Goal: Information Seeking & Learning: Learn about a topic

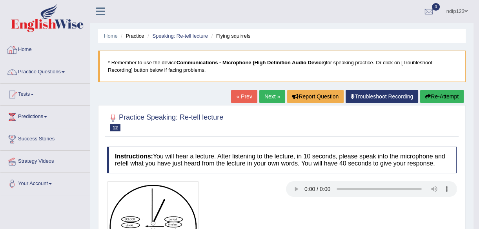
click at [25, 50] on link "Home" at bounding box center [44, 49] width 89 height 20
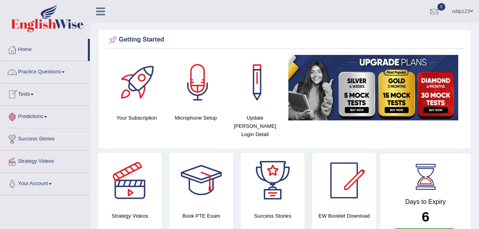
click at [47, 72] on link "Practice Questions" at bounding box center [44, 71] width 89 height 20
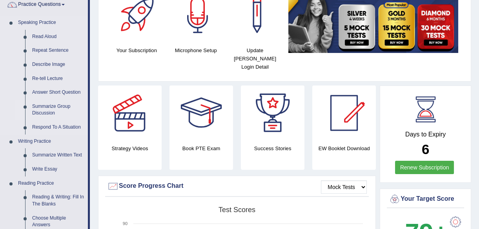
scroll to position [71, 0]
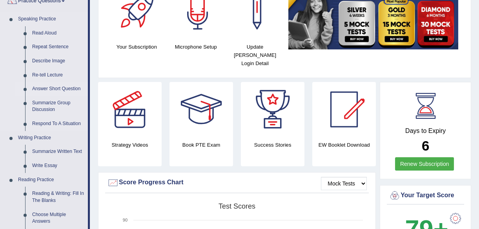
click at [53, 90] on link "Answer Short Question" at bounding box center [58, 89] width 59 height 14
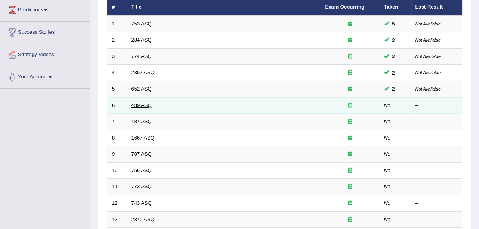
click at [140, 104] on link "489 ASQ" at bounding box center [141, 105] width 20 height 6
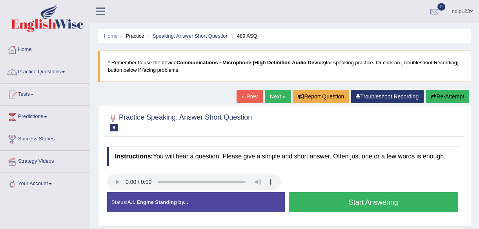
click at [366, 200] on button "Start Answering" at bounding box center [373, 202] width 170 height 20
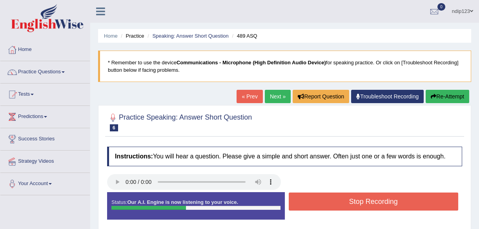
click at [379, 202] on button "Stop Recording" at bounding box center [373, 201] width 170 height 18
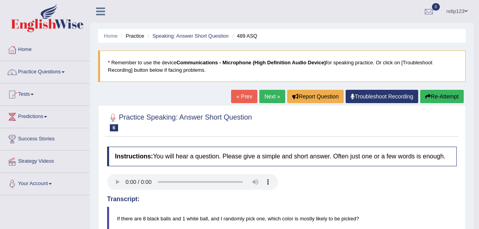
click at [266, 95] on link "Next »" at bounding box center [272, 96] width 26 height 13
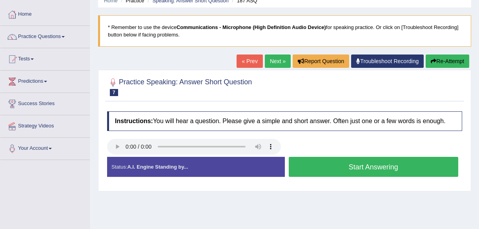
click at [359, 166] on button "Start Answering" at bounding box center [373, 167] width 170 height 20
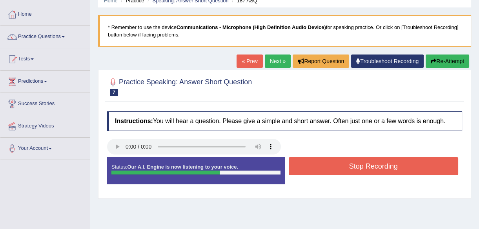
click at [379, 168] on button "Stop Recording" at bounding box center [373, 166] width 170 height 18
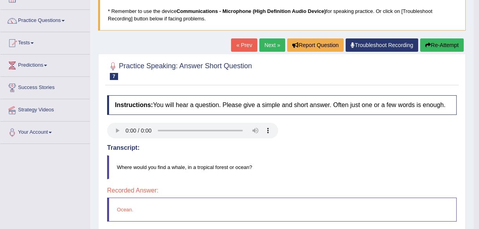
scroll to position [35, 0]
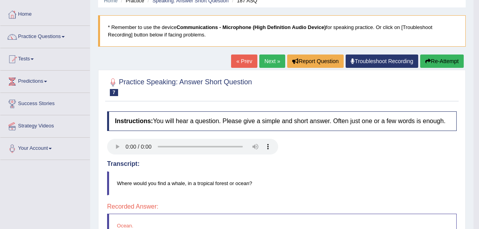
click at [268, 60] on link "Next »" at bounding box center [272, 60] width 26 height 13
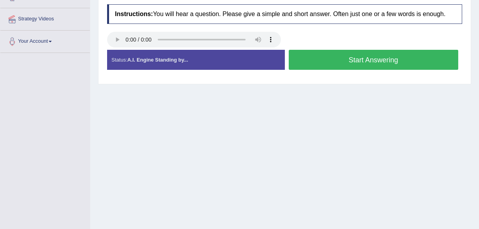
scroll to position [142, 0]
click at [373, 60] on button "Start Answering" at bounding box center [373, 60] width 170 height 20
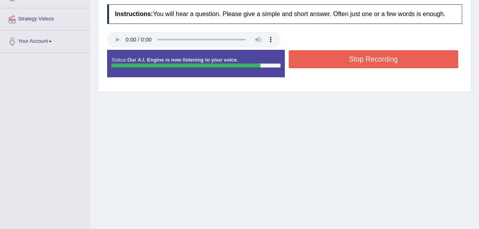
click at [358, 58] on button "Stop Recording" at bounding box center [373, 59] width 170 height 18
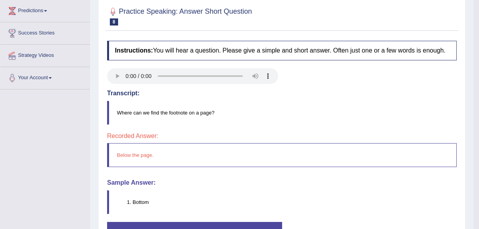
scroll to position [35, 0]
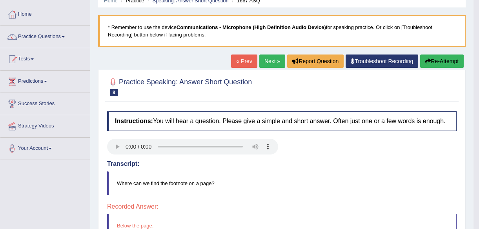
click at [440, 58] on button "Re-Attempt" at bounding box center [442, 60] width 44 height 13
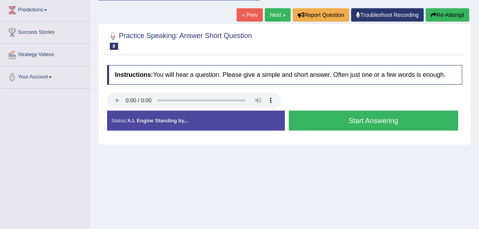
scroll to position [107, 0]
click at [372, 120] on button "Start Answering" at bounding box center [373, 121] width 170 height 20
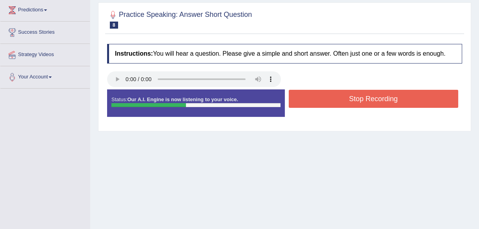
click at [374, 96] on button "Stop Recording" at bounding box center [373, 99] width 170 height 18
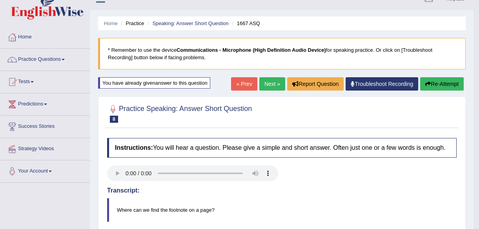
scroll to position [0, 0]
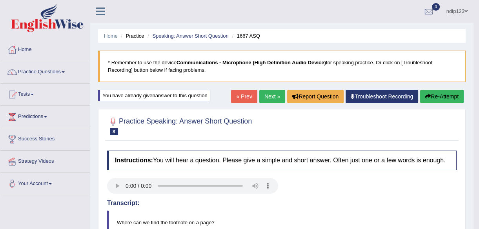
click at [267, 95] on link "Next »" at bounding box center [272, 96] width 26 height 13
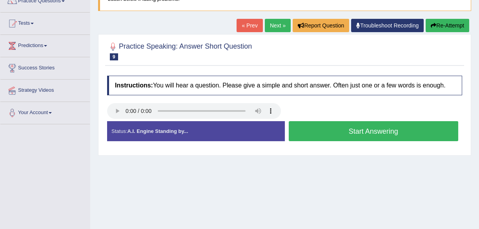
click at [362, 127] on button "Start Answering" at bounding box center [373, 131] width 170 height 20
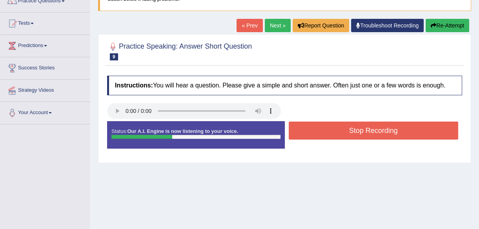
click at [364, 129] on button "Stop Recording" at bounding box center [373, 131] width 170 height 18
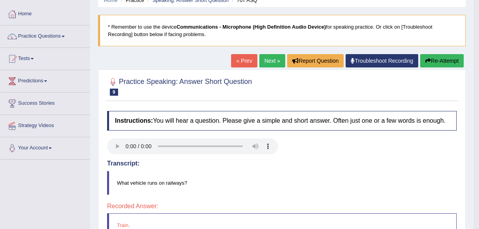
scroll to position [35, 0]
click at [272, 58] on link "Next »" at bounding box center [272, 60] width 26 height 13
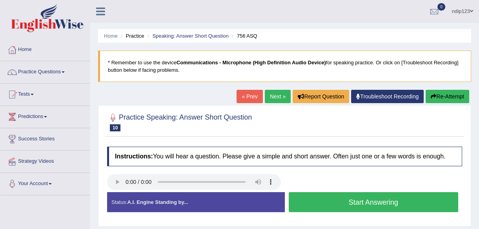
click at [373, 202] on button "Start Answering" at bounding box center [373, 202] width 170 height 20
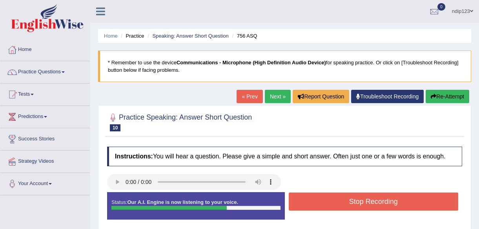
click at [374, 200] on button "Stop Recording" at bounding box center [373, 201] width 170 height 18
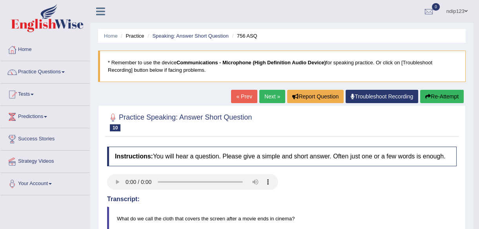
drag, startPoint x: 445, startPoint y: 98, endPoint x: 435, endPoint y: 98, distance: 10.2
click at [444, 98] on button "Re-Attempt" at bounding box center [442, 96] width 44 height 13
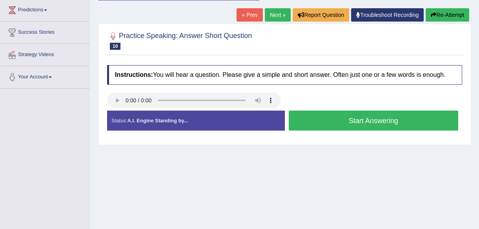
click at [363, 126] on button "Start Answering" at bounding box center [373, 121] width 170 height 20
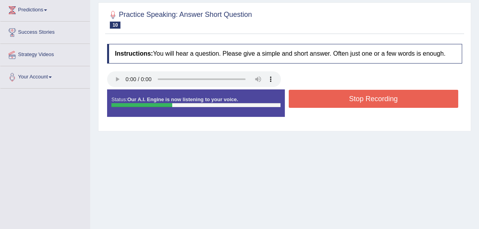
click at [376, 99] on button "Stop Recording" at bounding box center [373, 99] width 170 height 18
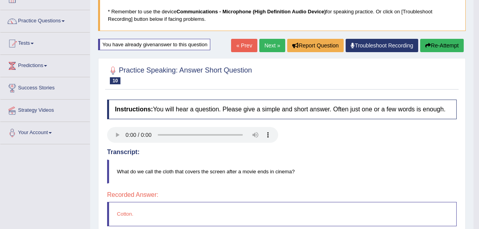
scroll to position [35, 0]
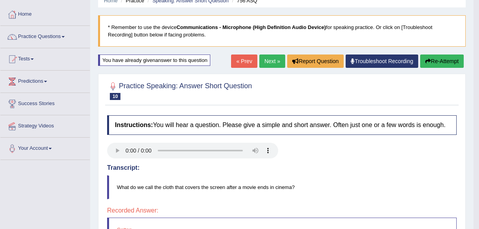
click at [437, 59] on button "Re-Attempt" at bounding box center [442, 60] width 44 height 13
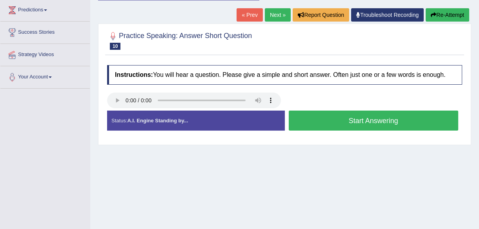
click at [359, 118] on button "Start Answering" at bounding box center [373, 121] width 170 height 20
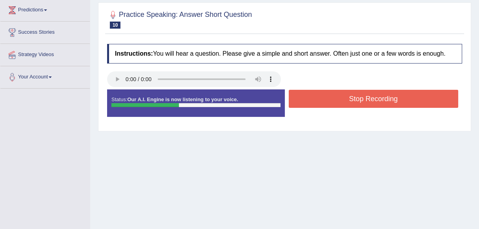
click at [365, 100] on button "Stop Recording" at bounding box center [373, 99] width 170 height 18
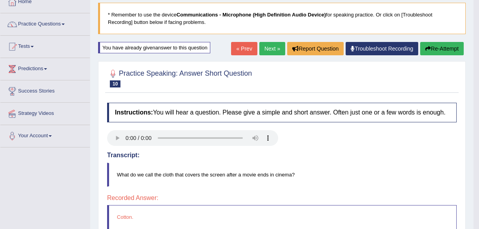
scroll to position [35, 0]
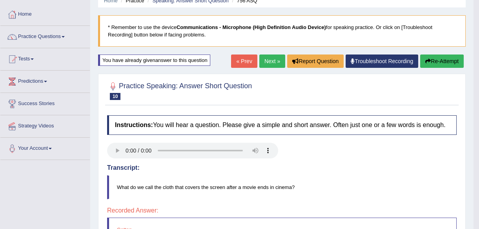
click at [422, 60] on button "Re-Attempt" at bounding box center [442, 60] width 44 height 13
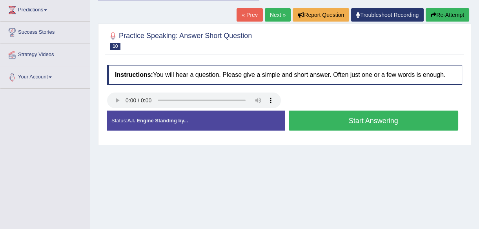
click at [353, 120] on button "Start Answering" at bounding box center [373, 121] width 170 height 20
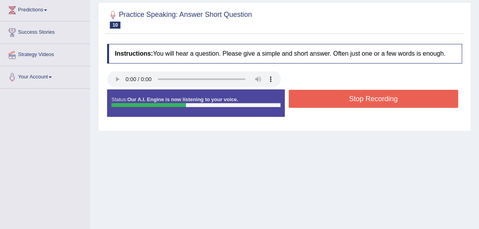
click at [359, 98] on button "Stop Recording" at bounding box center [373, 99] width 170 height 18
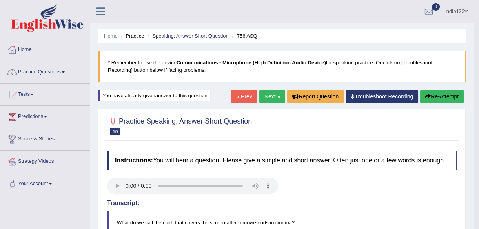
click at [432, 93] on button "Re-Attempt" at bounding box center [442, 96] width 44 height 13
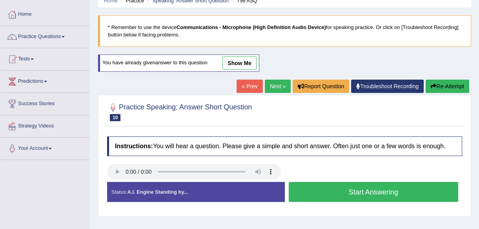
click at [361, 190] on button "Start Answering" at bounding box center [373, 192] width 170 height 20
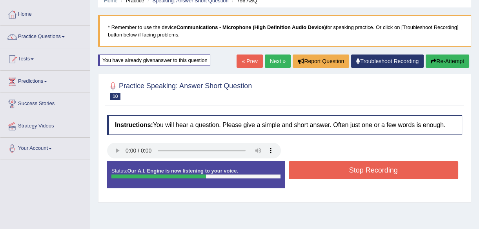
click at [381, 167] on button "Stop Recording" at bounding box center [373, 170] width 170 height 18
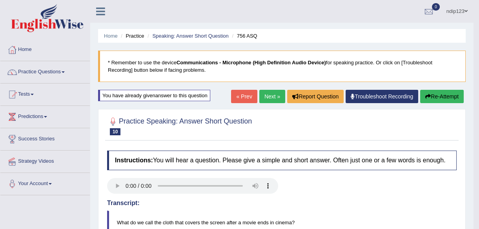
click at [439, 94] on button "Re-Attempt" at bounding box center [442, 96] width 44 height 13
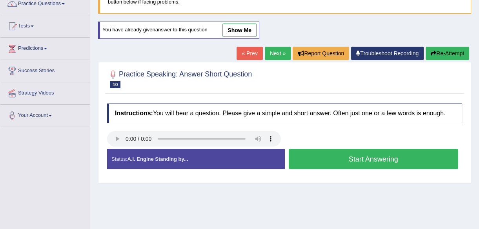
scroll to position [71, 0]
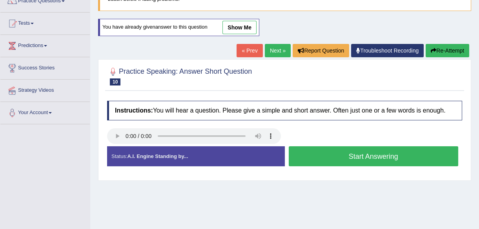
click at [355, 156] on button "Start Answering" at bounding box center [373, 156] width 170 height 20
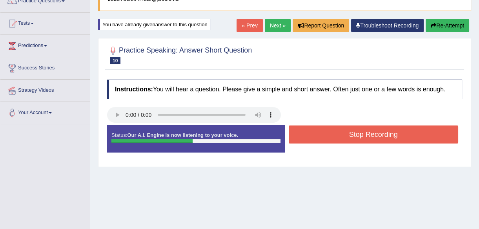
click at [363, 134] on button "Stop Recording" at bounding box center [373, 134] width 170 height 18
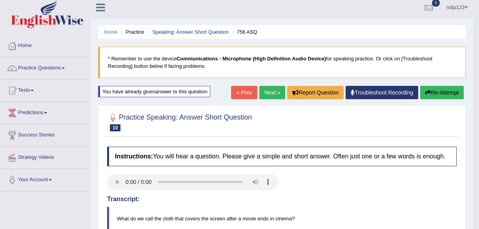
scroll to position [0, 0]
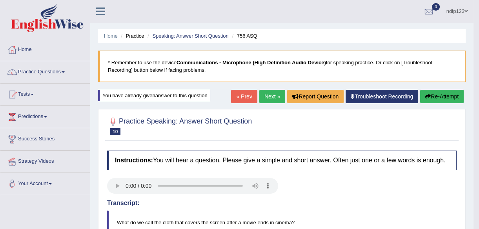
click at [442, 96] on button "Re-Attempt" at bounding box center [442, 96] width 44 height 13
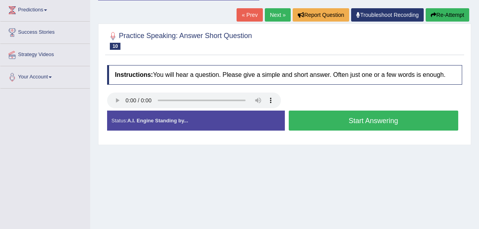
scroll to position [107, 0]
click at [371, 117] on button "Start Answering" at bounding box center [373, 121] width 170 height 20
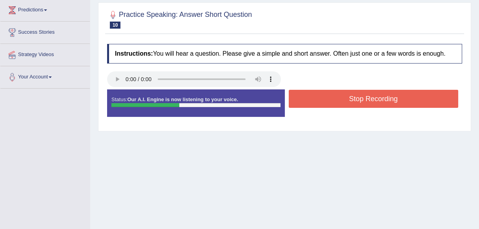
click at [361, 102] on button "Stop Recording" at bounding box center [373, 99] width 170 height 18
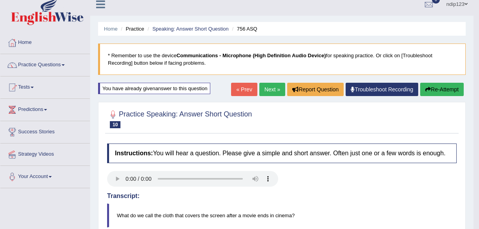
scroll to position [0, 0]
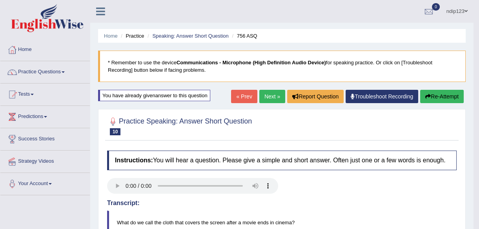
click at [267, 96] on link "Next »" at bounding box center [272, 96] width 26 height 13
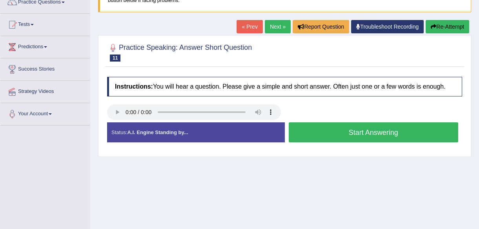
scroll to position [71, 0]
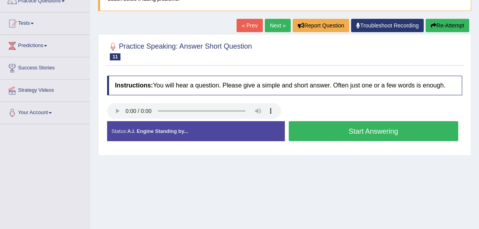
click at [373, 131] on button "Start Answering" at bounding box center [373, 131] width 170 height 20
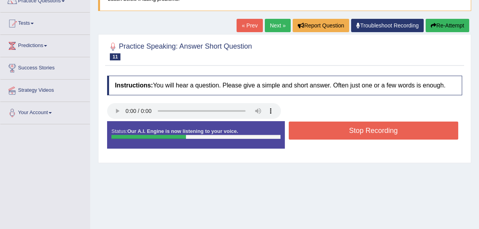
click at [374, 131] on button "Stop Recording" at bounding box center [373, 131] width 170 height 18
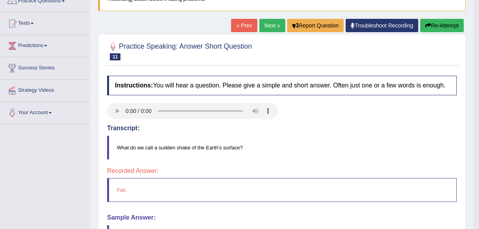
drag, startPoint x: 435, startPoint y: 24, endPoint x: 436, endPoint y: 27, distance: 4.1
click at [435, 24] on button "Re-Attempt" at bounding box center [442, 25] width 44 height 13
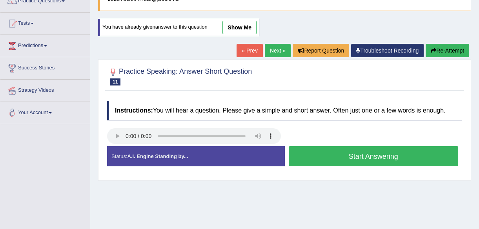
click at [372, 156] on button "Start Answering" at bounding box center [373, 156] width 170 height 20
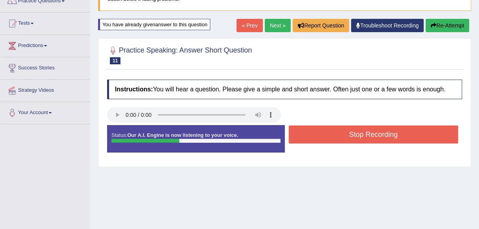
click at [364, 132] on button "Stop Recording" at bounding box center [373, 134] width 170 height 18
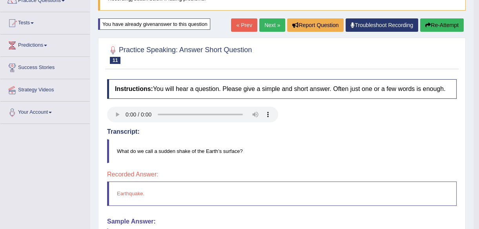
scroll to position [71, 0]
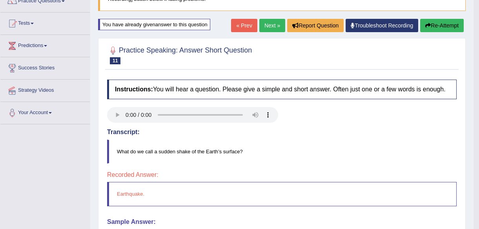
click at [264, 27] on link "Next »" at bounding box center [272, 25] width 26 height 13
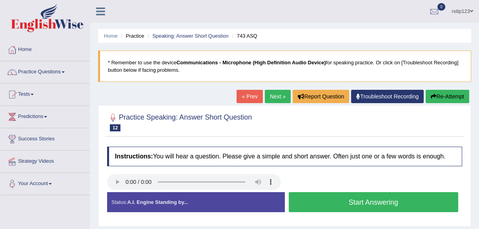
click at [388, 203] on button "Start Answering" at bounding box center [373, 202] width 170 height 20
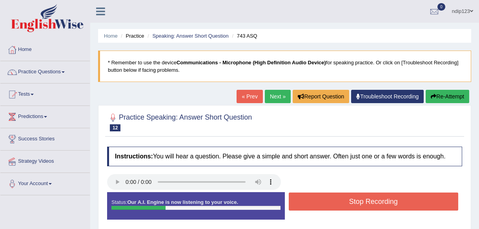
click at [380, 202] on button "Stop Recording" at bounding box center [373, 201] width 170 height 18
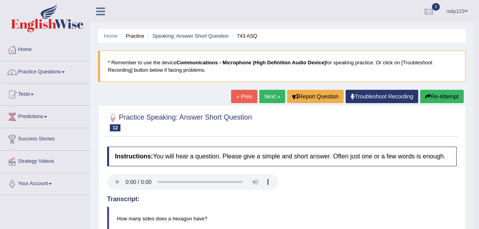
click at [442, 97] on button "Re-Attempt" at bounding box center [442, 96] width 44 height 13
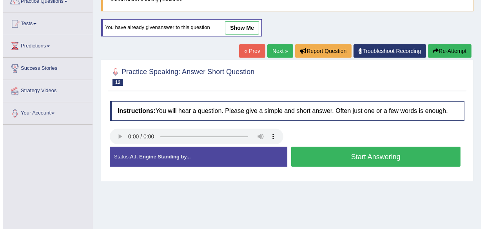
scroll to position [71, 0]
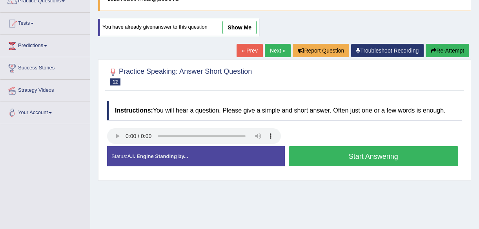
click at [372, 155] on button "Start Answering" at bounding box center [373, 156] width 170 height 20
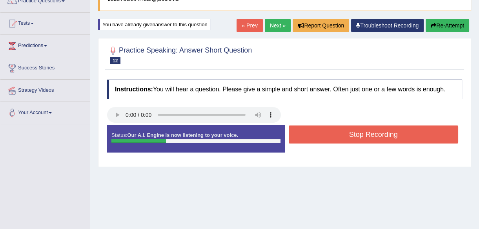
click at [373, 133] on button "Stop Recording" at bounding box center [373, 134] width 170 height 18
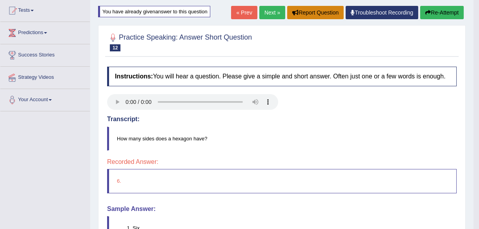
scroll to position [0, 0]
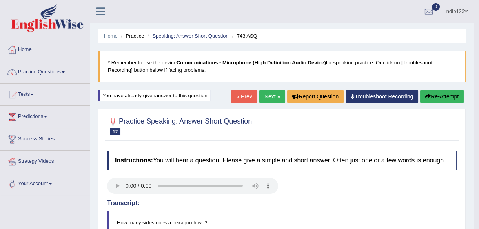
click at [262, 97] on link "Next »" at bounding box center [272, 96] width 26 height 13
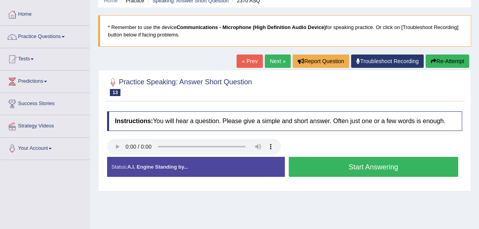
click at [377, 167] on button "Start Answering" at bounding box center [373, 167] width 170 height 20
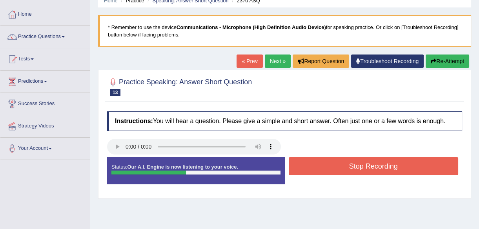
click at [380, 166] on button "Stop Recording" at bounding box center [373, 166] width 170 height 18
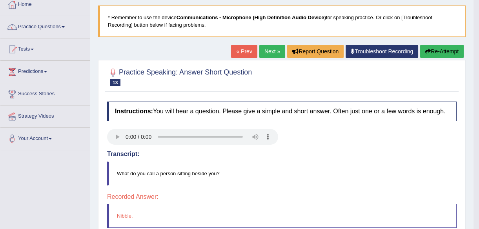
scroll to position [35, 0]
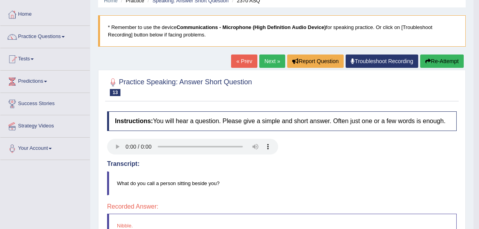
click at [439, 61] on button "Re-Attempt" at bounding box center [442, 60] width 44 height 13
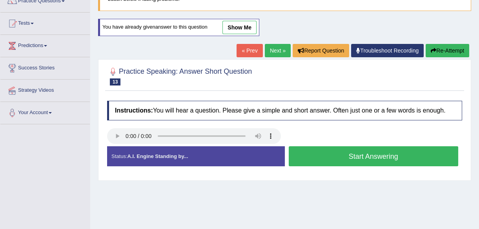
scroll to position [71, 0]
click at [368, 157] on button "Start Answering" at bounding box center [373, 156] width 170 height 20
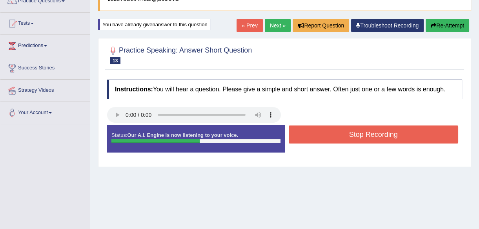
click at [363, 136] on button "Stop Recording" at bounding box center [373, 134] width 170 height 18
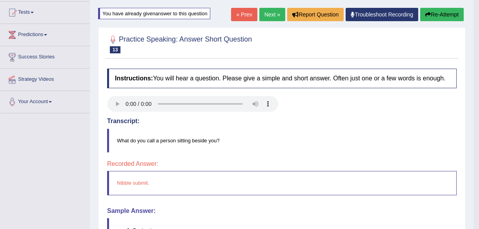
scroll to position [76, 0]
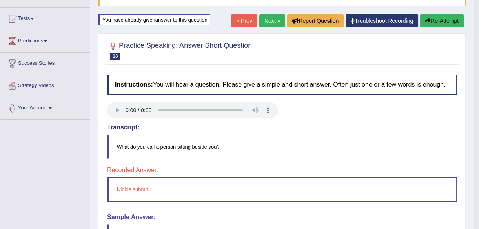
click at [432, 19] on button "Re-Attempt" at bounding box center [442, 20] width 44 height 13
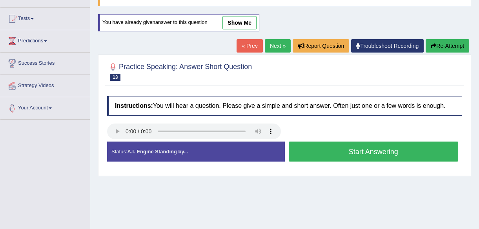
click at [370, 150] on button "Start Answering" at bounding box center [373, 151] width 170 height 20
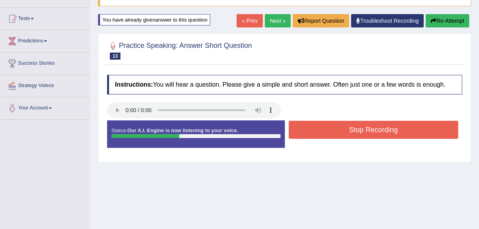
click at [362, 129] on button "Stop Recording" at bounding box center [373, 130] width 170 height 18
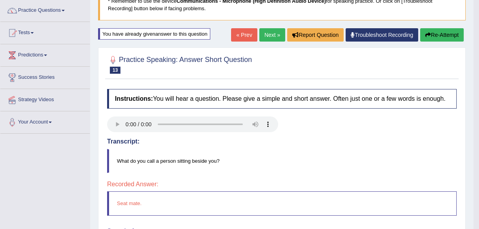
scroll to position [40, 0]
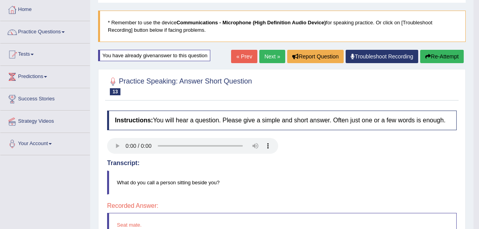
click at [435, 56] on button "Re-Attempt" at bounding box center [442, 56] width 44 height 13
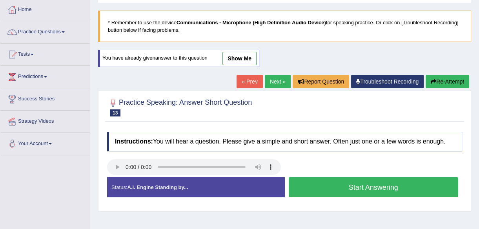
click at [357, 190] on button "Start Answering" at bounding box center [373, 187] width 170 height 20
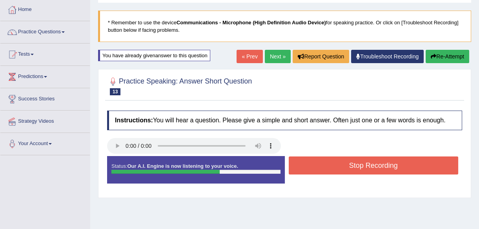
click at [368, 167] on button "Stop Recording" at bounding box center [373, 165] width 170 height 18
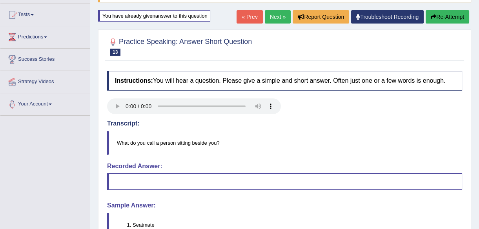
scroll to position [76, 0]
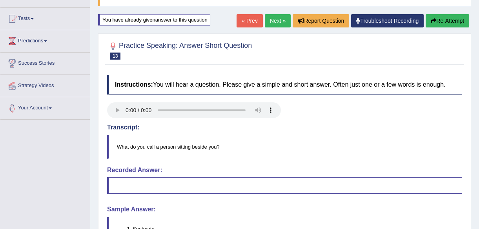
click at [440, 20] on button "Re-Attempt" at bounding box center [447, 20] width 44 height 13
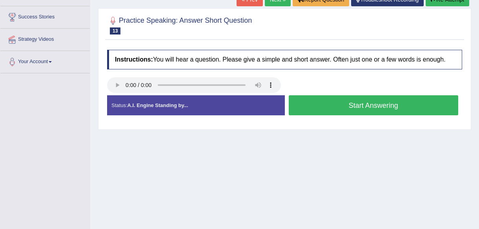
scroll to position [122, 0]
click at [374, 106] on button "Start Answering" at bounding box center [373, 105] width 170 height 20
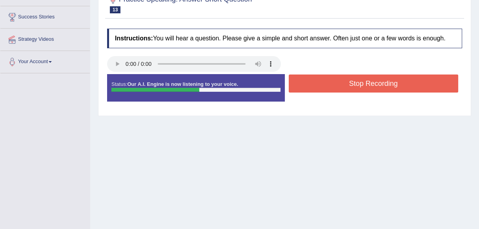
click at [358, 83] on button "Stop Recording" at bounding box center [373, 83] width 170 height 18
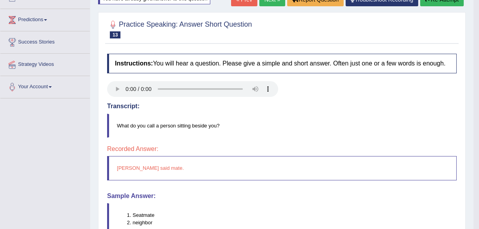
scroll to position [15, 0]
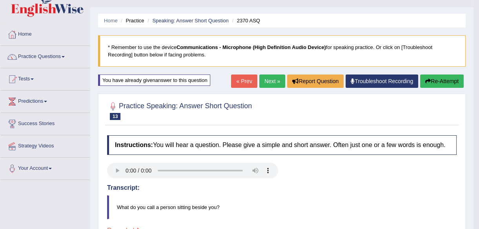
click at [435, 81] on button "Re-Attempt" at bounding box center [442, 80] width 44 height 13
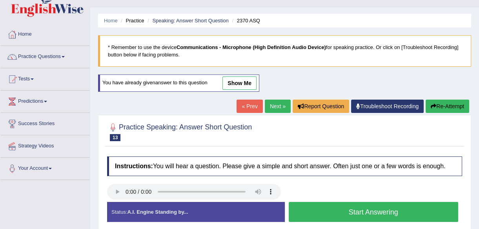
click at [361, 212] on button "Start Answering" at bounding box center [373, 212] width 170 height 20
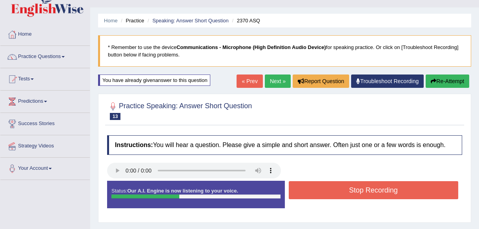
click at [359, 188] on button "Stop Recording" at bounding box center [373, 190] width 170 height 18
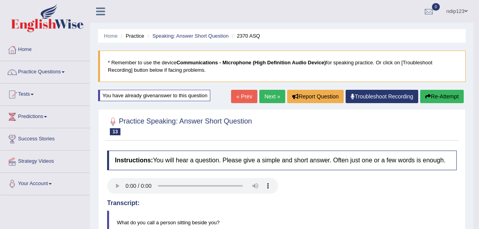
click at [437, 94] on button "Re-Attempt" at bounding box center [442, 96] width 44 height 13
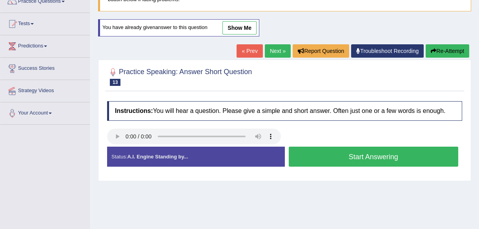
scroll to position [71, 0]
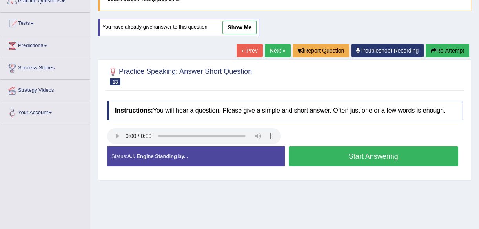
click at [350, 157] on button "Start Answering" at bounding box center [373, 156] width 170 height 20
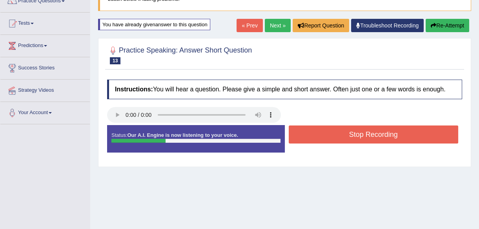
click at [357, 134] on button "Stop Recording" at bounding box center [373, 134] width 170 height 18
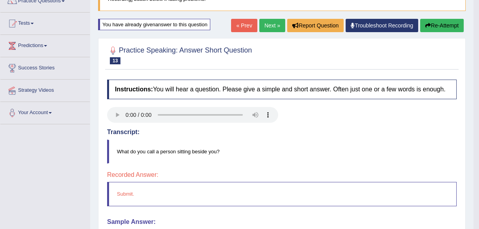
click at [431, 23] on button "Re-Attempt" at bounding box center [442, 25] width 44 height 13
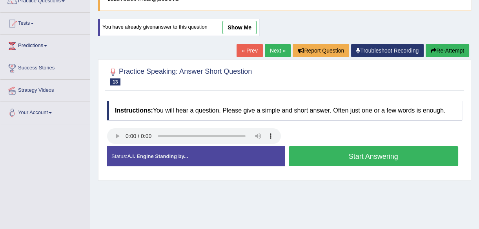
scroll to position [71, 0]
click at [364, 154] on button "Start Answering" at bounding box center [373, 156] width 170 height 20
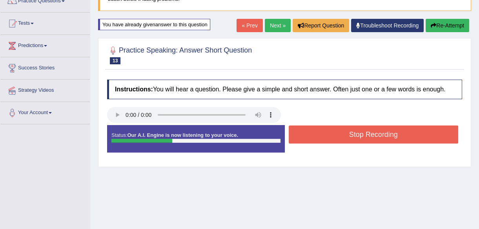
click at [363, 135] on button "Stop Recording" at bounding box center [373, 134] width 170 height 18
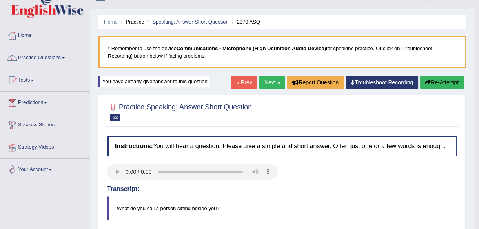
scroll to position [0, 0]
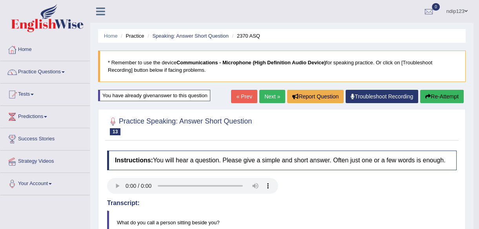
click at [436, 98] on button "Re-Attempt" at bounding box center [442, 96] width 44 height 13
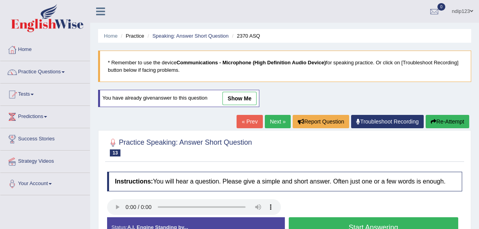
scroll to position [71, 0]
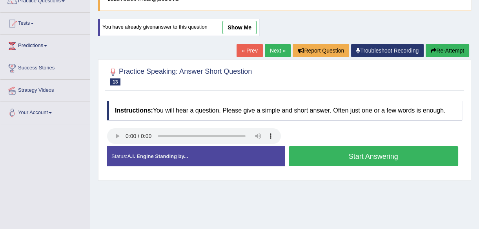
click at [375, 157] on button "Start Answering" at bounding box center [373, 156] width 170 height 20
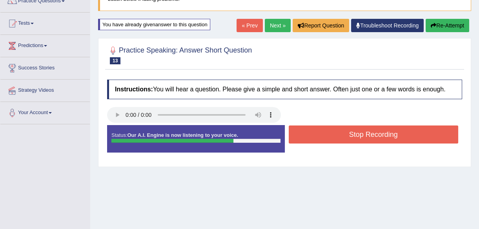
click at [372, 137] on button "Stop Recording" at bounding box center [373, 134] width 170 height 18
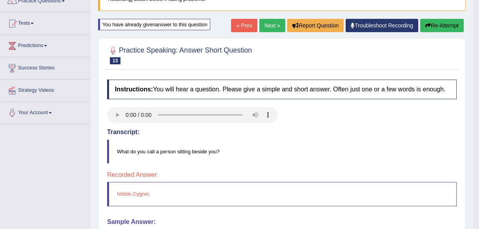
click at [436, 24] on button "Re-Attempt" at bounding box center [442, 25] width 44 height 13
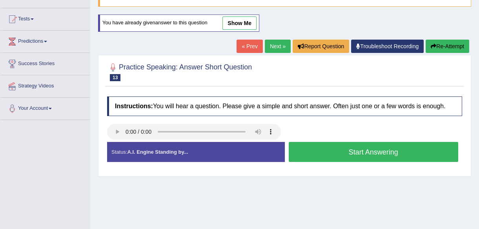
scroll to position [71, 0]
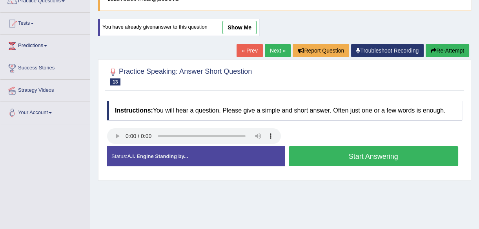
click at [357, 156] on button "Start Answering" at bounding box center [373, 156] width 170 height 20
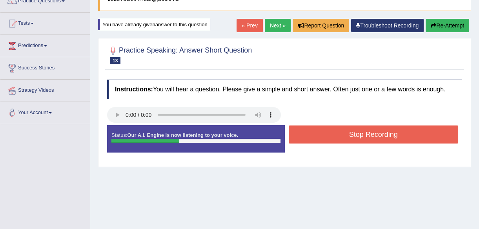
click at [360, 134] on button "Stop Recording" at bounding box center [373, 134] width 170 height 18
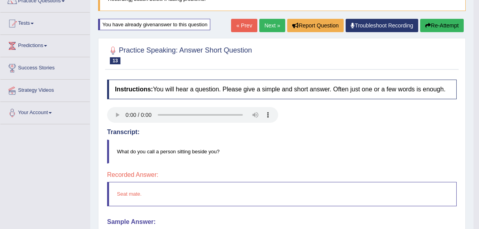
click at [268, 23] on link "Next »" at bounding box center [272, 25] width 26 height 13
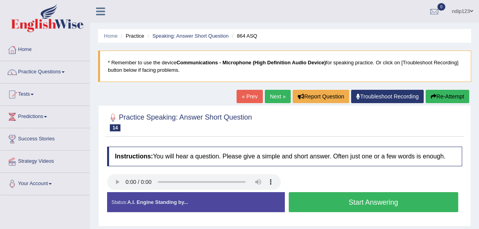
click at [362, 201] on button "Start Answering" at bounding box center [373, 202] width 170 height 20
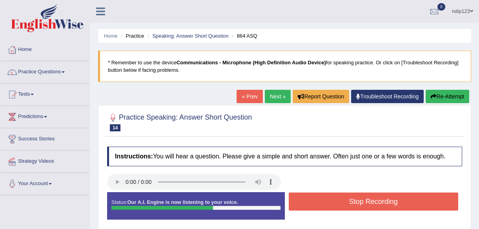
click at [363, 202] on button "Stop Recording" at bounding box center [373, 201] width 170 height 18
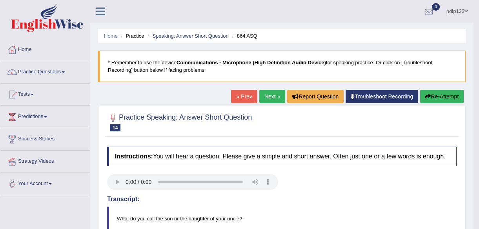
click at [269, 95] on link "Next »" at bounding box center [272, 96] width 26 height 13
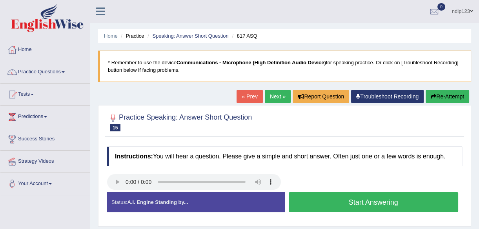
click at [247, 97] on link "« Prev" at bounding box center [249, 96] width 26 height 13
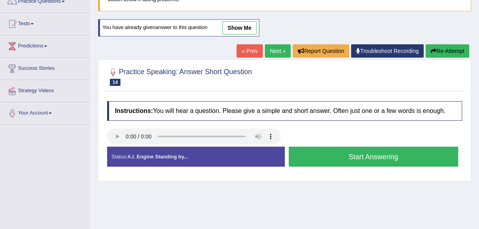
scroll to position [71, 0]
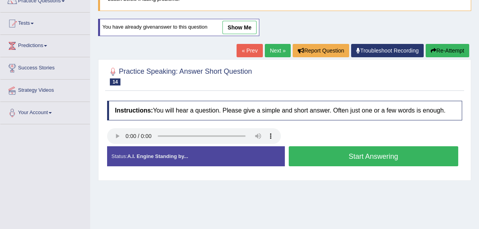
click at [366, 156] on button "Start Answering" at bounding box center [373, 156] width 170 height 20
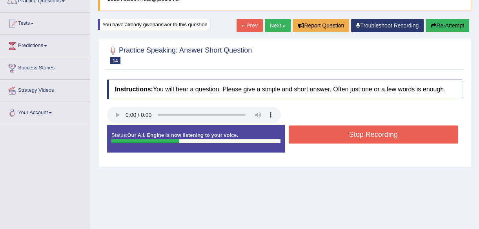
click at [364, 135] on button "Stop Recording" at bounding box center [373, 134] width 170 height 18
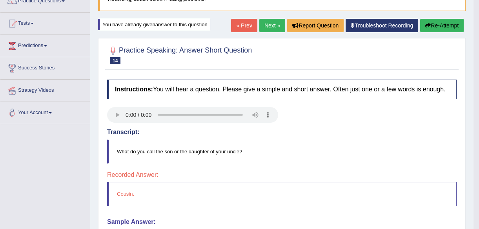
click at [271, 24] on link "Next »" at bounding box center [272, 25] width 26 height 13
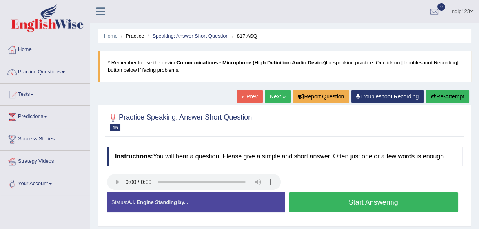
click at [366, 201] on button "Start Answering" at bounding box center [373, 202] width 170 height 20
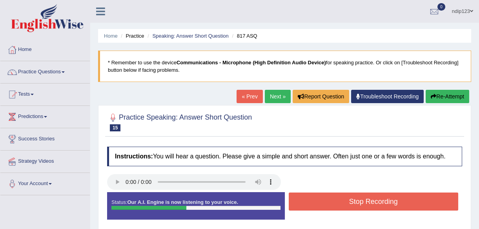
click at [361, 203] on button "Stop Recording" at bounding box center [373, 201] width 170 height 18
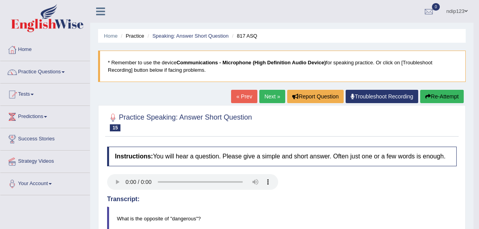
click at [268, 93] on link "Next »" at bounding box center [272, 96] width 26 height 13
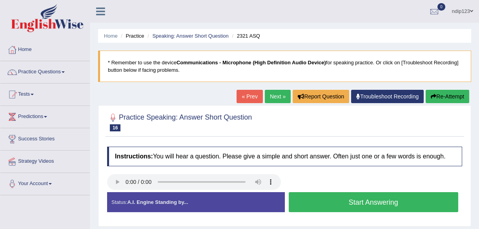
click at [360, 201] on button "Start Answering" at bounding box center [373, 202] width 170 height 20
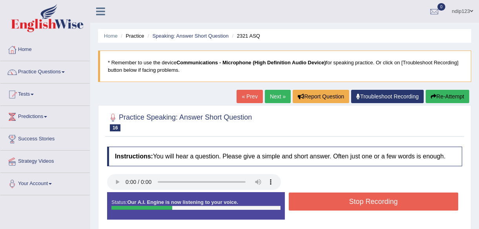
click at [334, 200] on button "Stop Recording" at bounding box center [373, 201] width 170 height 18
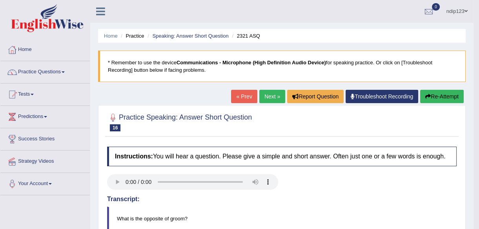
click at [430, 96] on button "Re-Attempt" at bounding box center [442, 96] width 44 height 13
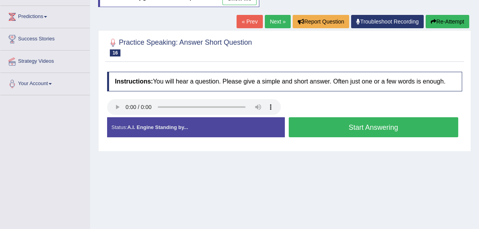
scroll to position [107, 0]
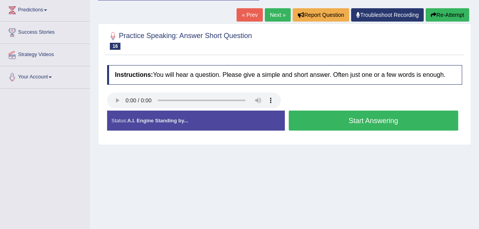
click at [368, 123] on button "Start Answering" at bounding box center [373, 121] width 170 height 20
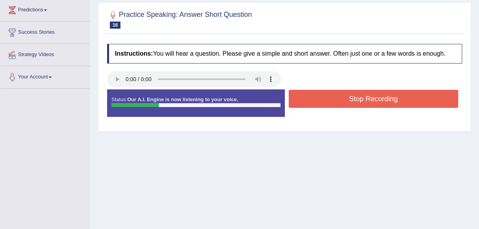
click at [362, 101] on button "Stop Recording" at bounding box center [373, 99] width 170 height 18
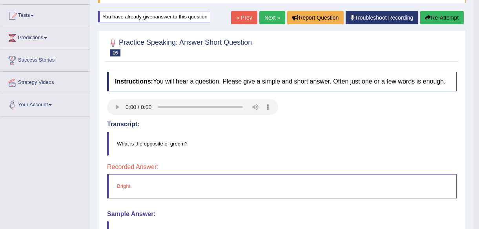
scroll to position [35, 0]
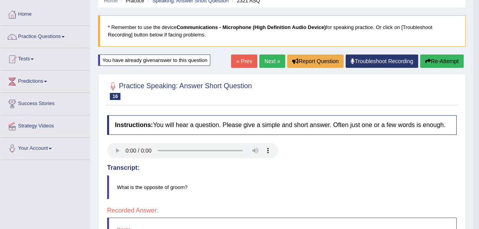
click at [430, 59] on button "Re-Attempt" at bounding box center [442, 60] width 44 height 13
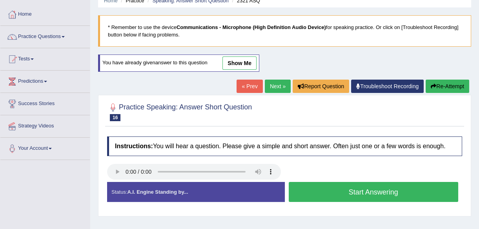
click at [371, 189] on button "Start Answering" at bounding box center [373, 192] width 170 height 20
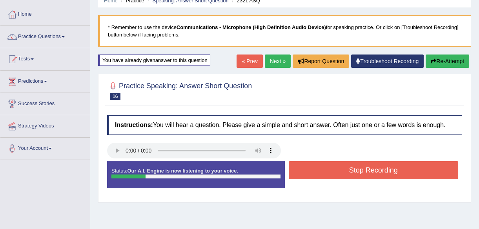
click at [369, 167] on button "Stop Recording" at bounding box center [373, 170] width 170 height 18
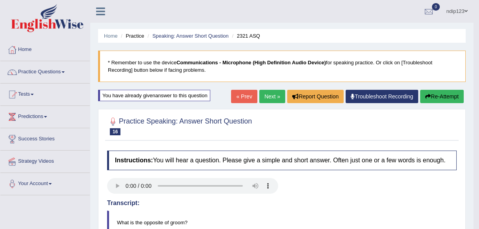
click at [264, 96] on link "Next »" at bounding box center [272, 96] width 26 height 13
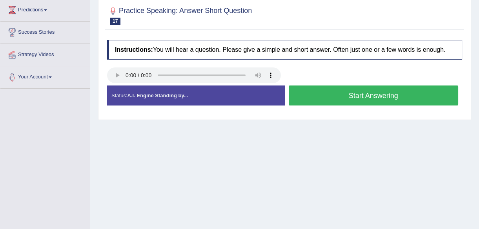
scroll to position [107, 0]
click at [369, 96] on button "Start Answering" at bounding box center [373, 95] width 170 height 20
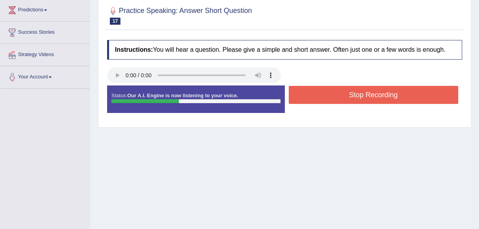
click at [361, 94] on button "Stop Recording" at bounding box center [373, 95] width 170 height 18
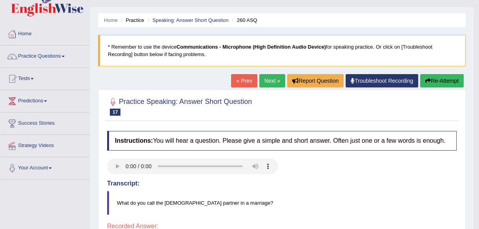
scroll to position [0, 0]
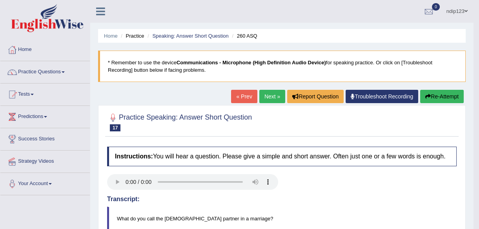
click at [245, 97] on link "« Prev" at bounding box center [244, 96] width 26 height 13
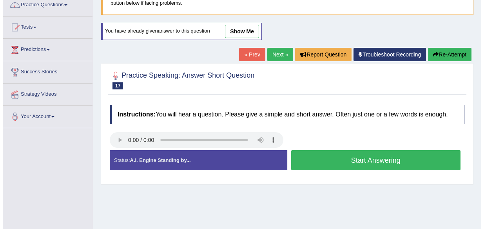
scroll to position [71, 0]
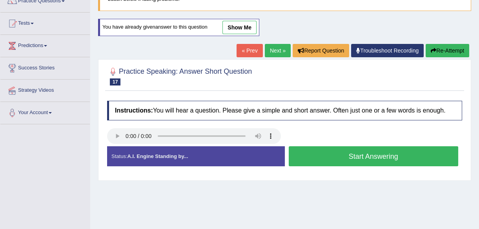
click at [366, 156] on button "Start Answering" at bounding box center [373, 156] width 170 height 20
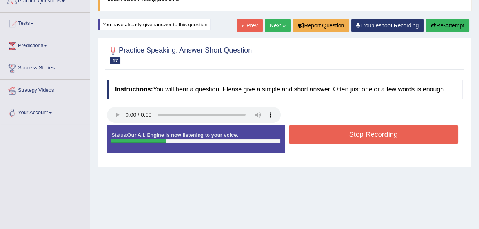
click at [365, 133] on button "Stop Recording" at bounding box center [373, 134] width 170 height 18
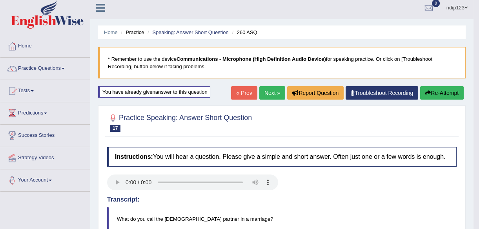
scroll to position [0, 0]
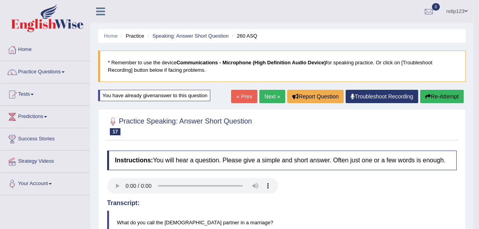
click at [266, 96] on link "Next »" at bounding box center [272, 96] width 26 height 13
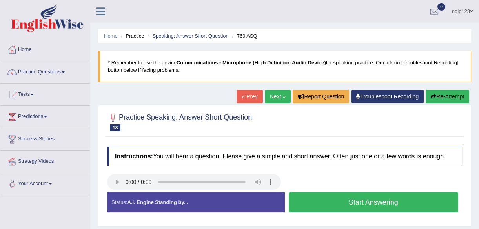
click at [362, 200] on button "Start Answering" at bounding box center [373, 202] width 170 height 20
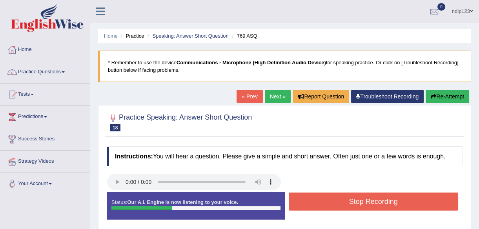
click at [360, 200] on button "Stop Recording" at bounding box center [373, 201] width 170 height 18
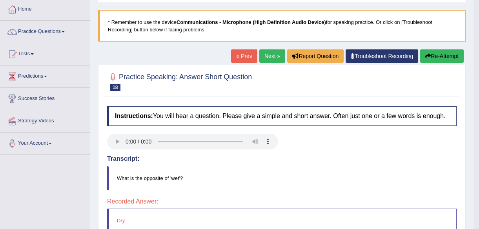
scroll to position [35, 0]
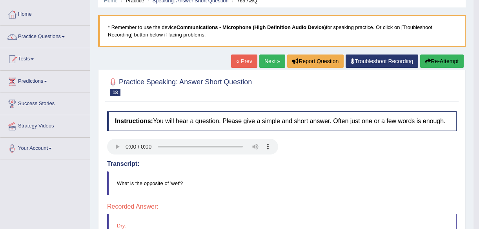
click at [265, 59] on link "Next »" at bounding box center [272, 60] width 26 height 13
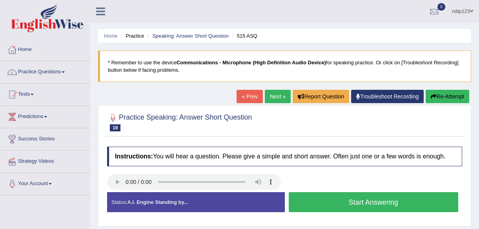
click at [349, 205] on button "Start Answering" at bounding box center [373, 202] width 170 height 20
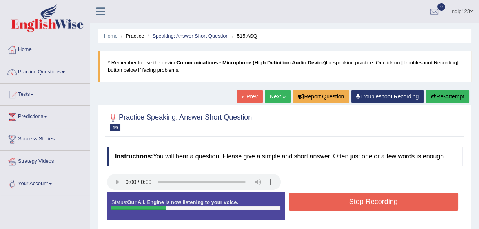
click at [359, 201] on button "Stop Recording" at bounding box center [373, 201] width 170 height 18
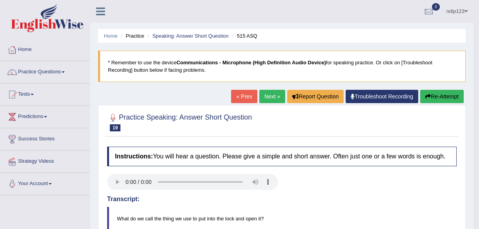
click at [267, 97] on link "Next »" at bounding box center [272, 96] width 26 height 13
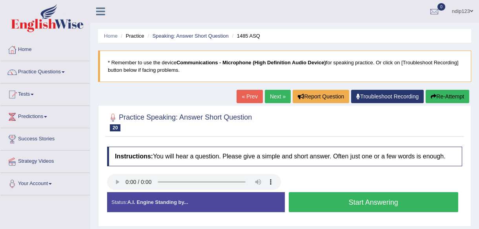
click at [373, 203] on button "Start Answering" at bounding box center [373, 202] width 170 height 20
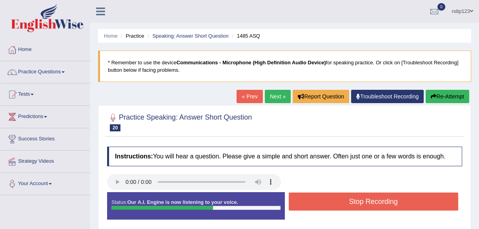
click at [380, 201] on button "Stop Recording" at bounding box center [373, 201] width 170 height 18
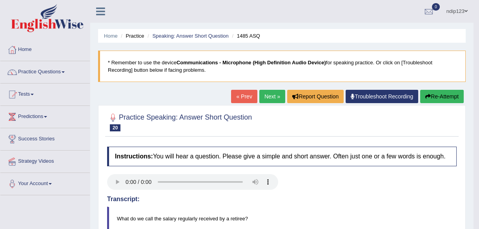
click at [266, 94] on link "Next »" at bounding box center [272, 96] width 26 height 13
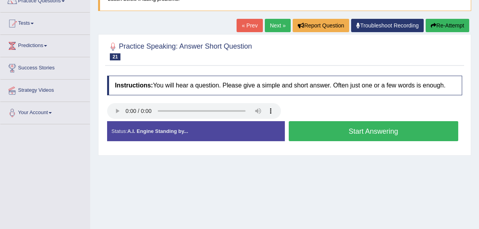
scroll to position [71, 0]
click at [377, 127] on button "Start Answering" at bounding box center [373, 131] width 170 height 20
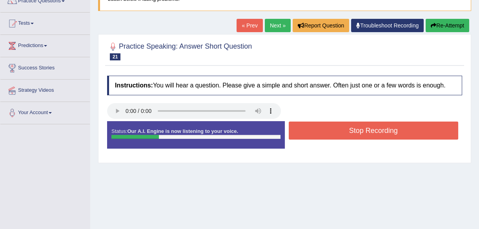
click at [360, 129] on button "Stop Recording" at bounding box center [373, 131] width 170 height 18
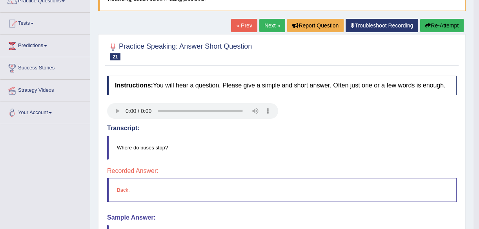
click at [442, 22] on button "Re-Attempt" at bounding box center [442, 25] width 44 height 13
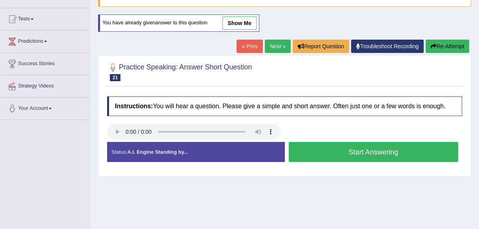
click at [363, 153] on button "Start Answering" at bounding box center [373, 152] width 170 height 20
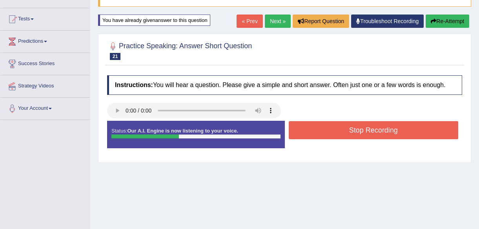
click at [364, 130] on button "Stop Recording" at bounding box center [373, 130] width 170 height 18
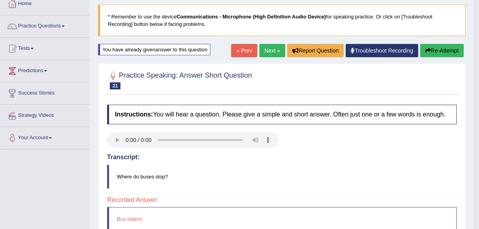
scroll to position [35, 0]
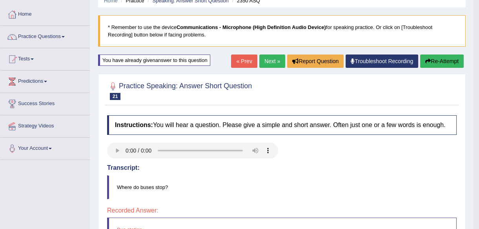
click at [268, 60] on link "Next »" at bounding box center [272, 60] width 26 height 13
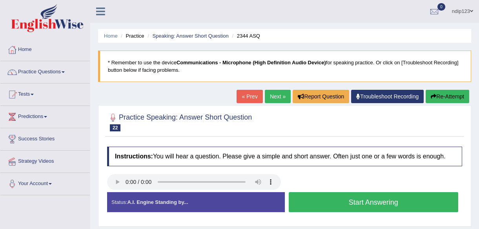
click at [374, 203] on button "Start Answering" at bounding box center [373, 202] width 170 height 20
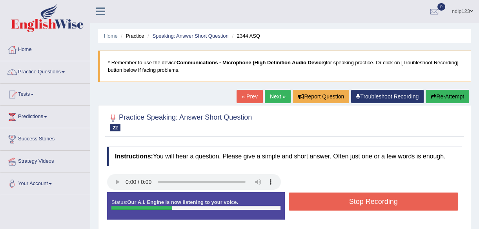
click at [371, 202] on button "Stop Recording" at bounding box center [373, 201] width 170 height 18
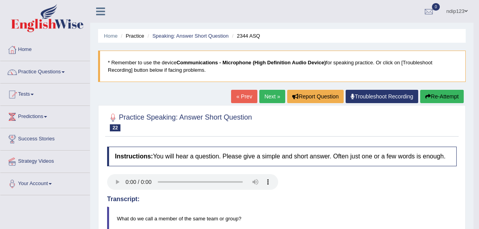
click at [265, 96] on link "Next »" at bounding box center [272, 96] width 26 height 13
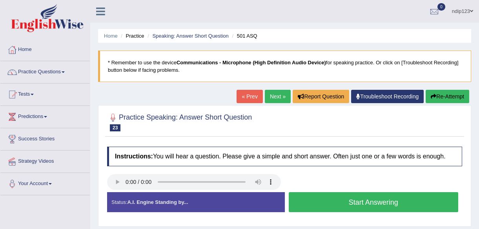
click at [374, 202] on button "Start Answering" at bounding box center [373, 202] width 170 height 20
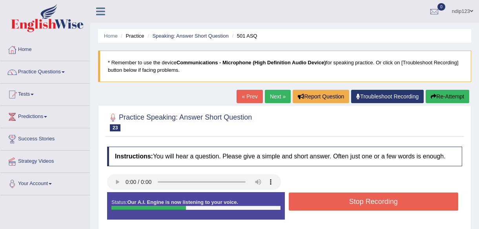
click at [373, 202] on button "Stop Recording" at bounding box center [373, 201] width 170 height 18
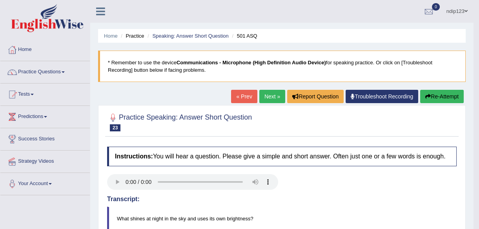
click at [443, 96] on button "Re-Attempt" at bounding box center [442, 96] width 44 height 13
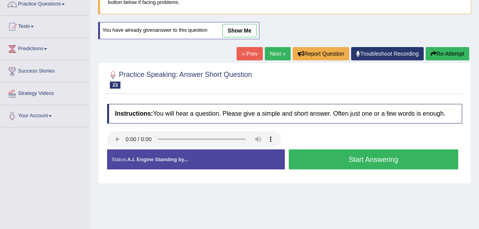
scroll to position [71, 0]
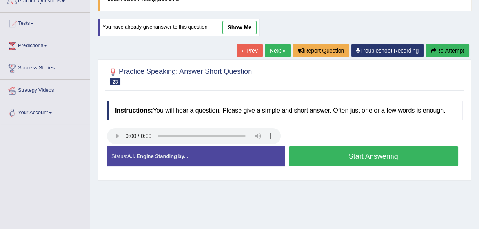
click at [373, 155] on button "Start Answering" at bounding box center [373, 156] width 170 height 20
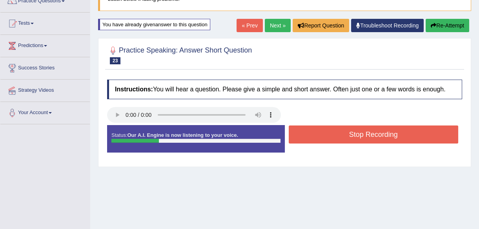
click at [372, 132] on button "Stop Recording" at bounding box center [373, 134] width 170 height 18
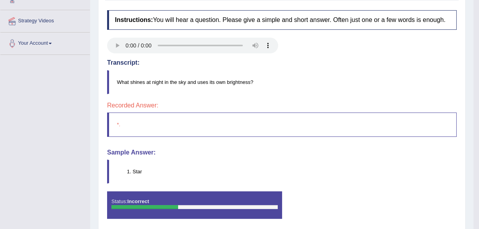
scroll to position [76, 0]
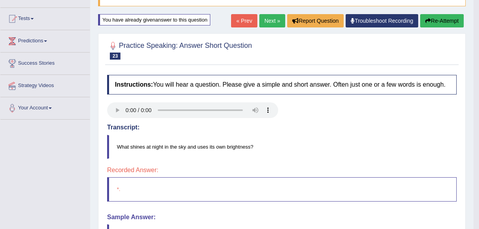
click at [268, 20] on link "Next »" at bounding box center [272, 20] width 26 height 13
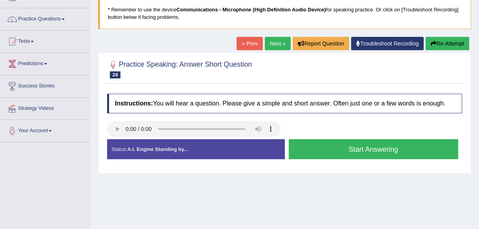
scroll to position [71, 0]
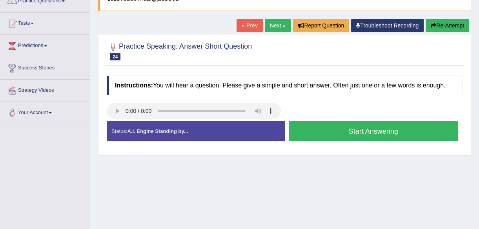
click at [364, 130] on button "Start Answering" at bounding box center [373, 131] width 170 height 20
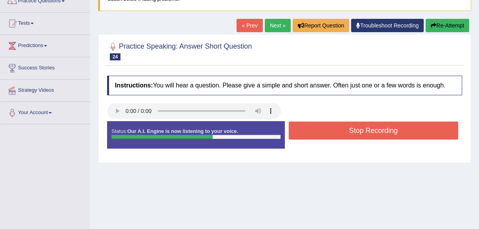
click at [352, 129] on button "Stop Recording" at bounding box center [373, 131] width 170 height 18
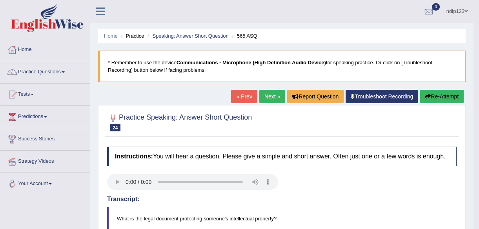
scroll to position [0, 0]
click at [439, 96] on button "Re-Attempt" at bounding box center [442, 96] width 44 height 13
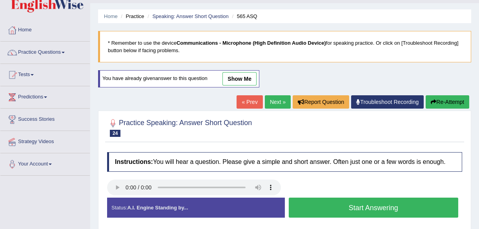
scroll to position [35, 0]
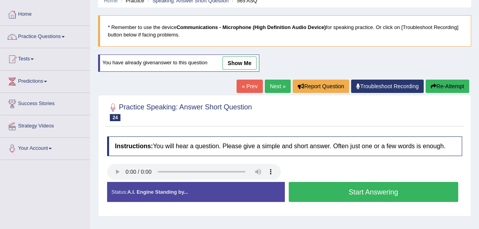
click at [343, 194] on button "Start Answering" at bounding box center [373, 192] width 170 height 20
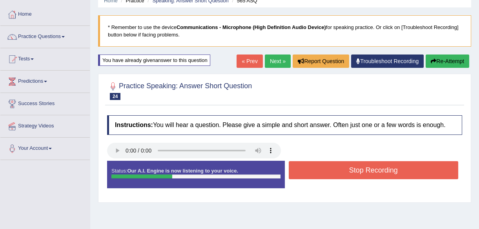
click at [361, 171] on button "Stop Recording" at bounding box center [373, 170] width 170 height 18
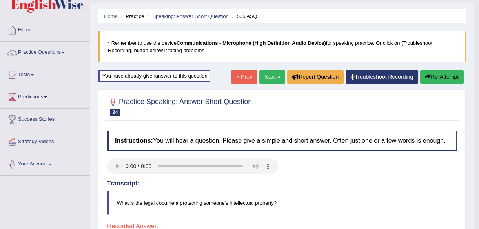
scroll to position [0, 0]
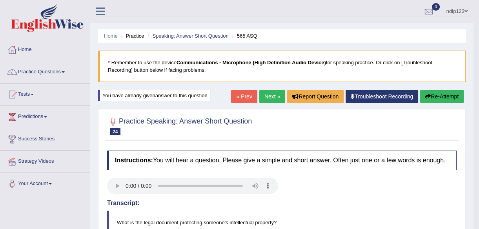
click at [438, 97] on button "Re-Attempt" at bounding box center [442, 96] width 44 height 13
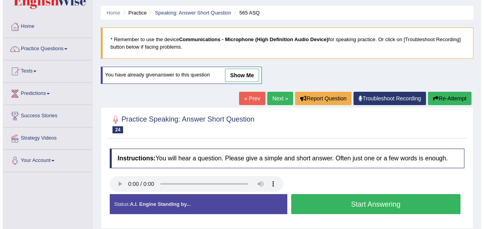
scroll to position [35, 0]
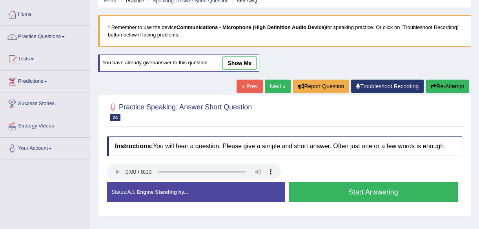
click at [343, 192] on button "Start Answering" at bounding box center [373, 192] width 170 height 20
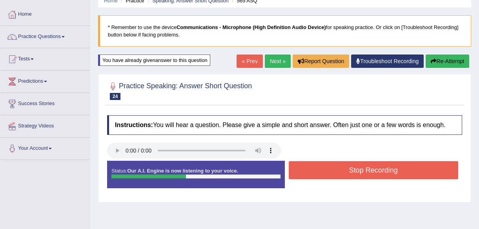
click at [358, 170] on button "Stop Recording" at bounding box center [373, 170] width 170 height 18
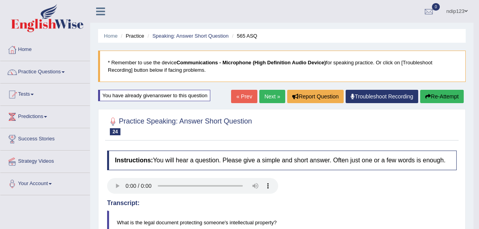
scroll to position [0, 0]
click at [265, 96] on link "Next »" at bounding box center [272, 96] width 26 height 13
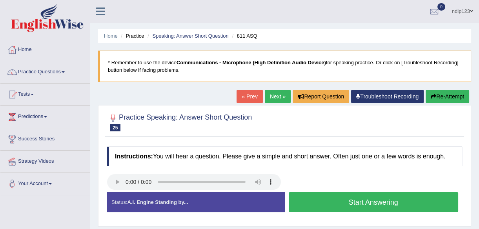
click at [377, 201] on button "Start Answering" at bounding box center [373, 202] width 170 height 20
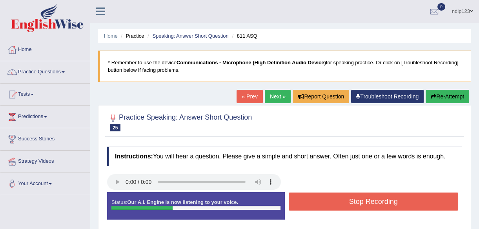
click at [377, 201] on button "Stop Recording" at bounding box center [373, 201] width 170 height 18
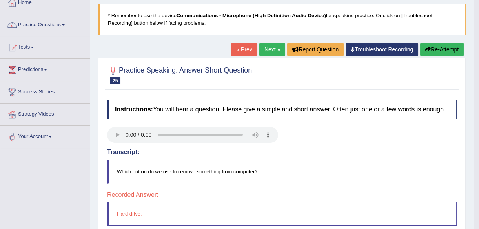
scroll to position [35, 0]
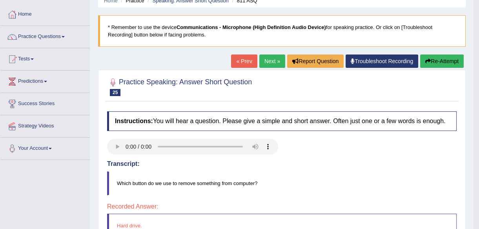
click at [434, 59] on button "Re-Attempt" at bounding box center [442, 60] width 44 height 13
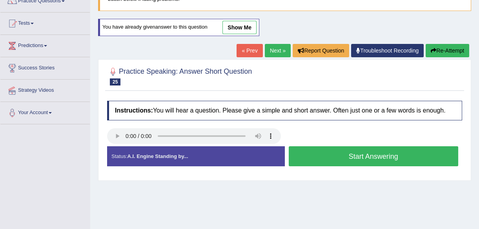
click at [365, 156] on button "Start Answering" at bounding box center [373, 156] width 170 height 20
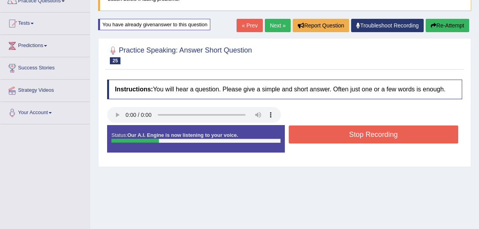
click at [368, 135] on button "Stop Recording" at bounding box center [373, 134] width 170 height 18
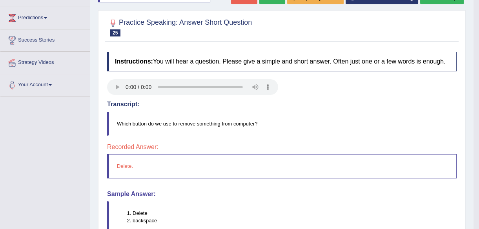
scroll to position [71, 0]
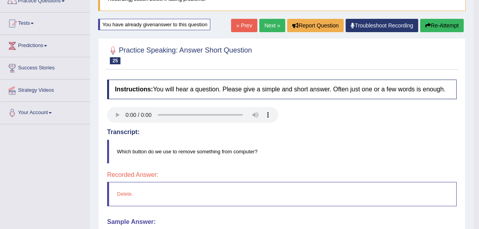
click at [270, 24] on link "Next »" at bounding box center [272, 25] width 26 height 13
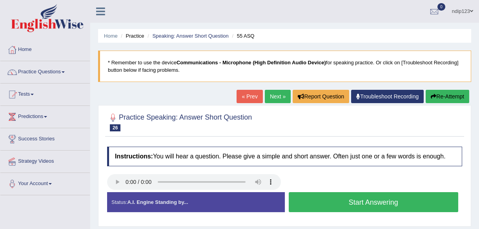
click at [368, 199] on button "Start Answering" at bounding box center [373, 202] width 170 height 20
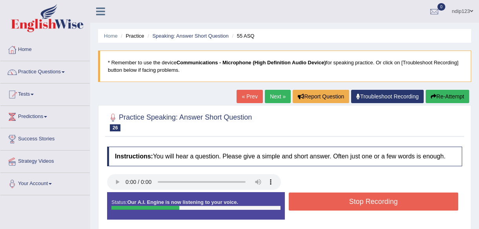
click at [367, 200] on button "Stop Recording" at bounding box center [373, 201] width 170 height 18
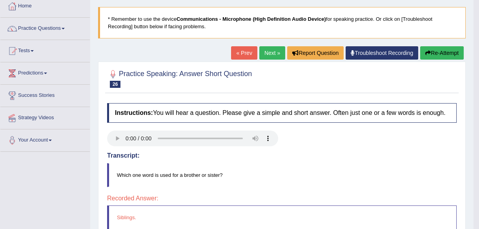
scroll to position [35, 0]
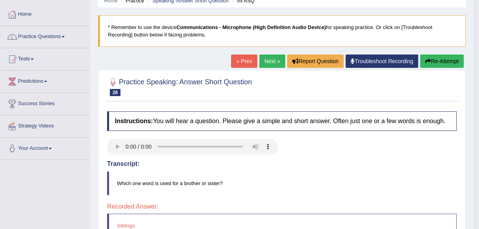
click at [269, 60] on link "Next »" at bounding box center [272, 60] width 26 height 13
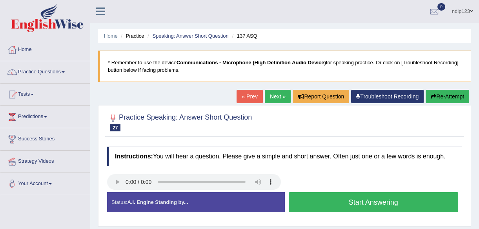
click at [379, 199] on button "Start Answering" at bounding box center [373, 202] width 170 height 20
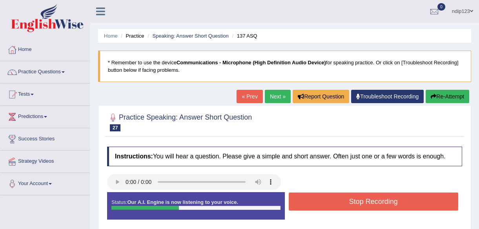
click at [379, 202] on button "Stop Recording" at bounding box center [373, 201] width 170 height 18
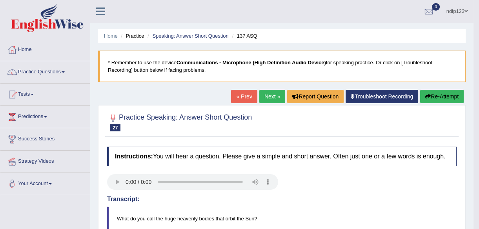
click at [433, 96] on button "Re-Attempt" at bounding box center [442, 96] width 44 height 13
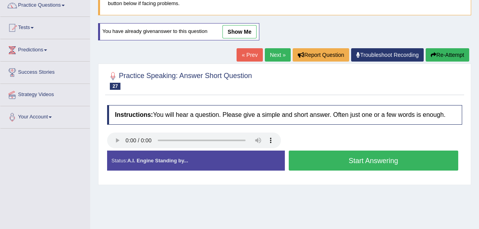
scroll to position [71, 0]
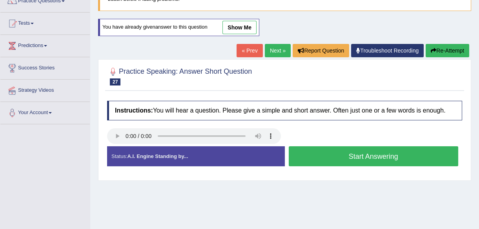
click at [361, 155] on button "Start Answering" at bounding box center [373, 156] width 170 height 20
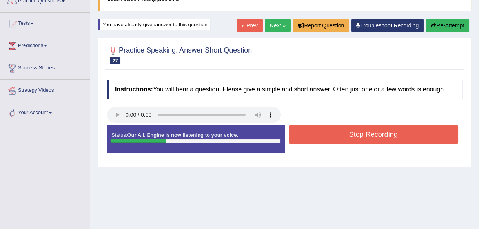
click at [365, 134] on button "Stop Recording" at bounding box center [373, 134] width 170 height 18
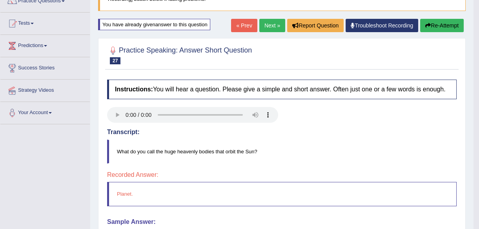
click at [267, 25] on link "Next »" at bounding box center [272, 25] width 26 height 13
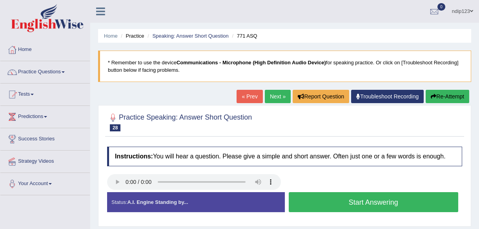
click at [369, 202] on button "Start Answering" at bounding box center [373, 202] width 170 height 20
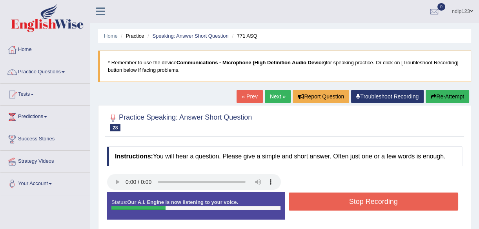
click at [368, 199] on button "Stop Recording" at bounding box center [373, 201] width 170 height 18
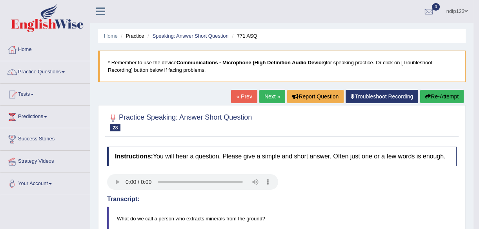
click at [439, 95] on button "Re-Attempt" at bounding box center [442, 96] width 44 height 13
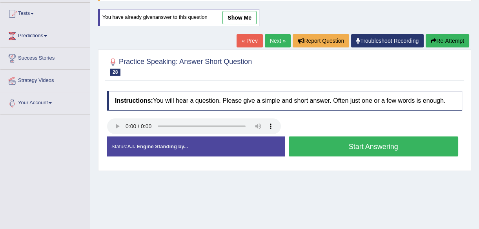
scroll to position [107, 0]
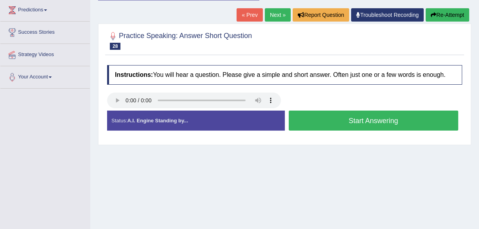
click at [369, 120] on button "Start Answering" at bounding box center [373, 121] width 170 height 20
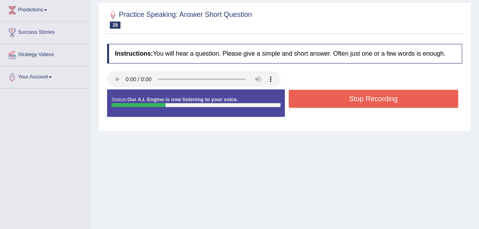
click at [360, 94] on button "Stop Recording" at bounding box center [373, 99] width 170 height 18
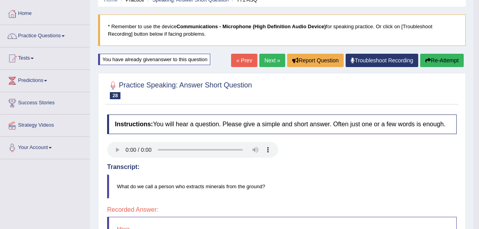
scroll to position [35, 0]
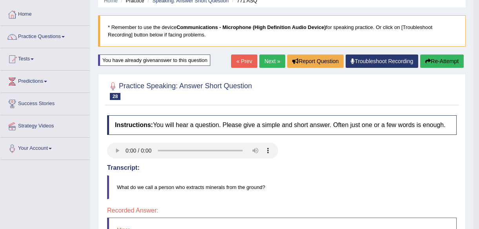
click at [430, 61] on button "Re-Attempt" at bounding box center [442, 60] width 44 height 13
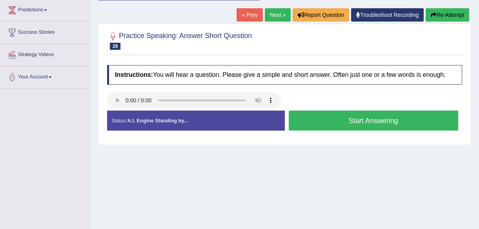
click at [348, 120] on button "Start Answering" at bounding box center [373, 121] width 170 height 20
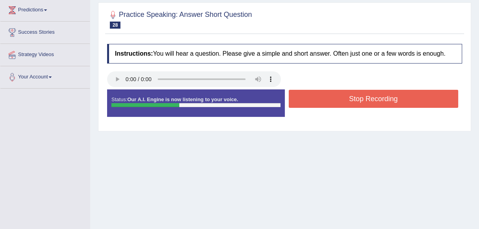
click at [351, 99] on button "Stop Recording" at bounding box center [373, 99] width 170 height 18
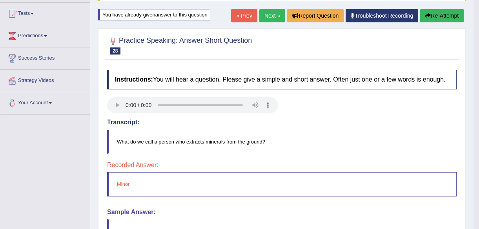
scroll to position [35, 0]
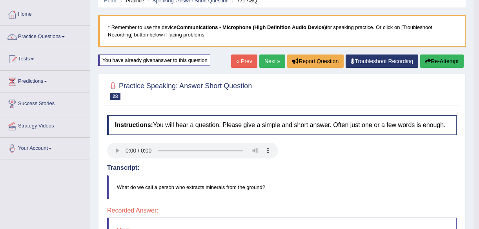
drag, startPoint x: 431, startPoint y: 61, endPoint x: 424, endPoint y: 67, distance: 9.3
click at [431, 61] on button "Re-Attempt" at bounding box center [442, 60] width 44 height 13
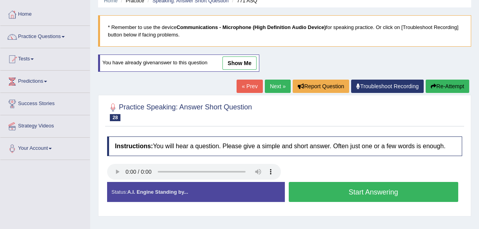
click at [374, 192] on button "Start Answering" at bounding box center [373, 192] width 170 height 20
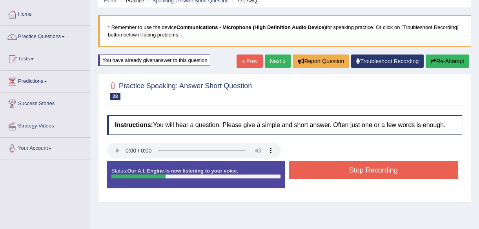
click at [375, 170] on button "Stop Recording" at bounding box center [373, 170] width 170 height 18
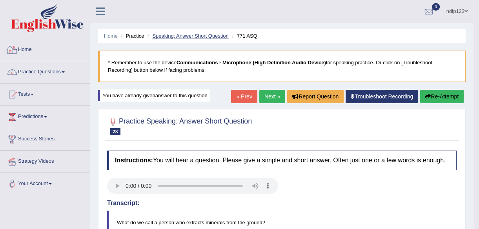
click at [197, 34] on link "Speaking: Answer Short Question" at bounding box center [190, 36] width 76 height 6
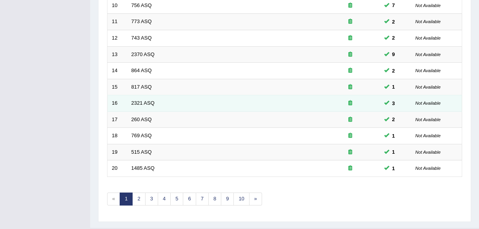
scroll to position [289, 0]
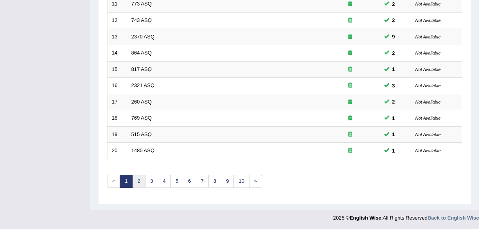
click at [139, 177] on link "2" at bounding box center [138, 181] width 13 height 13
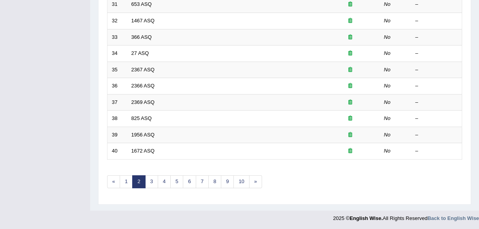
scroll to position [289, 0]
click at [125, 179] on link "1" at bounding box center [126, 181] width 13 height 13
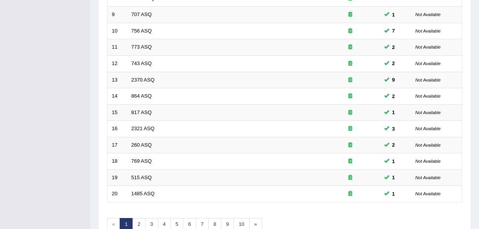
scroll to position [289, 0]
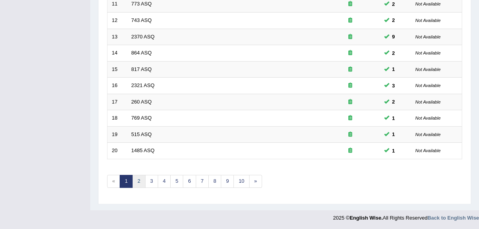
click at [137, 181] on link "2" at bounding box center [138, 181] width 13 height 13
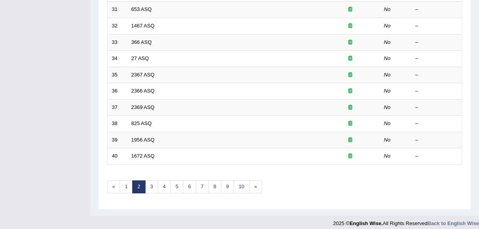
scroll to position [289, 0]
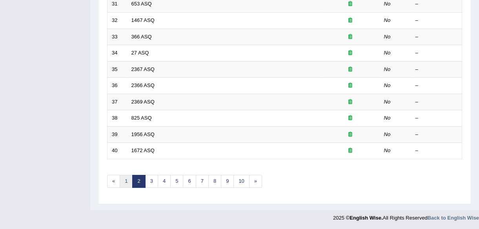
click at [125, 179] on link "1" at bounding box center [126, 181] width 13 height 13
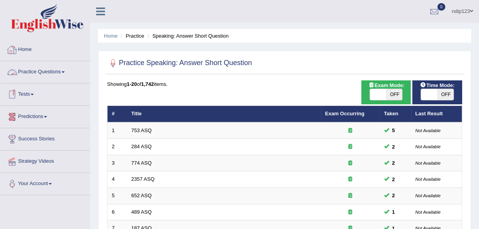
click at [47, 74] on link "Practice Questions" at bounding box center [44, 71] width 89 height 20
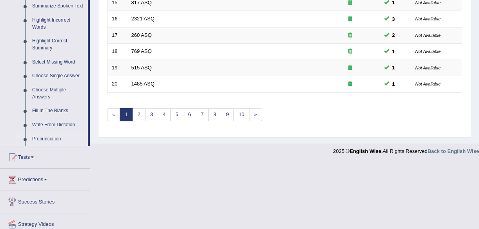
scroll to position [356, 0]
click at [54, 123] on link "Write From Dictation" at bounding box center [58, 125] width 59 height 14
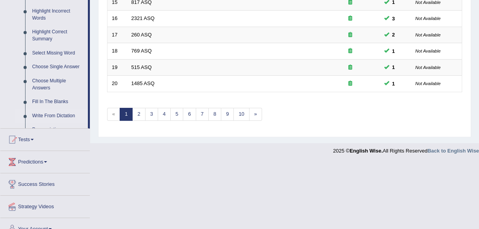
scroll to position [289, 0]
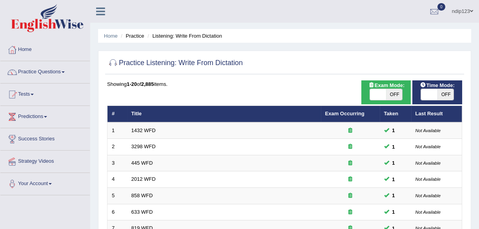
click at [392, 90] on span "OFF" at bounding box center [394, 94] width 16 height 11
checkbox input "true"
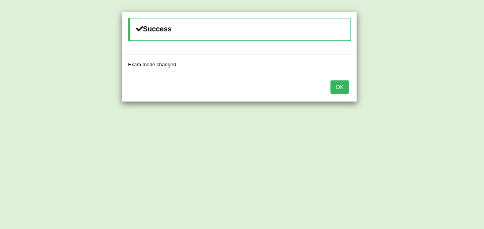
click at [339, 89] on button "OK" at bounding box center [339, 86] width 18 height 13
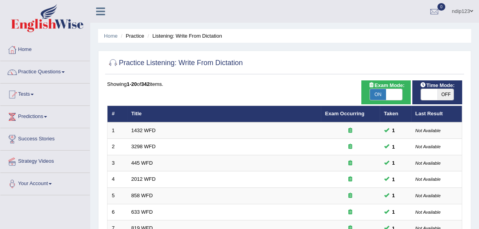
click at [443, 94] on span "OFF" at bounding box center [445, 94] width 16 height 11
checkbox input "true"
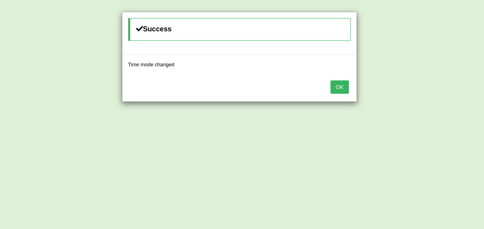
click at [339, 87] on button "OK" at bounding box center [339, 86] width 18 height 13
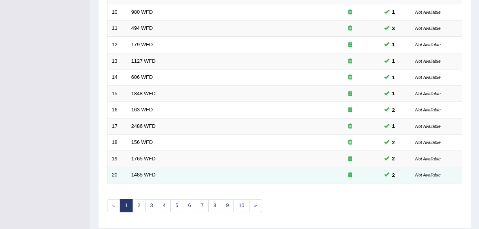
scroll to position [289, 0]
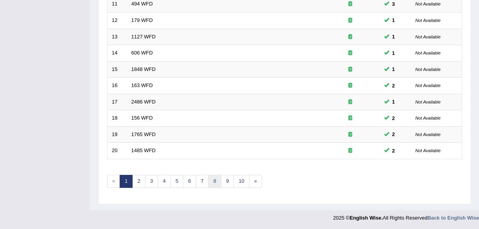
click at [210, 179] on link "8" at bounding box center [214, 181] width 13 height 13
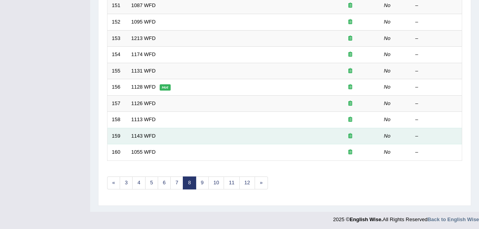
scroll to position [289, 0]
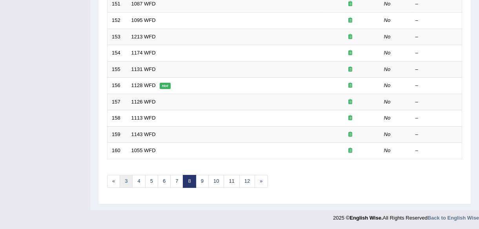
click at [127, 180] on link "3" at bounding box center [126, 181] width 13 height 13
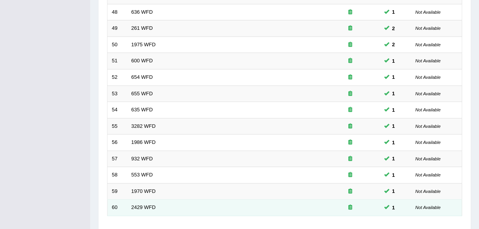
scroll to position [249, 0]
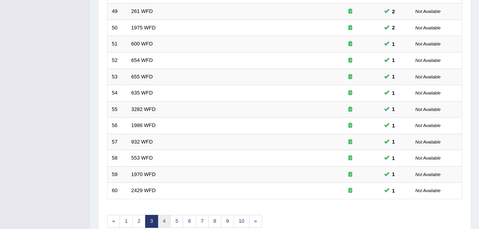
click at [163, 219] on link "4" at bounding box center [164, 221] width 13 height 13
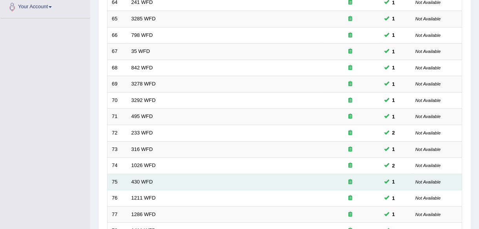
scroll to position [249, 0]
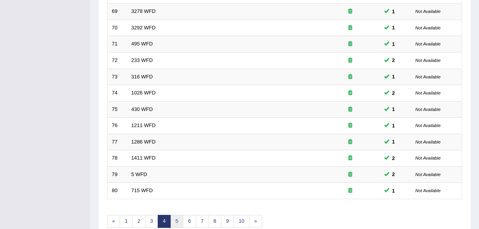
click at [175, 219] on link "5" at bounding box center [176, 221] width 13 height 13
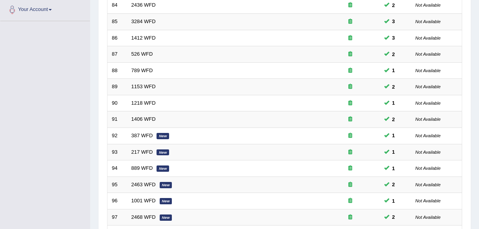
scroll to position [285, 0]
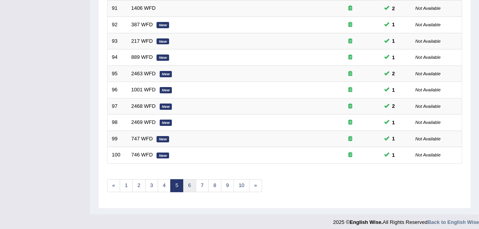
click at [189, 182] on link "6" at bounding box center [189, 185] width 13 height 13
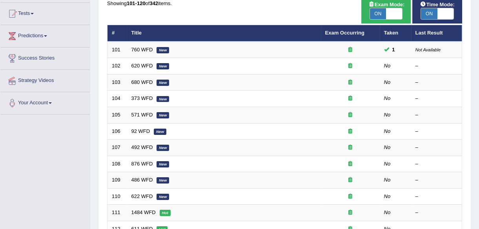
scroll to position [35, 0]
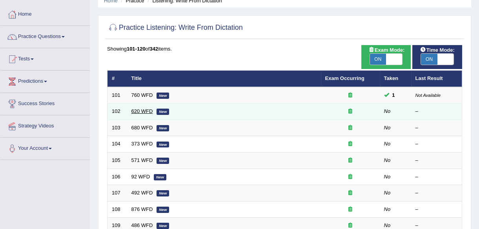
click at [136, 110] on link "620 WFD" at bounding box center [142, 111] width 22 height 6
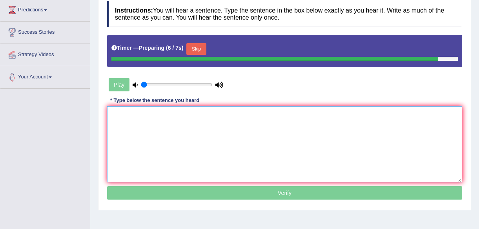
paste textarea "b"
type textarea "b"
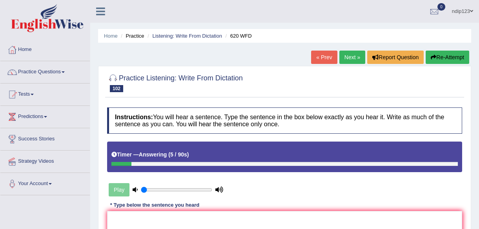
click at [327, 56] on link "« Prev" at bounding box center [324, 57] width 26 height 13
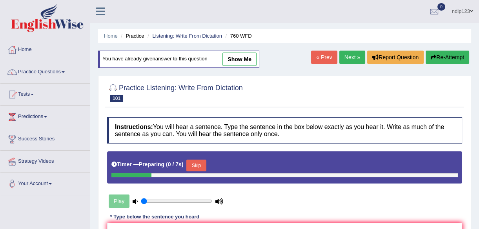
click at [342, 58] on link "Next »" at bounding box center [352, 57] width 26 height 13
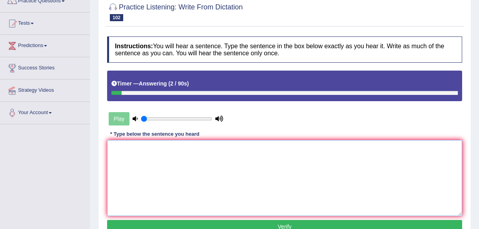
click at [243, 182] on textarea at bounding box center [284, 178] width 355 height 76
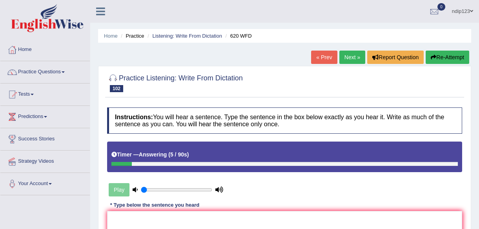
click at [325, 55] on link "« Prev" at bounding box center [324, 57] width 26 height 13
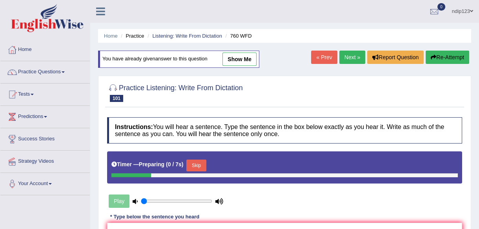
click at [353, 58] on link "Next »" at bounding box center [352, 57] width 26 height 13
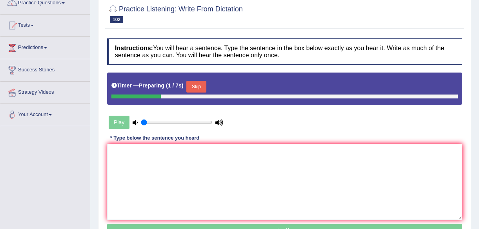
scroll to position [71, 0]
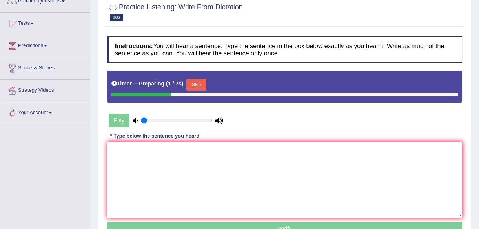
click at [202, 185] on textarea at bounding box center [284, 180] width 355 height 76
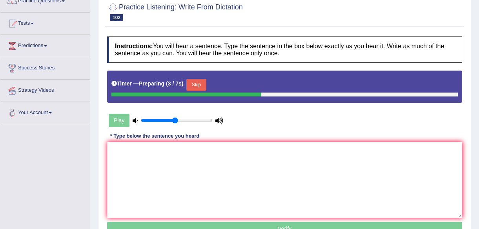
click at [175, 118] on input "range" at bounding box center [176, 120] width 71 height 6
type input "0.6"
click at [180, 118] on input "range" at bounding box center [176, 120] width 71 height 6
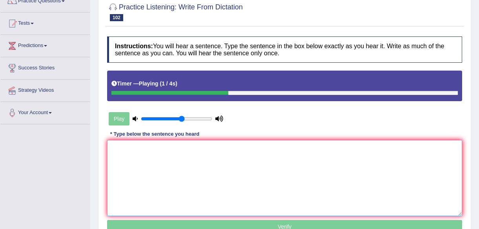
click at [179, 165] on textarea at bounding box center [284, 178] width 355 height 76
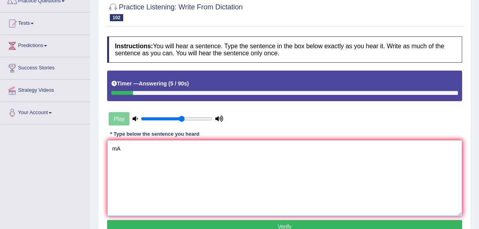
type textarea "m"
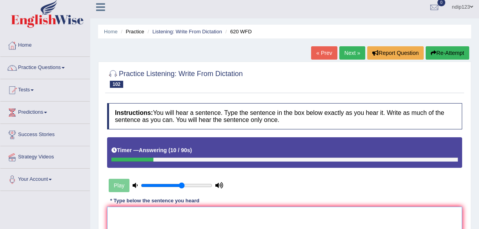
scroll to position [0, 0]
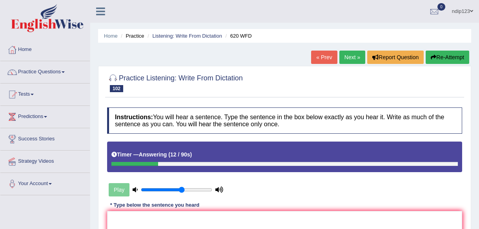
click at [323, 60] on link "« Prev" at bounding box center [324, 57] width 26 height 13
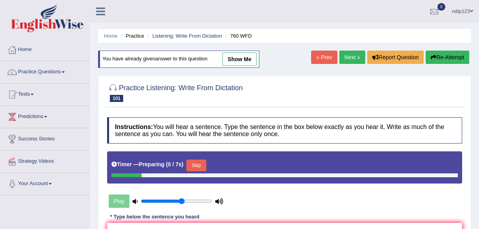
click at [348, 55] on link "Next »" at bounding box center [352, 57] width 26 height 13
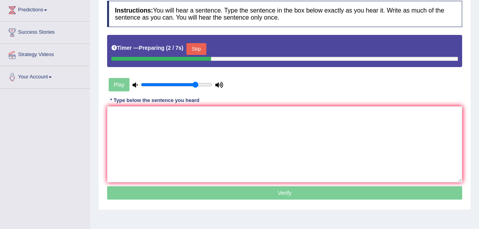
type input "0.8"
click at [194, 84] on input "range" at bounding box center [176, 85] width 71 height 6
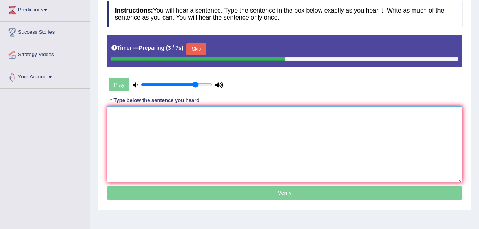
click at [167, 128] on textarea at bounding box center [284, 144] width 355 height 76
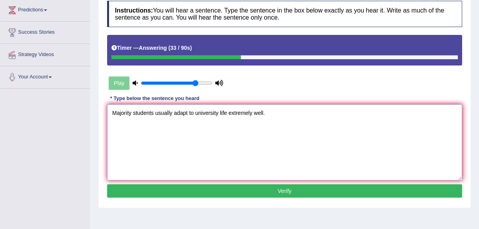
type textarea "Majority students usually adapt to university life extremely well."
click at [283, 190] on button "Verify" at bounding box center [284, 190] width 355 height 13
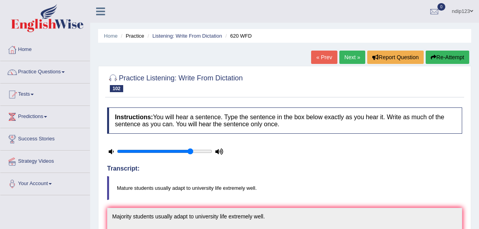
click at [349, 55] on link "Next »" at bounding box center [352, 57] width 26 height 13
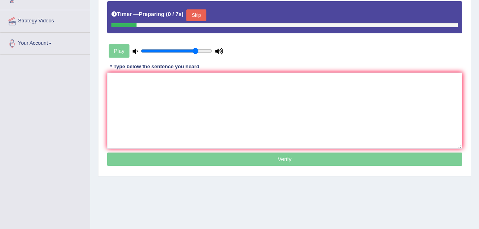
scroll to position [142, 0]
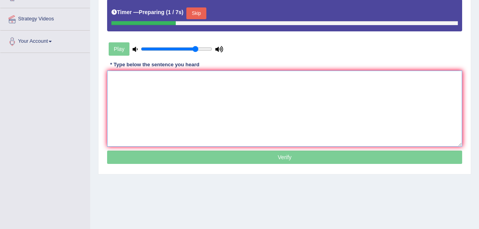
click at [177, 104] on textarea at bounding box center [284, 109] width 355 height 76
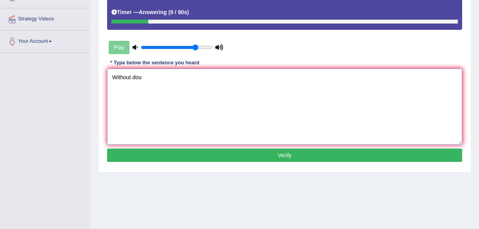
paste textarea "b"
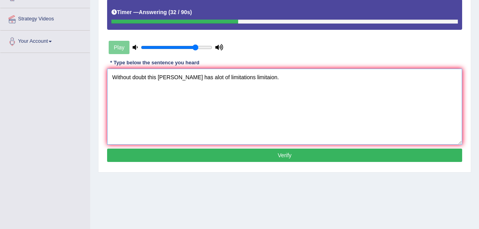
click at [163, 77] on textarea "Without doubt this [PERSON_NAME] has alot of limitations limitaion." at bounding box center [284, 107] width 355 height 76
drag, startPoint x: 243, startPoint y: 75, endPoint x: 249, endPoint y: 84, distance: 11.3
click at [243, 74] on textarea "Without doubt this theory has alot of limitations limitaion." at bounding box center [284, 107] width 355 height 76
type textarea "Without doubt this theory has alot of limitations limitation."
click at [293, 152] on button "Verify" at bounding box center [284, 155] width 355 height 13
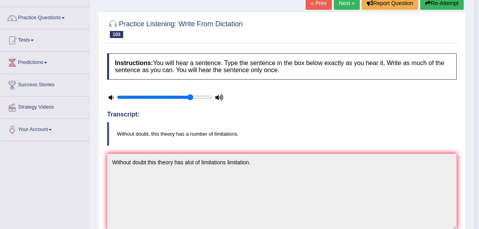
scroll to position [35, 0]
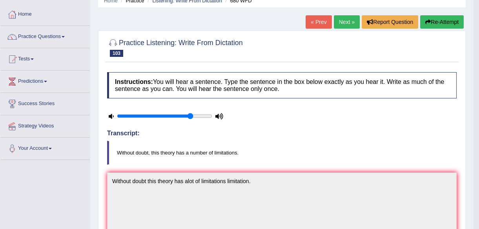
click at [341, 20] on link "Next »" at bounding box center [347, 21] width 26 height 13
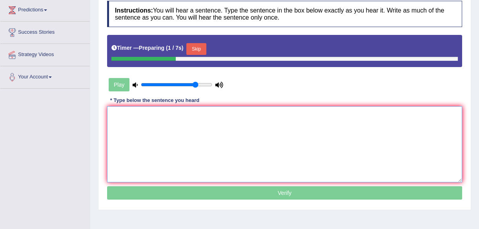
click at [177, 141] on textarea at bounding box center [284, 144] width 355 height 76
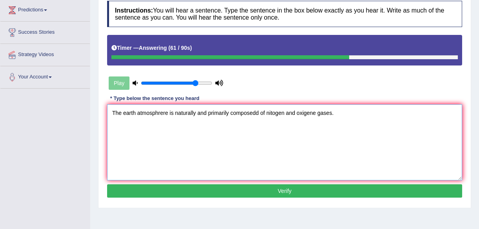
click at [256, 111] on textarea "The earth atmosphrere is naturally and primarily composedd of nitogen and oxige…" at bounding box center [284, 142] width 355 height 76
drag, startPoint x: 270, startPoint y: 109, endPoint x: 277, endPoint y: 114, distance: 8.3
click at [270, 109] on textarea "The earth atmosphrere is naturally and primarily composed of nitogen and oxigen…" at bounding box center [284, 142] width 355 height 76
click at [167, 112] on textarea "The earth atmosphrere is naturally and primarily composed of nitrogen and oxige…" at bounding box center [284, 142] width 355 height 76
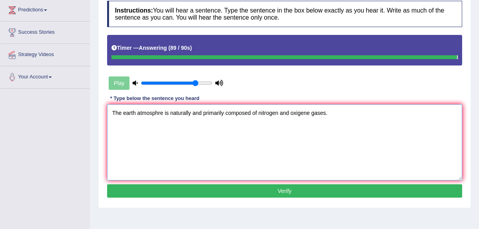
type textarea "The earth atmosphre is naturally and primarily composed of nitrogen and oxigene…"
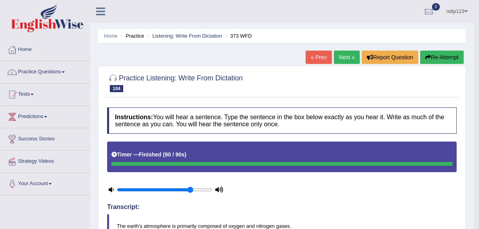
click at [438, 57] on button "Re-Attempt" at bounding box center [442, 57] width 44 height 13
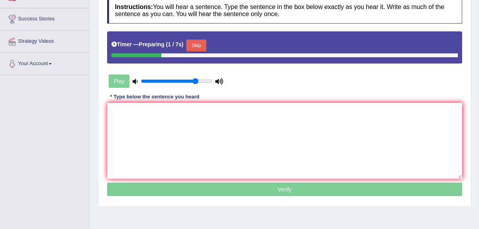
scroll to position [142, 0]
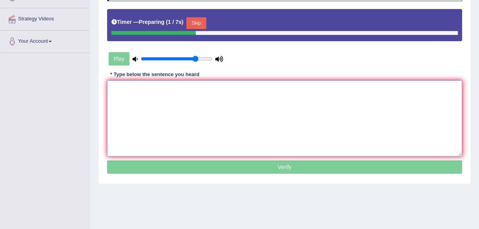
click at [185, 121] on textarea at bounding box center [284, 118] width 355 height 76
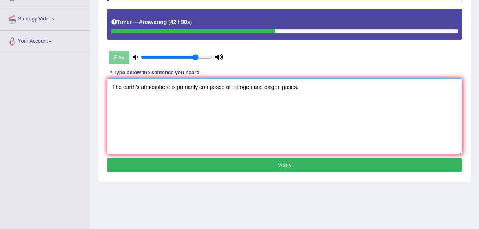
click at [282, 87] on textarea "The earth's atmosphere is primarily composed of nitrogen and oxigen gases." at bounding box center [284, 116] width 355 height 76
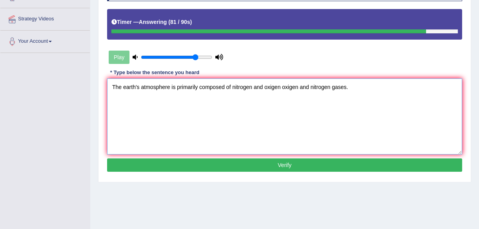
type textarea "The earth's atmosphere is primarily composed of nitrogen and oxigen oxigen and …"
click at [278, 166] on button "Verify" at bounding box center [284, 164] width 355 height 13
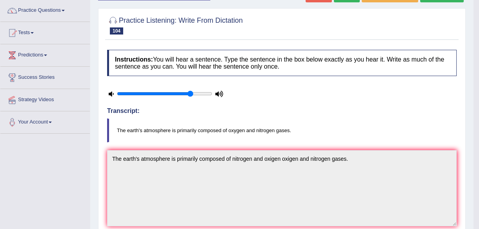
scroll to position [56, 0]
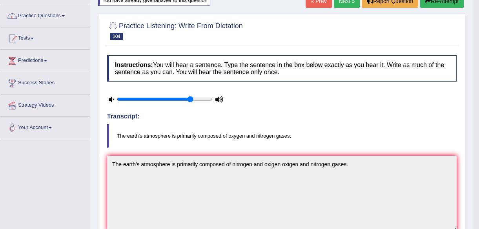
click at [339, 3] on link "Next »" at bounding box center [347, 1] width 26 height 13
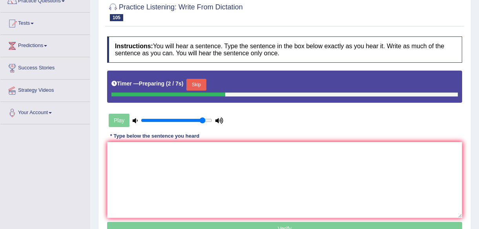
type input "0.9"
click at [203, 118] on input "range" at bounding box center [176, 120] width 71 height 6
click at [191, 168] on textarea at bounding box center [284, 180] width 355 height 76
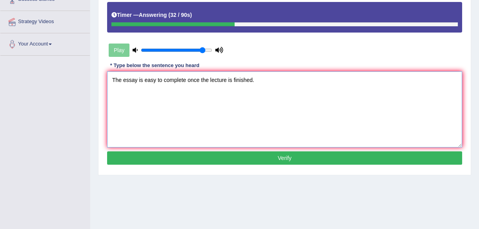
scroll to position [142, 0]
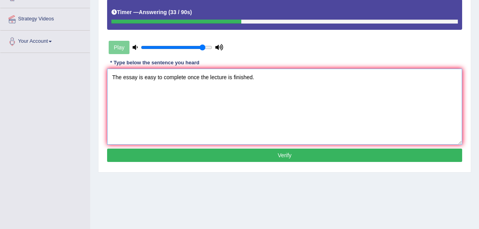
type textarea "The essay is easy to complete once the lecture is finished."
click at [286, 153] on button "Verify" at bounding box center [284, 155] width 355 height 13
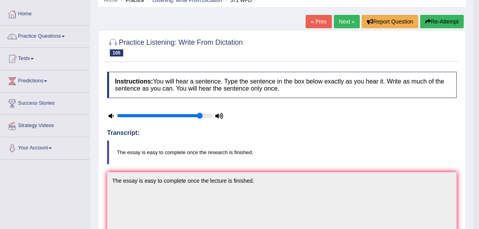
scroll to position [35, 0]
click at [341, 20] on link "Next »" at bounding box center [347, 21] width 26 height 13
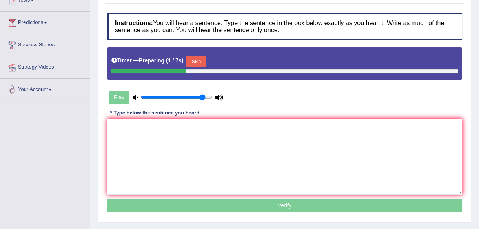
scroll to position [107, 0]
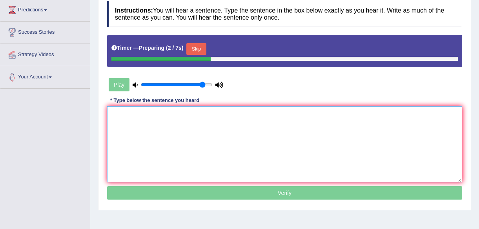
click at [205, 142] on textarea at bounding box center [284, 144] width 355 height 76
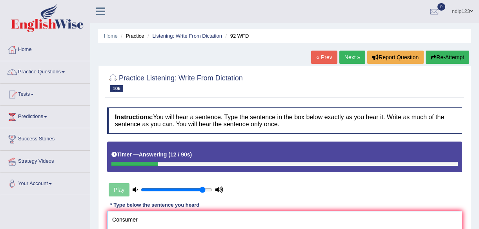
scroll to position [0, 0]
type textarea "Consumer"
click at [322, 62] on link "« Prev" at bounding box center [324, 57] width 26 height 13
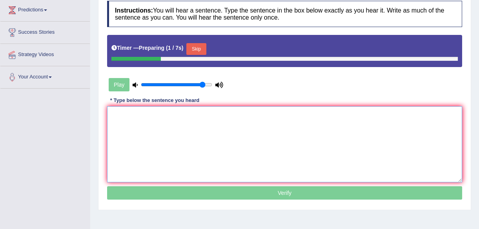
click at [181, 131] on textarea at bounding box center [284, 144] width 355 height 76
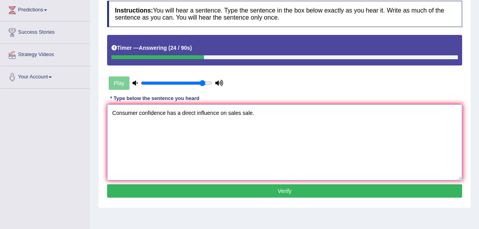
click at [138, 113] on textarea "Consumer confidence has a direct influence on sales sale." at bounding box center [284, 142] width 355 height 76
type textarea "Consumer customer confidence has a direct influence on sales sale."
click at [277, 192] on button "Verify" at bounding box center [284, 190] width 355 height 13
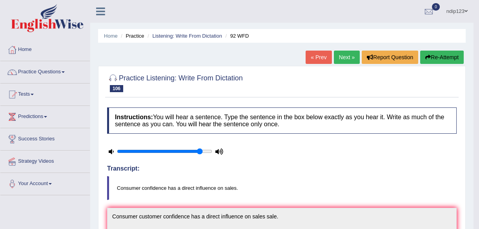
click at [343, 57] on link "Next »" at bounding box center [347, 57] width 26 height 13
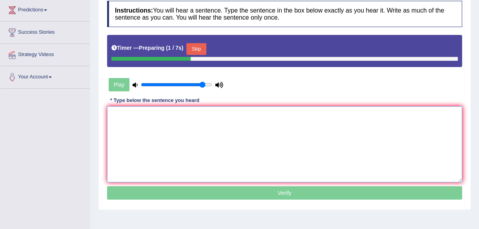
click at [139, 133] on textarea at bounding box center [284, 144] width 355 height 76
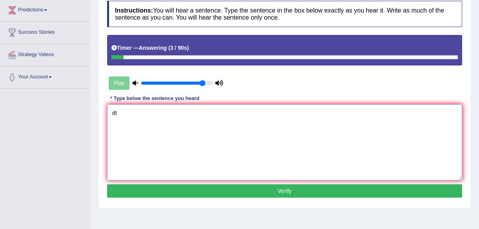
type textarea "d"
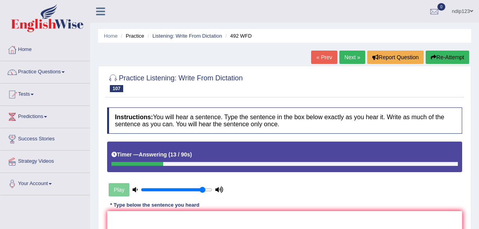
click at [321, 57] on link "« Prev" at bounding box center [324, 57] width 26 height 13
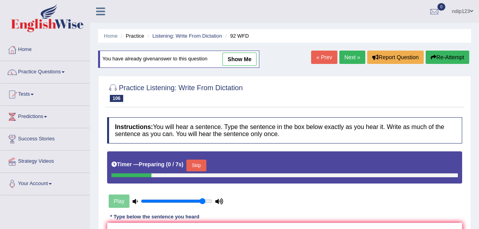
drag, startPoint x: 347, startPoint y: 54, endPoint x: 345, endPoint y: 58, distance: 4.6
click at [348, 54] on link "Next »" at bounding box center [352, 57] width 26 height 13
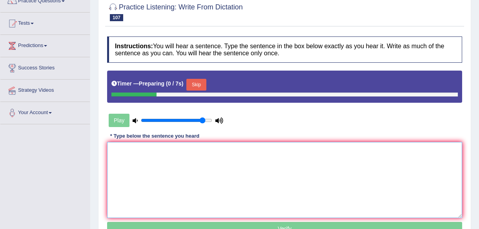
click at [164, 175] on textarea at bounding box center [284, 180] width 355 height 76
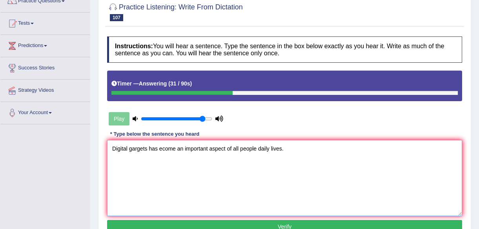
click at [157, 149] on textarea "Digital gargets has ecome an important aspect of all people daily lives." at bounding box center [284, 178] width 355 height 76
paste textarea "b"
click at [286, 149] on textarea "Digital gargets has have become an important aspect of all people daily lives." at bounding box center [284, 178] width 355 height 76
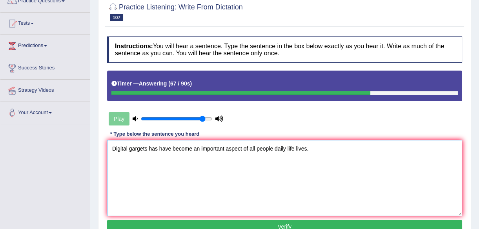
type textarea "Digital gargets has have become an important aspect of all people daily life li…"
click at [298, 223] on button "Verify" at bounding box center [284, 226] width 355 height 13
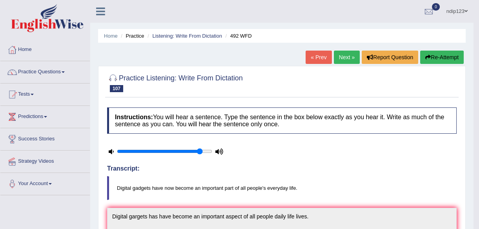
click at [441, 55] on button "Re-Attempt" at bounding box center [442, 57] width 44 height 13
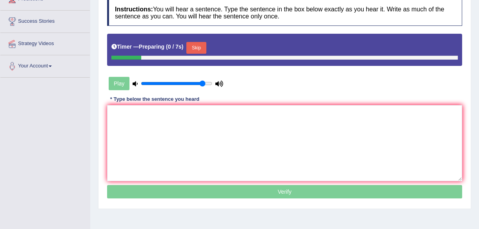
scroll to position [142, 0]
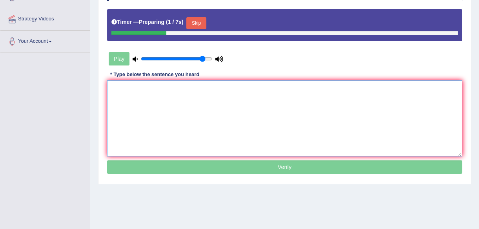
click at [183, 114] on textarea at bounding box center [284, 118] width 355 height 76
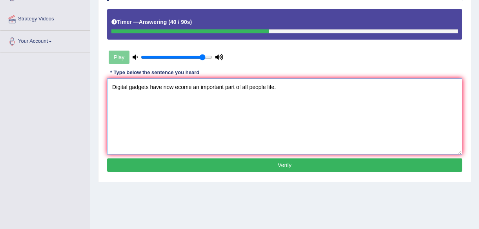
paste textarea "b"
click at [251, 85] on textarea "Digital gadgets have now become an important part of all people life." at bounding box center [284, 116] width 355 height 76
click at [293, 85] on textarea "Digital gadgets have now become an important part of all everyday people life." at bounding box center [284, 116] width 355 height 76
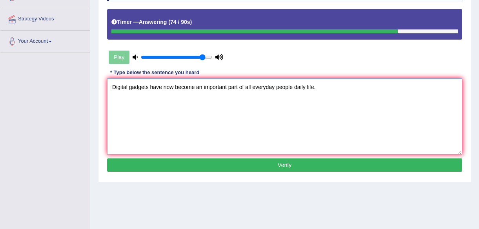
click at [251, 85] on textarea "Digital gadgets have now become an important part of all everyday people daily …" at bounding box center [284, 116] width 355 height 76
type textarea "Digital gadgets have now become an important part of everyday people daily life."
click at [282, 165] on button "Verify" at bounding box center [284, 164] width 355 height 13
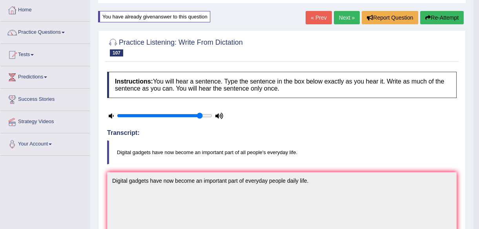
scroll to position [35, 0]
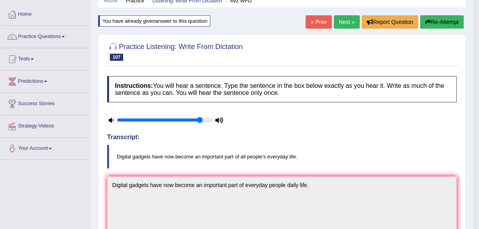
click at [347, 20] on link "Next »" at bounding box center [347, 21] width 26 height 13
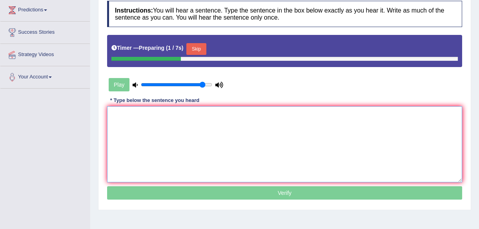
click at [159, 135] on textarea at bounding box center [284, 144] width 355 height 76
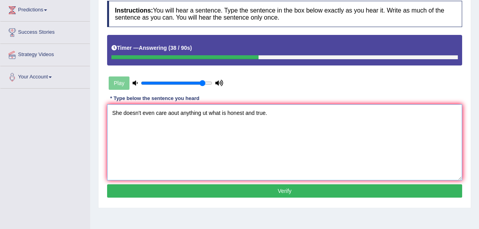
paste textarea "b"
click at [204, 111] on textarea "She doesn't even care about anything ut what is honest and true." at bounding box center [284, 142] width 355 height 76
paste textarea "b"
type textarea "She doesn't even care about anything but what is honest and true."
click at [285, 189] on button "Verify" at bounding box center [284, 190] width 355 height 13
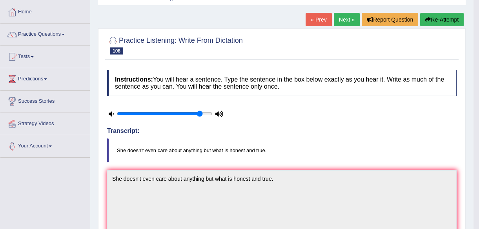
scroll to position [35, 0]
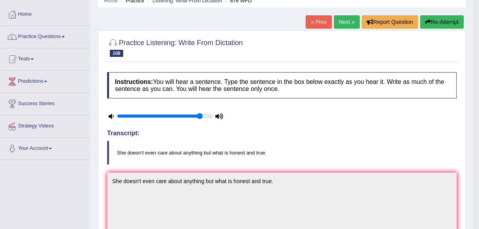
click at [346, 20] on link "Next »" at bounding box center [347, 21] width 26 height 13
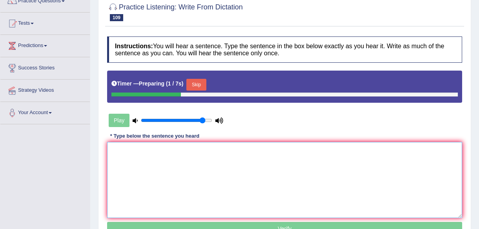
click at [169, 160] on textarea at bounding box center [284, 180] width 355 height 76
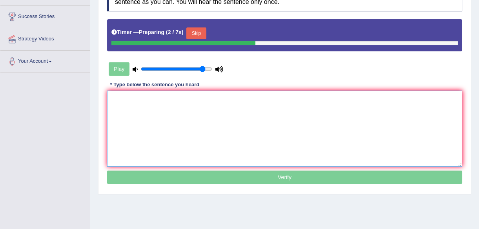
scroll to position [142, 0]
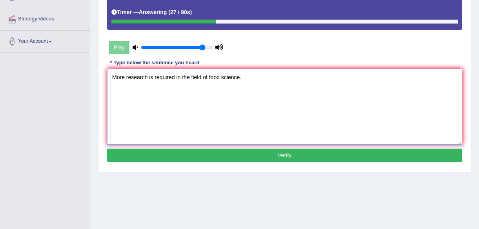
type textarea "More research is required in the field of food science."
click at [286, 153] on button "Verify" at bounding box center [284, 155] width 355 height 13
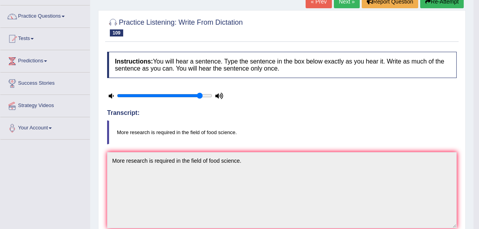
scroll to position [35, 0]
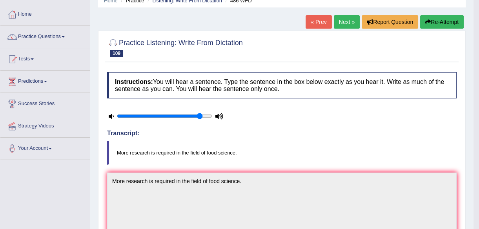
click at [342, 20] on link "Next »" at bounding box center [347, 21] width 26 height 13
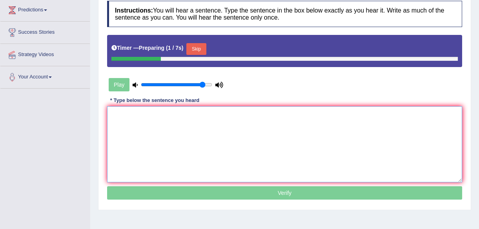
click at [187, 131] on textarea at bounding box center [284, 144] width 355 height 76
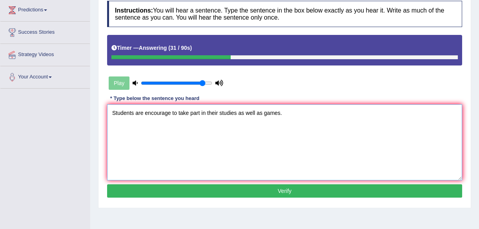
drag, startPoint x: 169, startPoint y: 110, endPoint x: 180, endPoint y: 121, distance: 15.5
click at [169, 110] on textarea "Students are encourage to take part in their studies as well as games." at bounding box center [284, 142] width 355 height 76
type textarea "Students are encouraged encorage to take part in their studies as well as games."
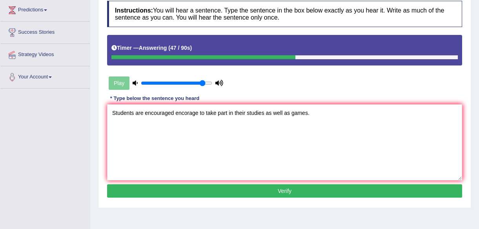
click at [283, 192] on button "Verify" at bounding box center [284, 190] width 355 height 13
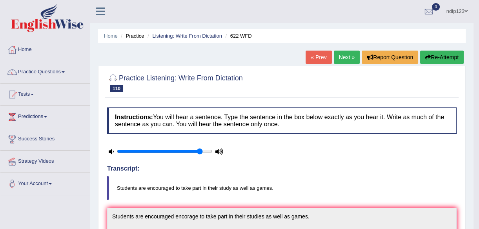
click at [341, 57] on link "Next »" at bounding box center [347, 57] width 26 height 13
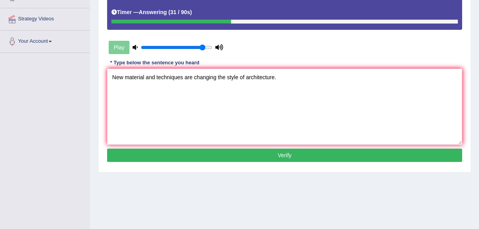
click at [145, 78] on textarea "New material and techniques are changing the style of architecture." at bounding box center [284, 107] width 355 height 76
click at [179, 76] on textarea "New material materials and techniques are changing the style of architecture." at bounding box center [284, 107] width 355 height 76
type textarea "New material materials and technique techniques are changing the style of archi…"
click at [279, 152] on button "Verify" at bounding box center [284, 155] width 355 height 13
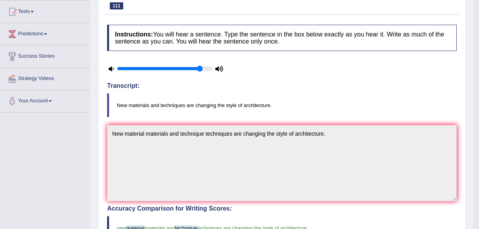
scroll to position [35, 0]
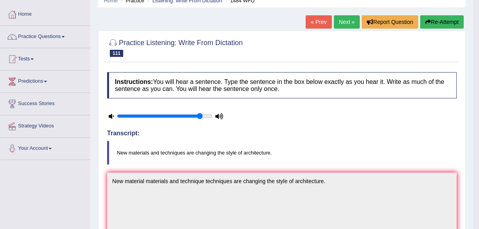
click at [343, 23] on link "Next »" at bounding box center [347, 21] width 26 height 13
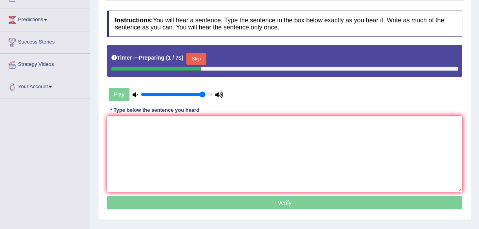
scroll to position [107, 0]
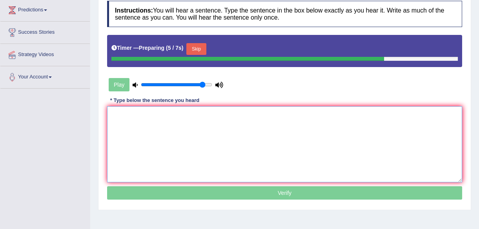
click at [152, 131] on textarea at bounding box center [284, 144] width 355 height 76
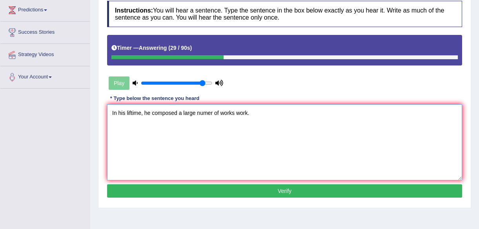
paste textarea "b"
click at [125, 111] on textarea "In his liftime, he composed a large number of works work." at bounding box center [284, 142] width 355 height 76
type textarea "In his life time liftime, he composed a large number of works work."
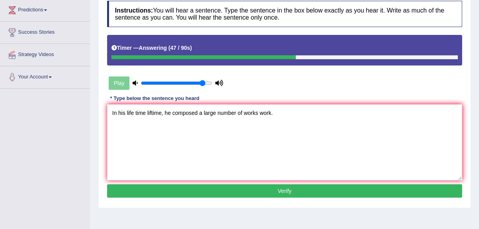
click at [274, 191] on button "Verify" at bounding box center [284, 190] width 355 height 13
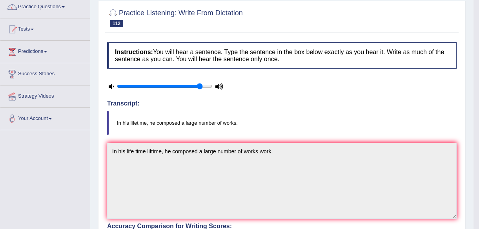
scroll to position [35, 0]
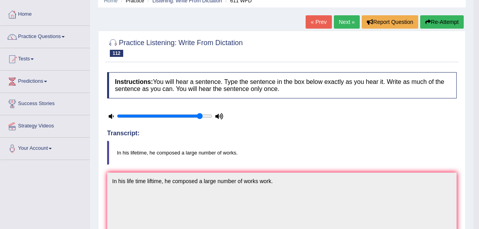
click at [344, 17] on link "Next »" at bounding box center [347, 21] width 26 height 13
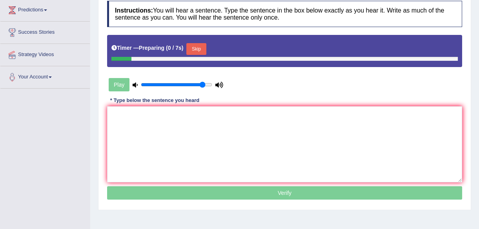
scroll to position [107, 0]
drag, startPoint x: 193, startPoint y: 47, endPoint x: 194, endPoint y: 52, distance: 4.3
click at [194, 47] on button "Skip" at bounding box center [196, 49] width 20 height 12
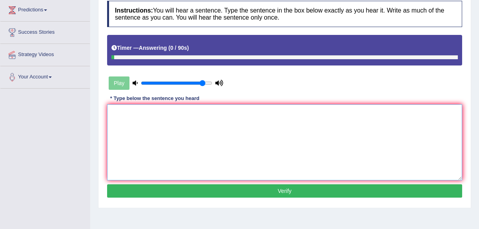
click at [208, 124] on textarea at bounding box center [284, 142] width 355 height 76
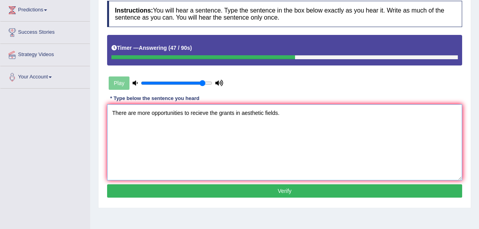
click at [190, 114] on textarea "There are more opportunities to recieve the grants in aesthetic fields." at bounding box center [284, 142] width 355 height 76
click at [259, 114] on textarea "There are more opportunities to receive recieve the grants in aesthetic fields." at bounding box center [284, 142] width 355 height 76
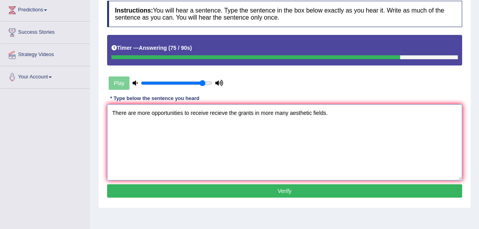
type textarea "There are more opportunities to receive recieve the grants in more many aesthet…"
click at [275, 189] on button "Verify" at bounding box center [284, 190] width 355 height 13
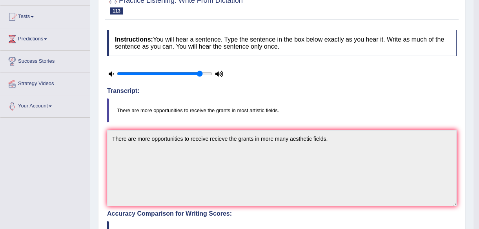
scroll to position [0, 0]
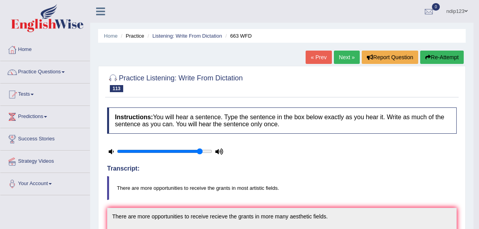
click at [341, 57] on link "Next »" at bounding box center [347, 57] width 26 height 13
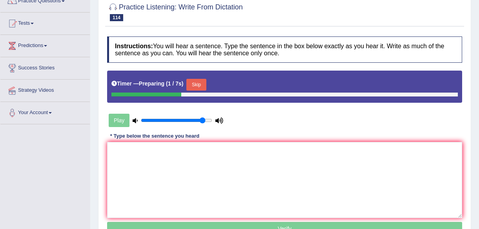
click at [196, 83] on button "Skip" at bounding box center [196, 85] width 20 height 12
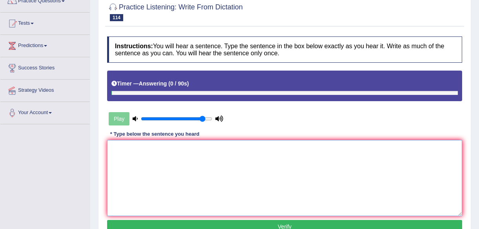
click at [186, 154] on textarea at bounding box center [284, 178] width 355 height 76
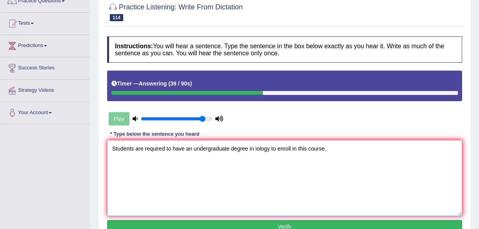
click at [252, 147] on textarea "Students are required to have an undergraduate degree in iology to enroll in th…" at bounding box center [284, 178] width 355 height 76
paste textarea "b"
click at [277, 147] on textarea "Students are required to have an undergraduate degree in biology to enroll in t…" at bounding box center [284, 178] width 355 height 76
type textarea "Students are required to have an undergraduate degree in biology to enrol enrol…"
click at [301, 222] on button "Verify" at bounding box center [284, 226] width 355 height 13
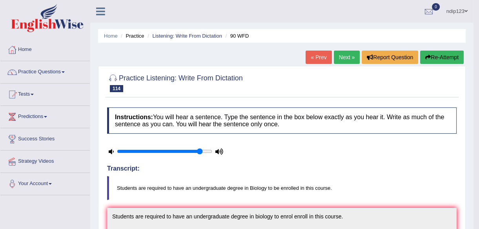
click at [342, 57] on link "Next »" at bounding box center [347, 57] width 26 height 13
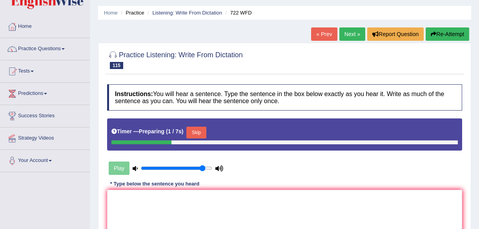
scroll to position [35, 0]
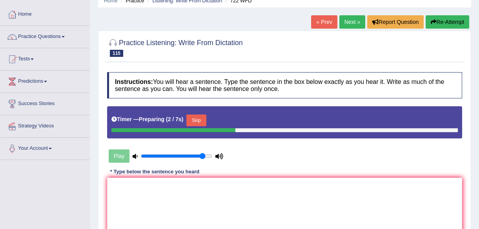
click at [194, 118] on button "Skip" at bounding box center [196, 120] width 20 height 12
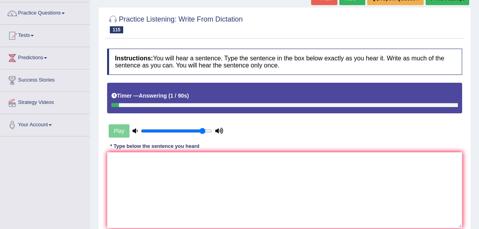
scroll to position [71, 0]
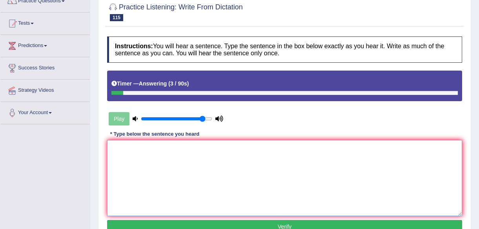
click at [178, 168] on textarea at bounding box center [284, 178] width 355 height 76
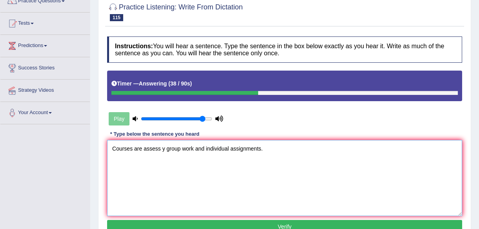
click at [161, 150] on textarea "Courses are assess y group work and individual assignments." at bounding box center [284, 178] width 355 height 76
paste textarea "b"
drag, startPoint x: 231, startPoint y: 148, endPoint x: 235, endPoint y: 158, distance: 10.9
click at [231, 148] on textarea "Courses are assess assessed by group work and individual assignments." at bounding box center [284, 178] width 355 height 76
type textarea "Courses are assess assessed by group work and or individual assignments."
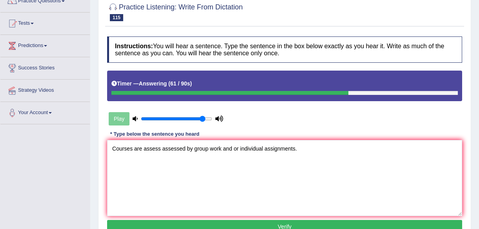
click at [280, 222] on button "Verify" at bounding box center [284, 226] width 355 height 13
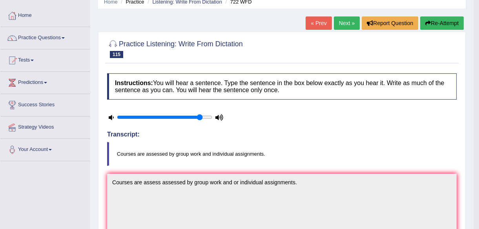
scroll to position [0, 0]
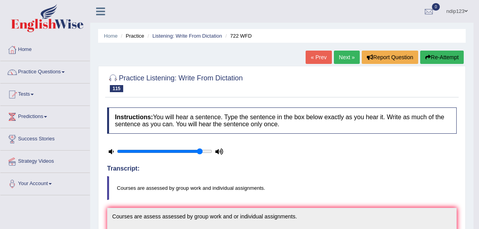
click at [346, 57] on link "Next »" at bounding box center [347, 57] width 26 height 13
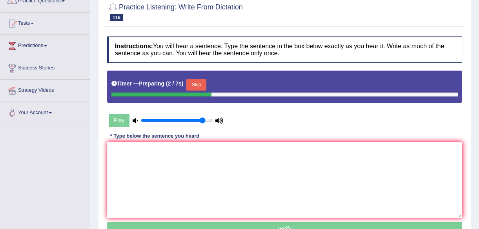
click at [196, 84] on button "Skip" at bounding box center [196, 85] width 20 height 12
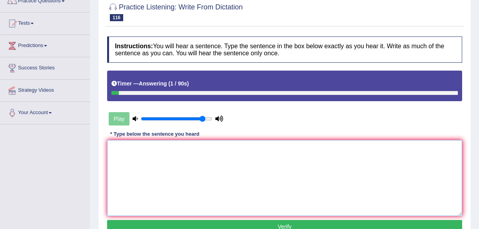
click at [177, 162] on textarea at bounding box center [284, 178] width 355 height 76
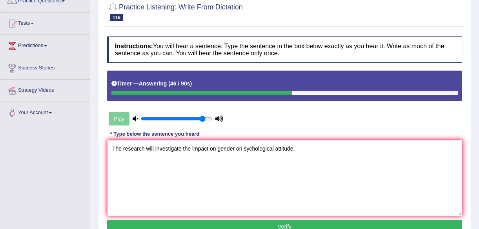
click at [241, 146] on textarea "The research will investigate the impact on gender on sychological attitude." at bounding box center [284, 178] width 355 height 76
type textarea "The research will investigate the impact on gender on and sychological attitude."
click at [279, 224] on button "Verify" at bounding box center [284, 226] width 355 height 13
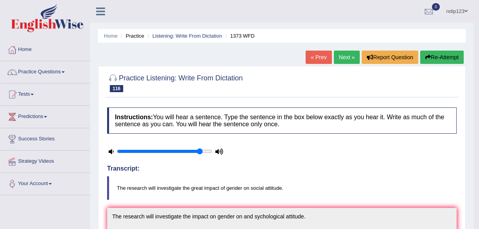
click at [343, 56] on link "Next »" at bounding box center [347, 57] width 26 height 13
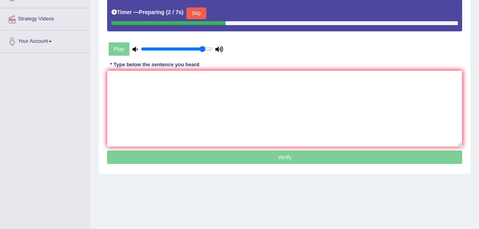
click at [194, 13] on button "Skip" at bounding box center [196, 13] width 20 height 12
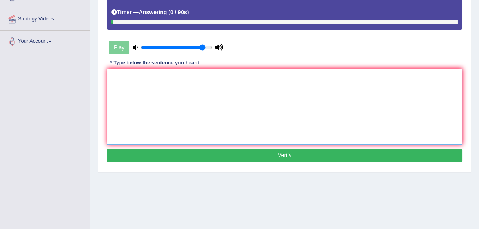
click at [186, 102] on textarea at bounding box center [284, 107] width 355 height 76
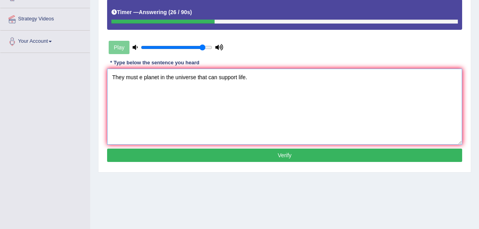
click at [140, 76] on textarea "They must e planet in the universe that can support life." at bounding box center [284, 107] width 355 height 76
paste textarea "b"
type textarea "They must be planet in the universe that can support life."
click at [286, 152] on button "Verify" at bounding box center [284, 155] width 355 height 13
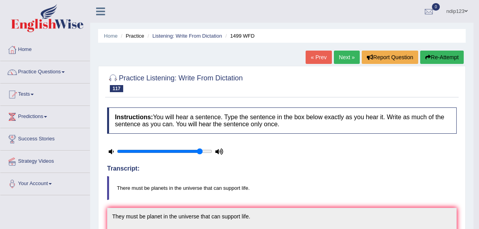
click at [341, 58] on link "Next »" at bounding box center [347, 57] width 26 height 13
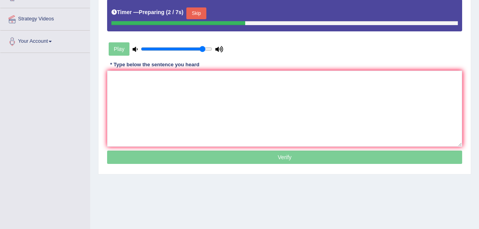
click at [194, 11] on button "Skip" at bounding box center [196, 13] width 20 height 12
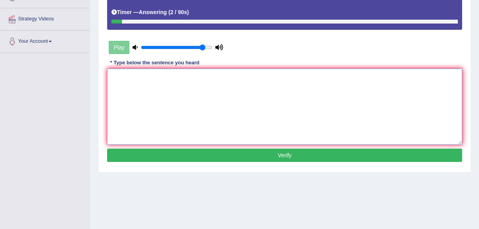
click at [190, 94] on textarea at bounding box center [284, 107] width 355 height 76
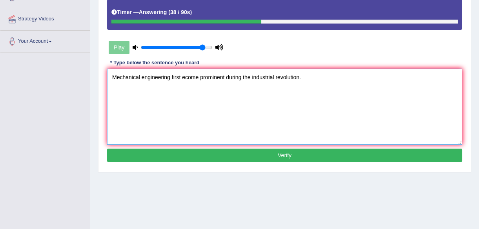
click at [183, 76] on textarea "Mechanical engineering first ecome prominent during the industrial revolution." at bounding box center [284, 107] width 355 height 76
paste textarea "b"
click at [279, 77] on textarea "Mechanical engineering first become prominent during the industrial revolution." at bounding box center [284, 107] width 355 height 76
type textarea "Mechanical engineering first become prominent during the industrial industrail …"
click at [281, 153] on button "Verify" at bounding box center [284, 155] width 355 height 13
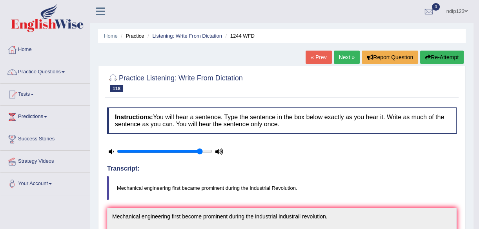
click at [340, 55] on link "Next »" at bounding box center [347, 57] width 26 height 13
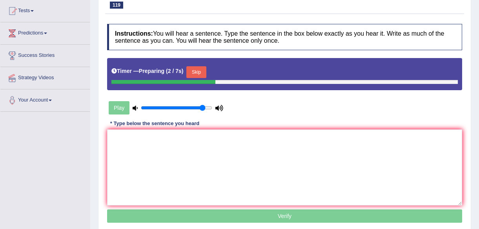
scroll to position [71, 0]
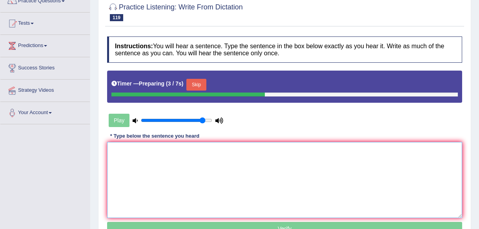
click at [241, 170] on textarea at bounding box center [284, 180] width 355 height 76
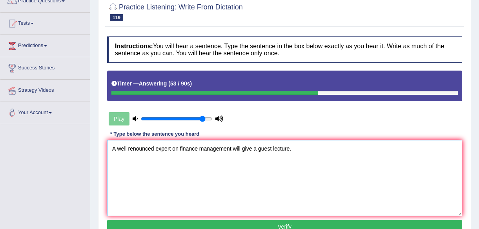
click at [198, 145] on textarea "A well renounced expert on finance management will give a guest lecture." at bounding box center [284, 178] width 355 height 76
click at [279, 149] on textarea "A well renounced expert on finance financial management will give a guest lectu…" at bounding box center [284, 178] width 355 height 76
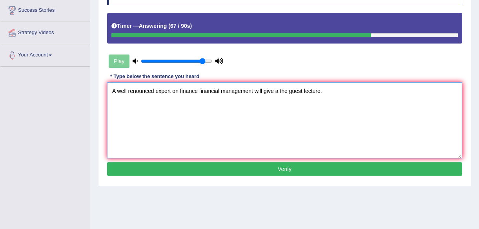
scroll to position [142, 0]
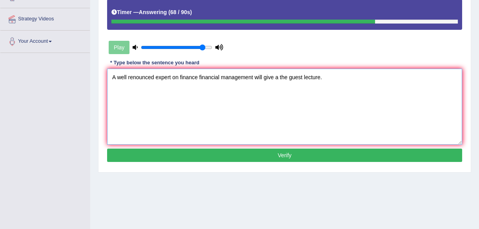
type textarea "A well renounced expert on finance financial management will give a the guest l…"
click at [287, 154] on button "Verify" at bounding box center [284, 155] width 355 height 13
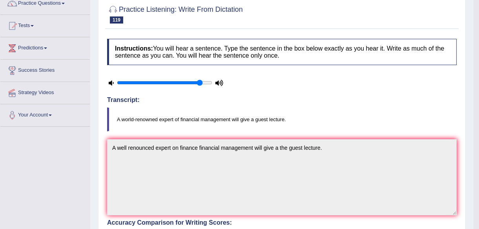
scroll to position [52, 0]
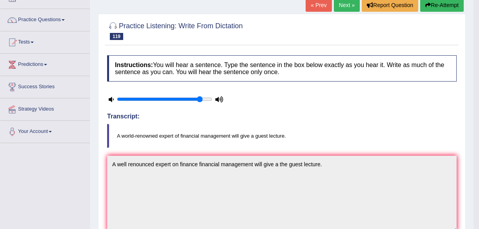
click at [344, 4] on link "Next »" at bounding box center [347, 4] width 26 height 13
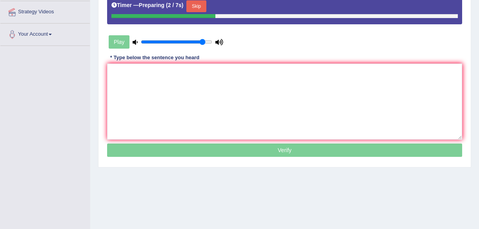
scroll to position [107, 0]
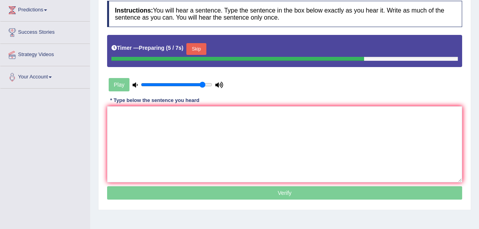
click at [196, 46] on button "Skip" at bounding box center [196, 49] width 20 height 12
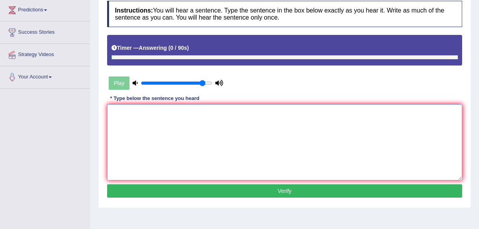
click at [159, 124] on textarea at bounding box center [284, 142] width 355 height 76
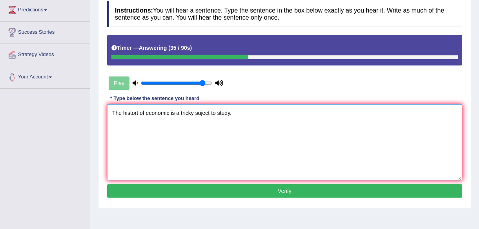
paste textarea "b"
click at [140, 110] on textarea "The histort of economic is a tricky subject to study." at bounding box center [284, 142] width 355 height 76
click at [172, 112] on textarea "The history of economic is a tricky subject to study." at bounding box center [284, 142] width 355 height 76
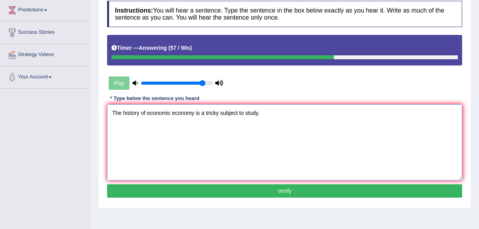
type textarea "The history of economic economy is a tricky subject to study."
click at [283, 189] on button "Verify" at bounding box center [284, 190] width 355 height 13
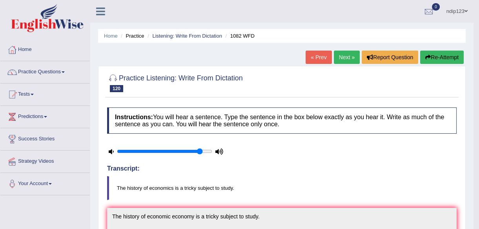
scroll to position [0, 0]
click at [343, 55] on link "Next »" at bounding box center [347, 57] width 26 height 13
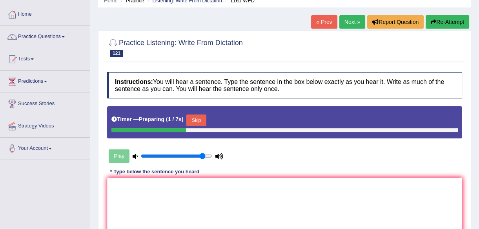
click at [199, 118] on button "Skip" at bounding box center [196, 120] width 20 height 12
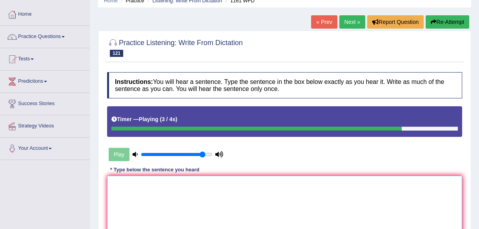
click at [210, 189] on textarea at bounding box center [284, 214] width 355 height 76
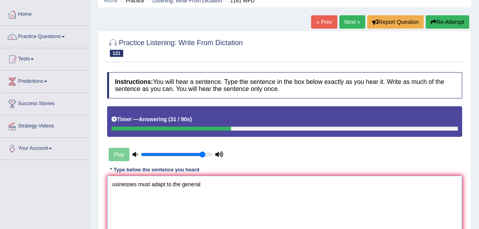
type textarea "usinesses must adapt to the general"
click at [325, 22] on link "« Prev" at bounding box center [324, 21] width 26 height 13
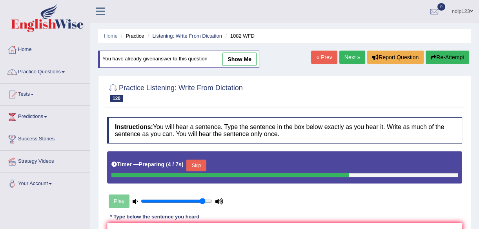
click at [31, 71] on link "Practice Questions" at bounding box center [44, 71] width 89 height 20
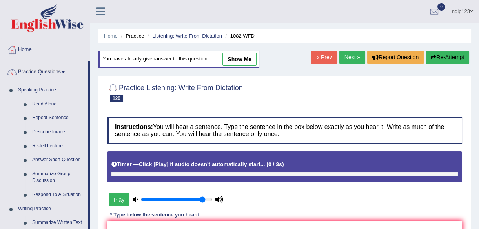
click at [173, 37] on link "Listening: Write From Dictation" at bounding box center [187, 36] width 70 height 6
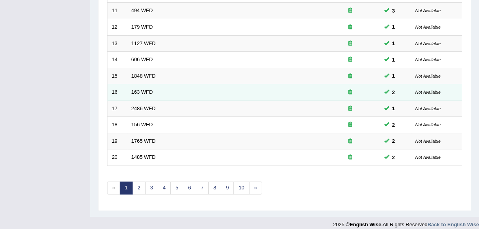
scroll to position [289, 0]
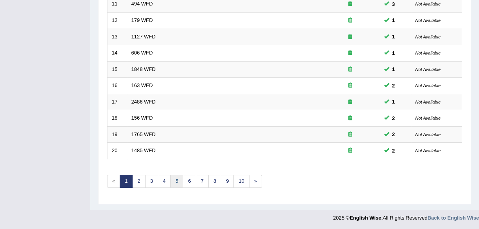
click at [177, 179] on link "5" at bounding box center [176, 181] width 13 height 13
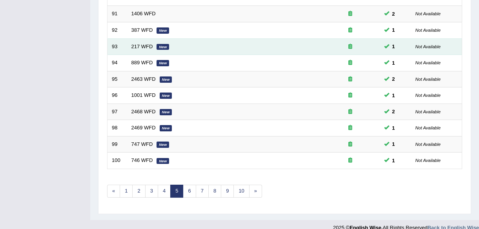
scroll to position [289, 0]
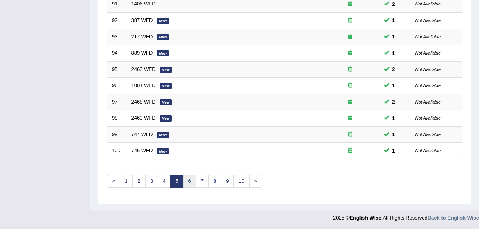
click at [189, 180] on link "6" at bounding box center [189, 181] width 13 height 13
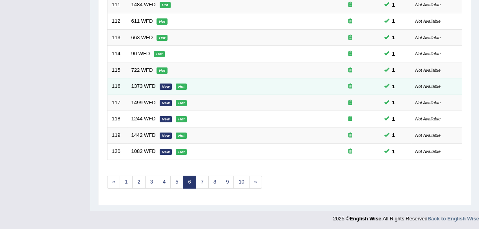
scroll to position [289, 0]
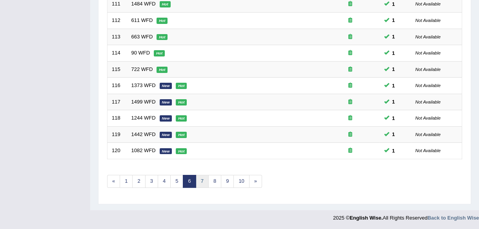
click at [202, 178] on link "7" at bounding box center [202, 181] width 13 height 13
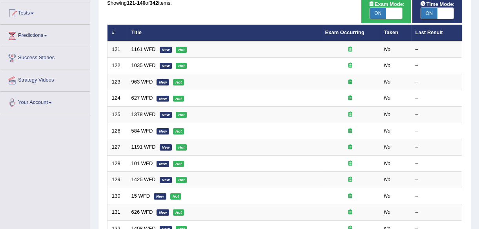
scroll to position [71, 0]
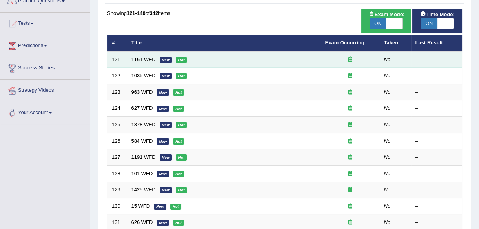
click at [141, 58] on link "1161 WFD" at bounding box center [143, 59] width 24 height 6
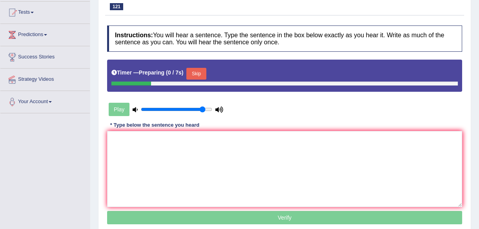
scroll to position [107, 0]
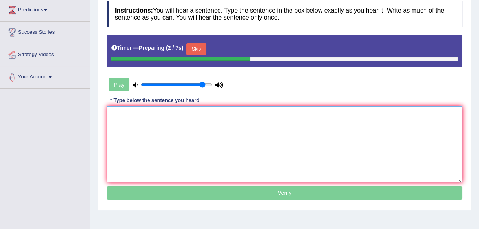
click at [152, 129] on textarea at bounding box center [284, 144] width 355 height 76
paste textarea "Bb"
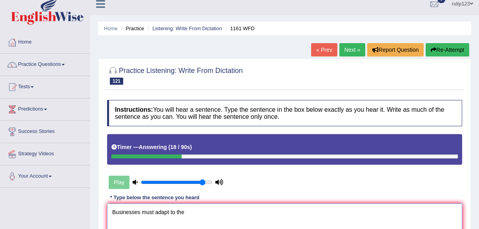
scroll to position [0, 0]
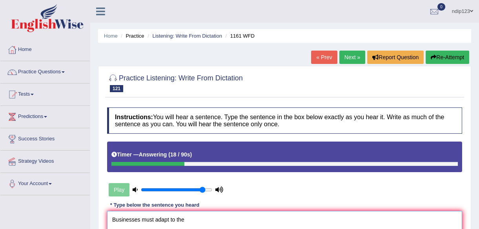
type textarea "Businesses must adapt to the"
click at [326, 56] on link "« Prev" at bounding box center [324, 57] width 26 height 13
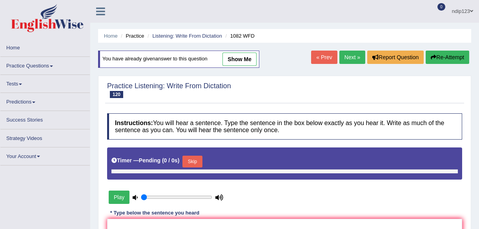
click at [345, 54] on link "Next »" at bounding box center [352, 57] width 26 height 13
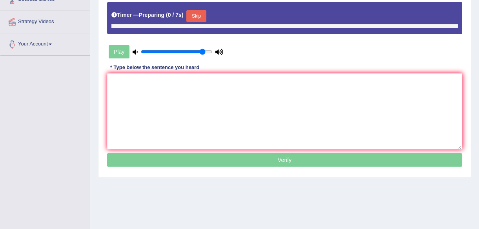
scroll to position [142, 0]
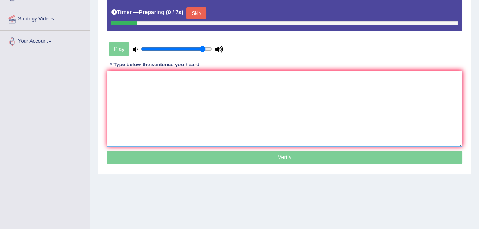
click at [205, 85] on textarea at bounding box center [284, 109] width 355 height 76
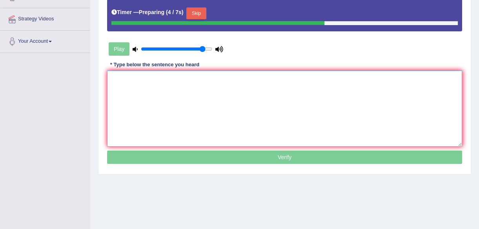
paste textarea "Bb"
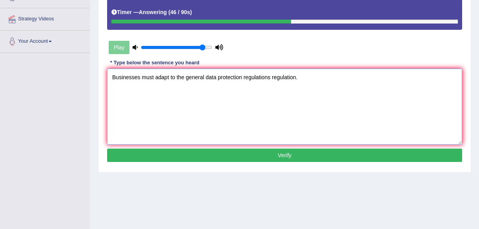
type textarea "Businesses must adapt to the general data protection regulations regulation."
click at [285, 154] on button "Verify" at bounding box center [284, 155] width 355 height 13
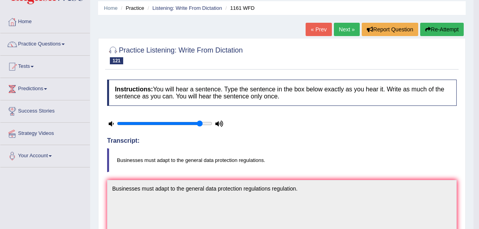
scroll to position [0, 0]
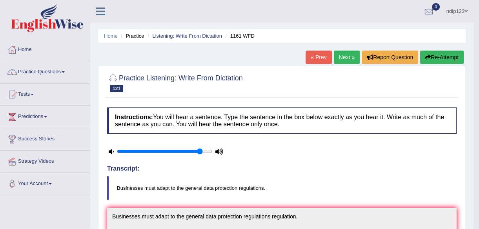
click at [345, 57] on link "Next »" at bounding box center [347, 57] width 26 height 13
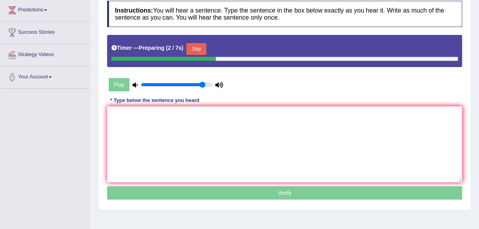
click at [196, 47] on button "Skip" at bounding box center [196, 49] width 20 height 12
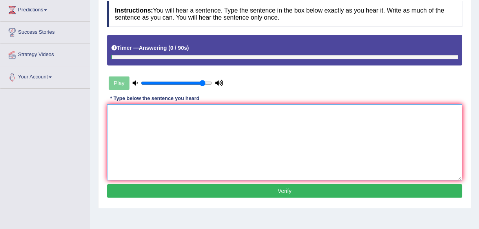
click at [187, 129] on textarea at bounding box center [284, 142] width 355 height 76
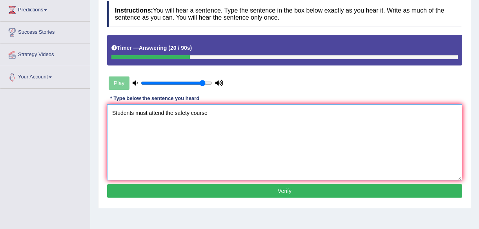
paste textarea "Bb"
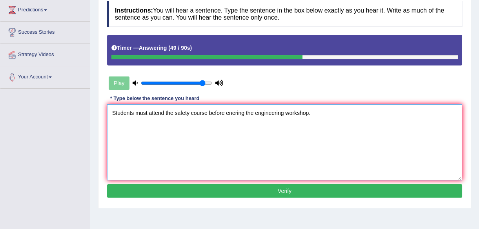
click at [233, 112] on textarea "Students must attend the safety course before enering the engineering workshop." at bounding box center [284, 142] width 355 height 76
type textarea "Students must attend the safety course before entering the engineering workshop."
click at [294, 190] on button "Verify" at bounding box center [284, 190] width 355 height 13
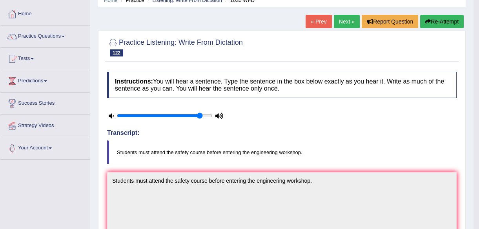
scroll to position [35, 0]
click at [341, 18] on link "Next »" at bounding box center [347, 21] width 26 height 13
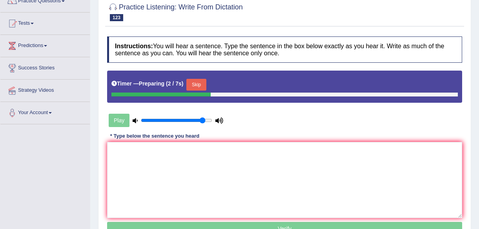
click at [194, 82] on button "Skip" at bounding box center [196, 85] width 20 height 12
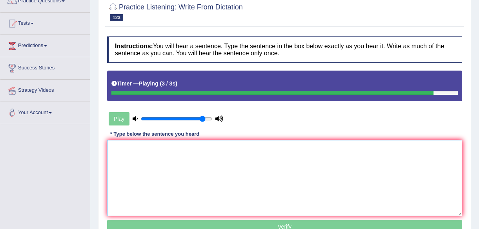
click at [183, 181] on textarea at bounding box center [284, 178] width 355 height 76
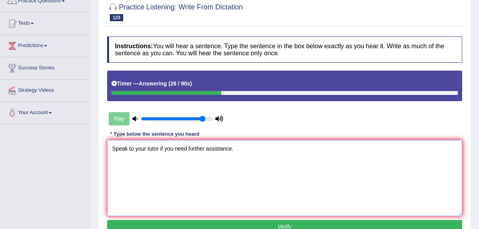
type textarea "Speak to your tutor if you need further assistance."
click at [286, 223] on button "Verify" at bounding box center [284, 226] width 355 height 13
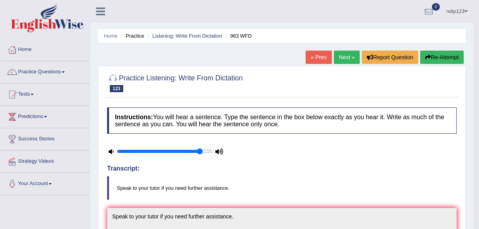
drag, startPoint x: 344, startPoint y: 57, endPoint x: 340, endPoint y: 77, distance: 20.3
click at [344, 58] on link "Next »" at bounding box center [347, 57] width 26 height 13
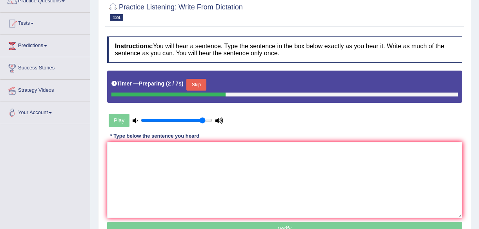
click at [190, 82] on button "Skip" at bounding box center [196, 85] width 20 height 12
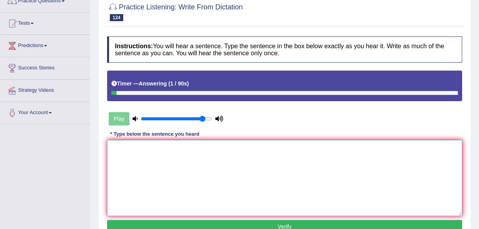
click at [174, 163] on textarea at bounding box center [284, 178] width 355 height 76
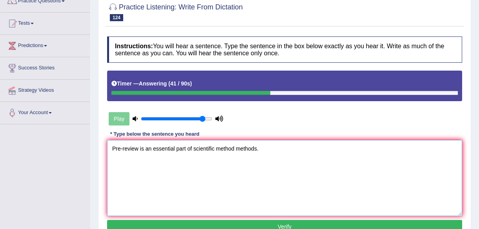
click at [137, 149] on textarea "Pre-review is an essential part of scientific method methods." at bounding box center [284, 178] width 355 height 76
type textarea "Pre-review Prereview is an essential part of scientific method methods."
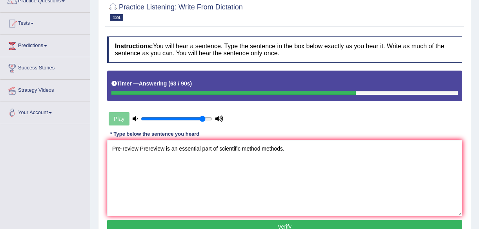
click at [285, 225] on button "Verify" at bounding box center [284, 226] width 355 height 13
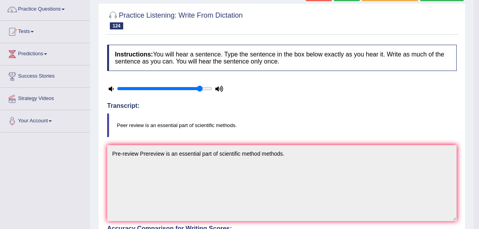
scroll to position [35, 0]
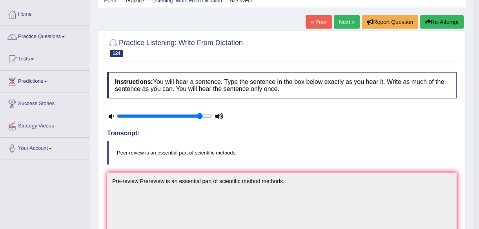
click at [342, 22] on link "Next »" at bounding box center [347, 21] width 26 height 13
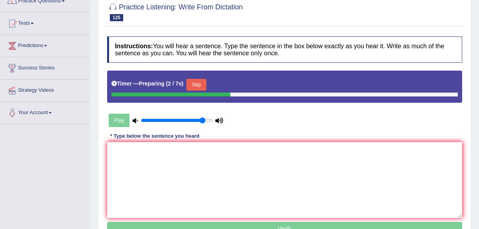
click at [197, 84] on button "Skip" at bounding box center [196, 85] width 20 height 12
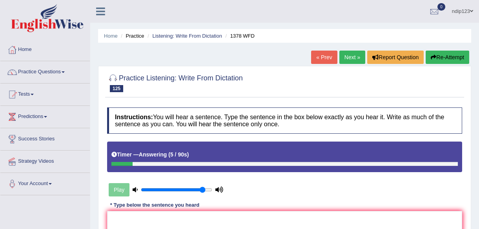
click at [325, 54] on link "« Prev" at bounding box center [324, 57] width 26 height 13
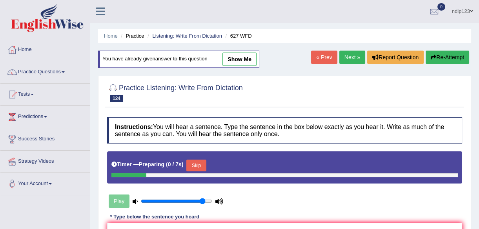
click at [348, 60] on link "Next »" at bounding box center [352, 57] width 26 height 13
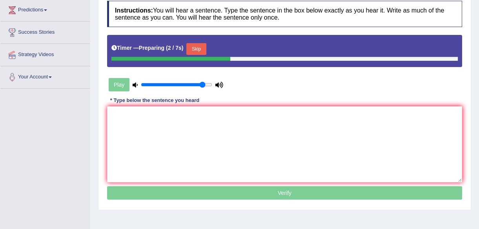
click at [199, 47] on button "Skip" at bounding box center [196, 49] width 20 height 12
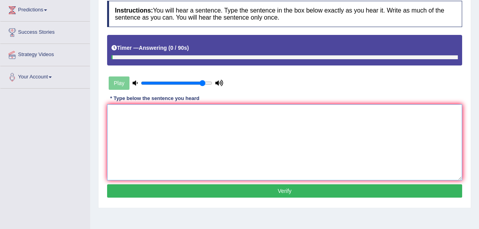
click at [194, 138] on textarea at bounding box center [284, 142] width 355 height 76
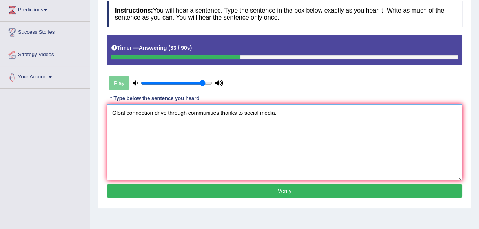
click at [153, 110] on textarea "Gloal connection drive through communities thanks to social media." at bounding box center [284, 142] width 355 height 76
click at [197, 112] on textarea "Gloal connection coonections drive through communities thanks to social media." at bounding box center [284, 142] width 355 height 76
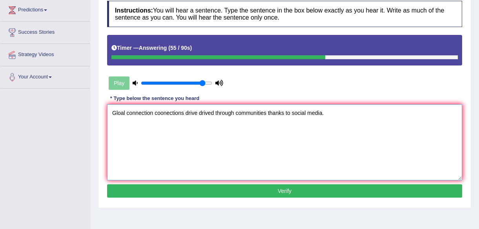
type textarea "Gloal connection coonections drive drived through communities thanks to social …"
click at [280, 194] on button "Verify" at bounding box center [284, 190] width 355 height 13
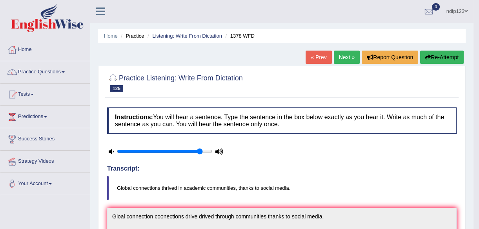
click at [433, 58] on button "Re-Attempt" at bounding box center [442, 57] width 44 height 13
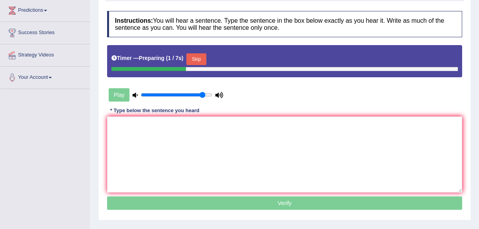
scroll to position [107, 0]
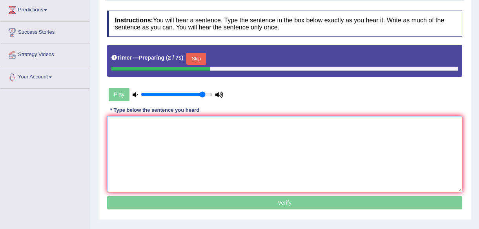
click at [194, 155] on textarea at bounding box center [284, 154] width 355 height 76
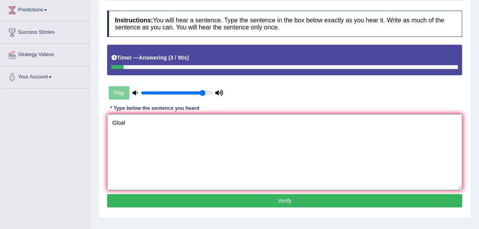
paste textarea "Bb"
click at [133, 121] on textarea "Global" at bounding box center [284, 152] width 355 height 76
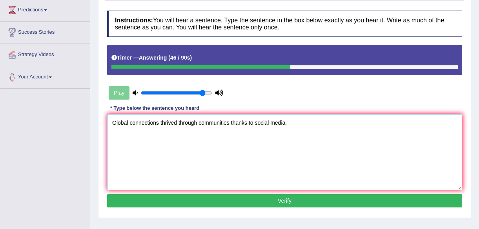
click at [198, 121] on textarea "Global connections thrived through communities thanks to social media." at bounding box center [284, 152] width 355 height 76
type textarea "Global connections thrived through academic communities thanks to social media."
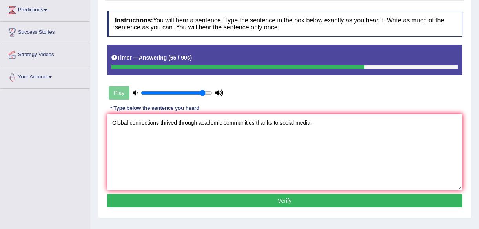
click at [279, 199] on button "Verify" at bounding box center [284, 200] width 355 height 13
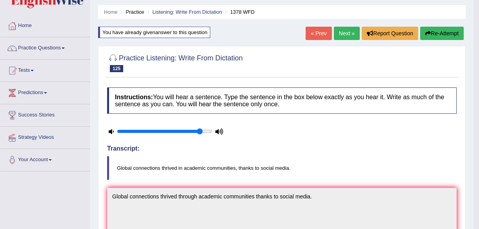
scroll to position [0, 0]
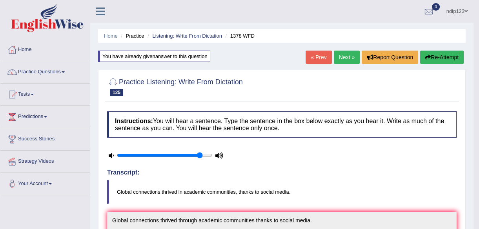
click at [345, 57] on link "Next »" at bounding box center [347, 57] width 26 height 13
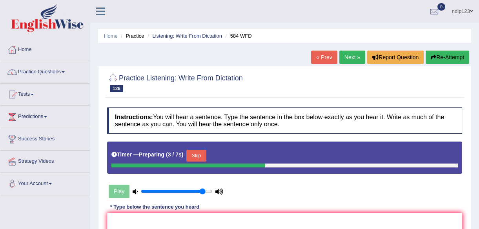
click at [196, 154] on button "Skip" at bounding box center [196, 156] width 20 height 12
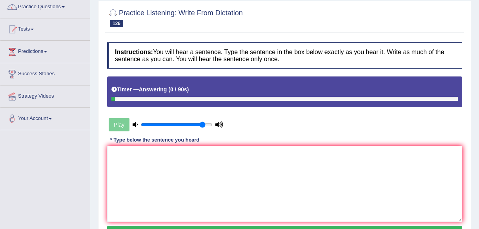
scroll to position [71, 0]
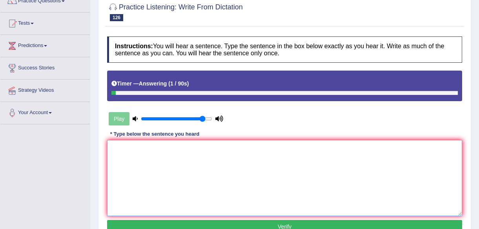
click at [194, 170] on textarea at bounding box center [284, 178] width 355 height 76
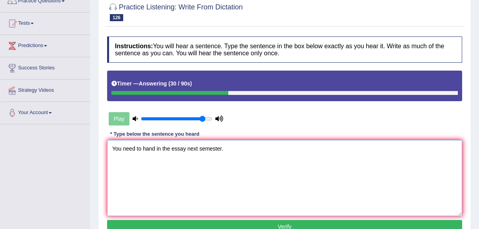
type textarea "You need to hand in the essay next semester."
click at [284, 225] on button "Verify" at bounding box center [284, 226] width 355 height 13
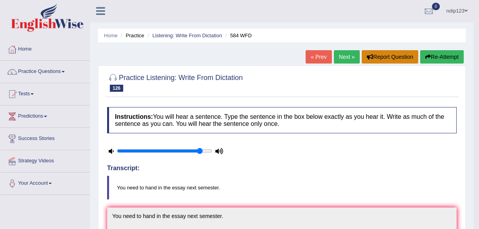
scroll to position [0, 0]
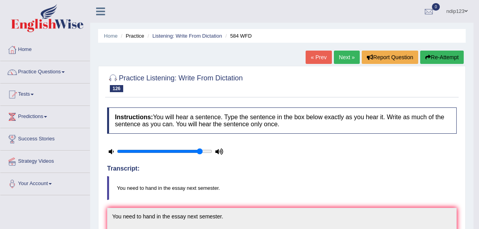
click at [345, 60] on link "Next »" at bounding box center [347, 57] width 26 height 13
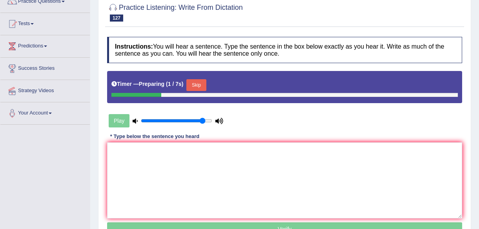
scroll to position [71, 0]
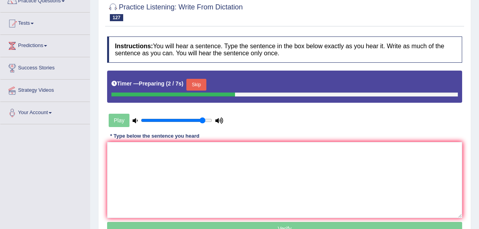
click at [196, 83] on button "Skip" at bounding box center [196, 85] width 20 height 12
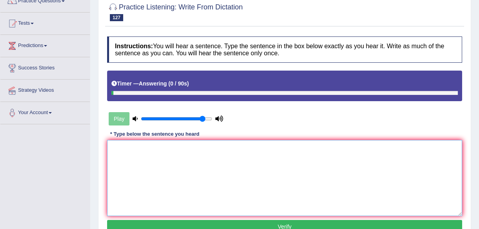
click at [161, 154] on textarea at bounding box center [284, 178] width 355 height 76
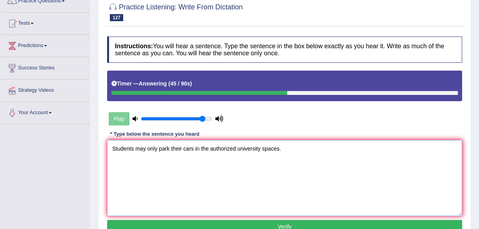
click at [261, 148] on textarea "Students may only park their cars in the authorized university spaces." at bounding box center [284, 178] width 355 height 76
type textarea "Students may only park their cars in the authorized university car parking spac…"
click at [281, 224] on button "Verify" at bounding box center [284, 226] width 355 height 13
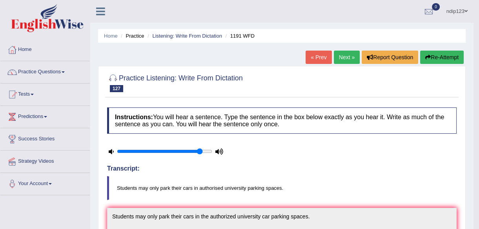
scroll to position [0, 0]
click at [345, 57] on link "Next »" at bounding box center [347, 57] width 26 height 13
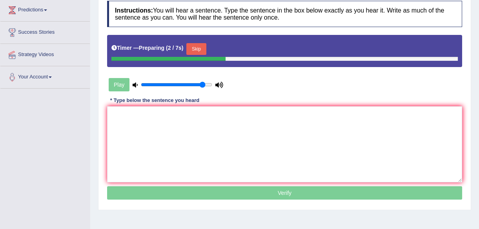
click at [192, 50] on button "Skip" at bounding box center [196, 49] width 20 height 12
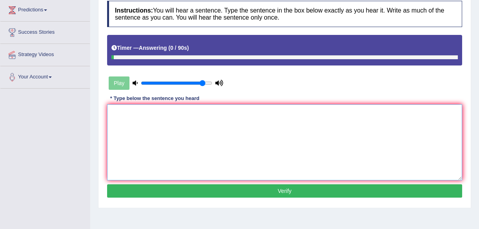
click at [190, 133] on textarea at bounding box center [284, 142] width 355 height 76
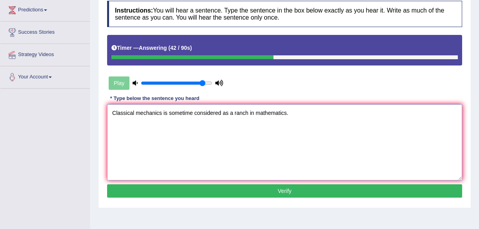
paste textarea "Bb"
click at [194, 112] on textarea "Classical mechanics is sometime considered as a branch in mathematics." at bounding box center [284, 142] width 355 height 76
click at [161, 112] on textarea "Classical mechanics is sometime consider considered as a branch in mathematics." at bounding box center [284, 142] width 355 height 76
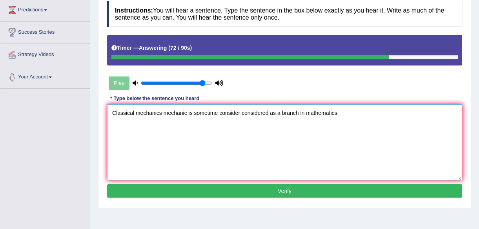
type textarea "Classical mechanics mechanic is sometime consider considered as a branch in mat…"
click at [289, 190] on button "Verify" at bounding box center [284, 190] width 355 height 13
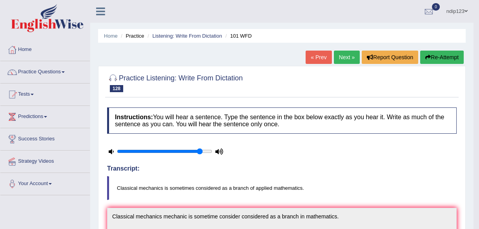
click at [343, 56] on link "Next »" at bounding box center [347, 57] width 26 height 13
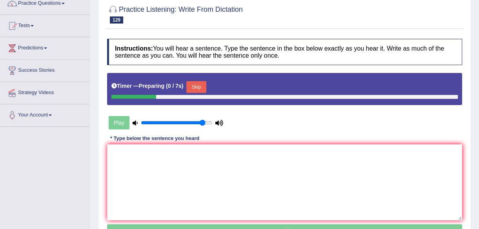
scroll to position [71, 0]
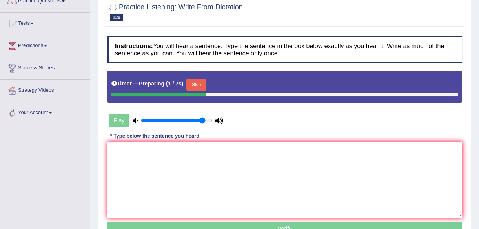
click at [192, 82] on button "Skip" at bounding box center [196, 85] width 20 height 12
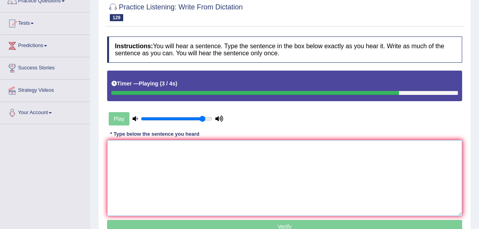
click at [196, 163] on textarea at bounding box center [284, 178] width 355 height 76
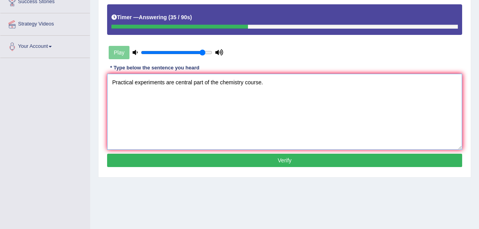
scroll to position [142, 0]
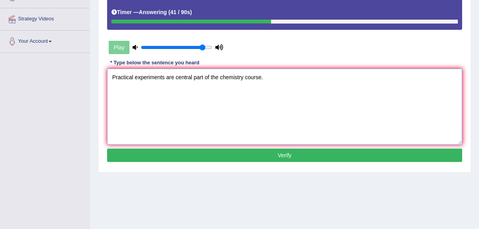
click at [174, 77] on textarea "Practical experiments are central part of the chemistry course." at bounding box center [284, 107] width 355 height 76
type textarea "Practical experiments are the central part of the chemistry course."
click at [287, 152] on button "Verify" at bounding box center [284, 155] width 355 height 13
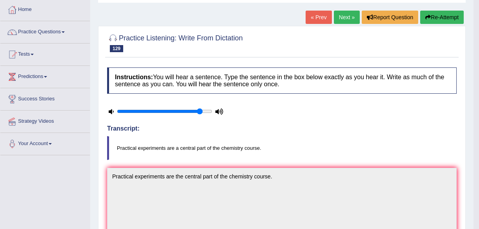
scroll to position [0, 0]
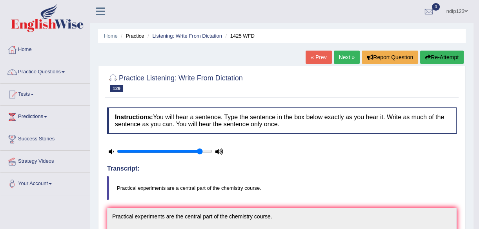
click at [337, 57] on link "Next »" at bounding box center [347, 57] width 26 height 13
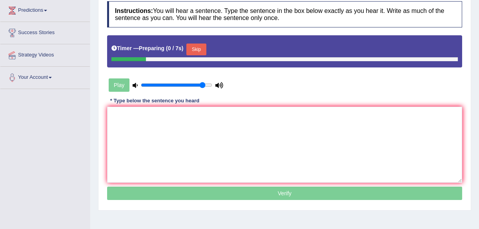
scroll to position [107, 0]
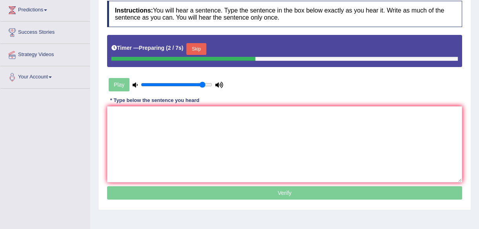
click at [194, 46] on button "Skip" at bounding box center [196, 49] width 20 height 12
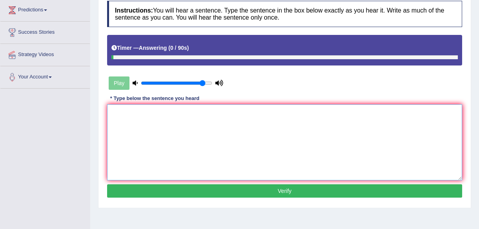
drag, startPoint x: 205, startPoint y: 127, endPoint x: 207, endPoint y: 132, distance: 5.5
click at [205, 128] on textarea at bounding box center [284, 142] width 355 height 76
paste textarea "Bb"
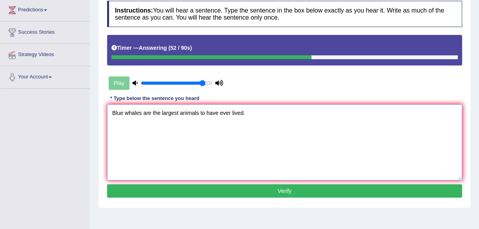
type textarea "Blue whales are the largest animals to have ever lived."
click at [277, 189] on button "Verify" at bounding box center [284, 190] width 355 height 13
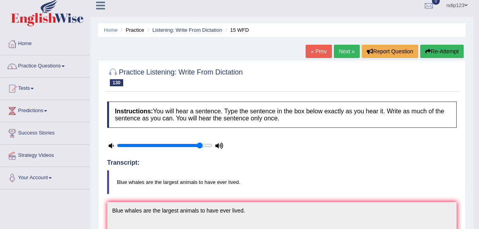
scroll to position [0, 0]
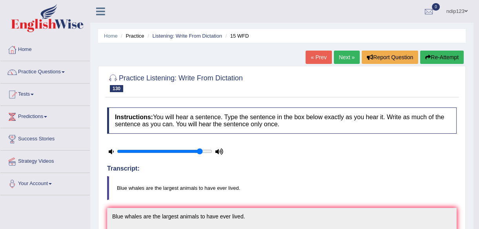
click at [340, 56] on link "Next »" at bounding box center [347, 57] width 26 height 13
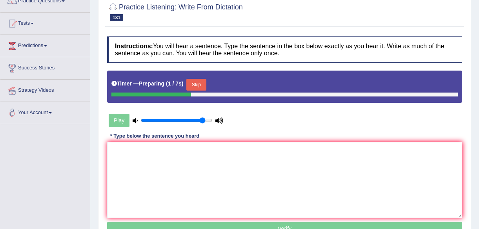
click at [196, 85] on button "Skip" at bounding box center [196, 85] width 20 height 12
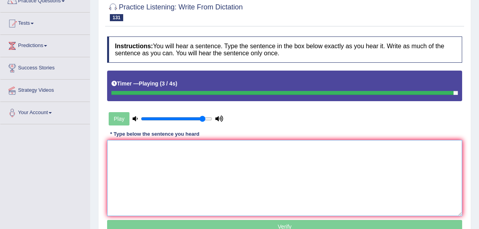
click at [160, 176] on textarea at bounding box center [284, 178] width 355 height 76
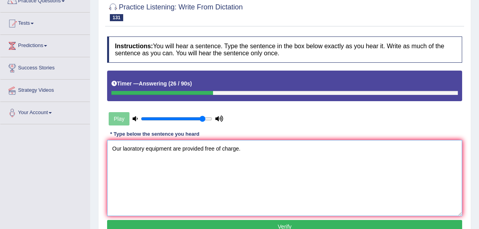
click at [126, 149] on textarea "Our laoratory equipment are provided free of charge." at bounding box center [284, 178] width 355 height 76
paste textarea "Bb"
click at [130, 147] on textarea "Our laBboratory equipment are provided free of charge." at bounding box center [284, 178] width 355 height 76
click at [175, 148] on textarea "Our laboratory equipment are provided free of charge." at bounding box center [284, 178] width 355 height 76
type textarea "Our laboratory equipment equipments are provided free of charge."
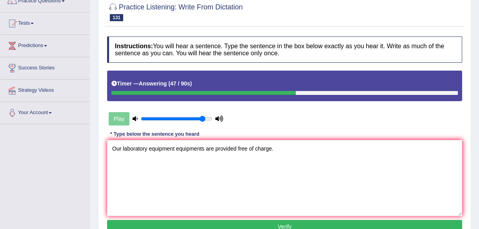
click at [282, 225] on button "Verify" at bounding box center [284, 226] width 355 height 13
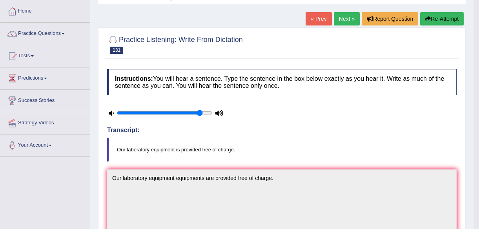
scroll to position [35, 0]
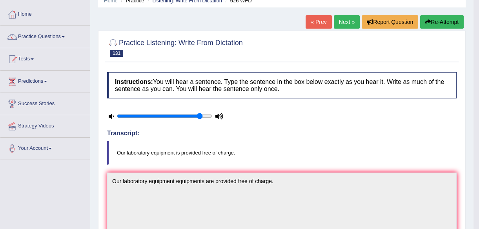
click at [341, 21] on link "Next »" at bounding box center [347, 21] width 26 height 13
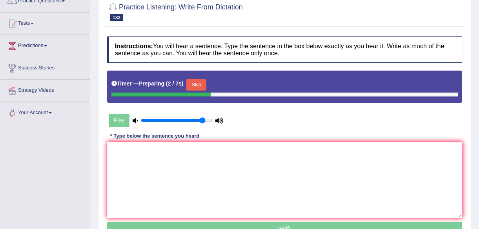
click at [195, 82] on button "Skip" at bounding box center [196, 85] width 20 height 12
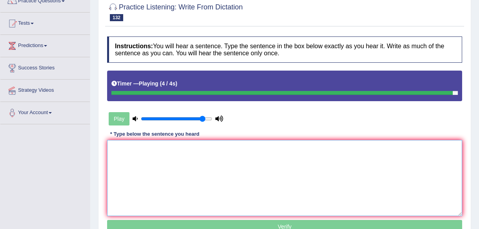
click at [220, 160] on textarea at bounding box center [284, 178] width 355 height 76
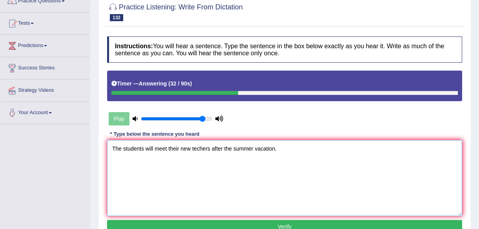
click at [197, 148] on textarea "The students will meet their new techers after the summer vacation." at bounding box center [284, 178] width 355 height 76
type textarea "The students will meet their new teachers after the summer vacation."
click at [273, 223] on button "Verify" at bounding box center [284, 226] width 355 height 13
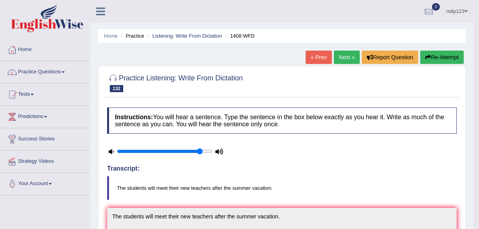
click at [345, 58] on link "Next »" at bounding box center [347, 57] width 26 height 13
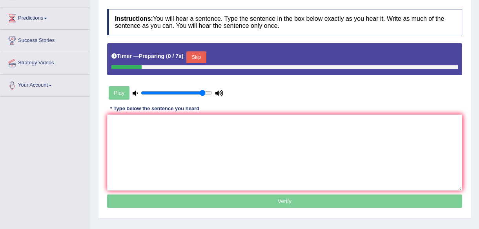
scroll to position [107, 0]
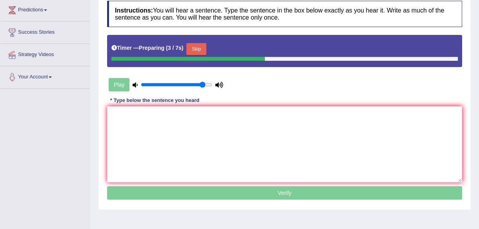
click at [194, 49] on button "Skip" at bounding box center [196, 49] width 20 height 12
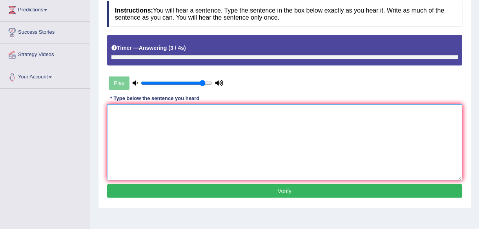
click at [210, 138] on textarea at bounding box center [284, 142] width 355 height 76
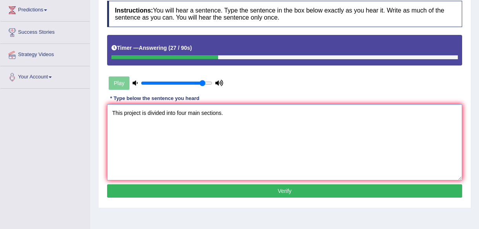
type textarea "This project is divided into four main sections."
click at [288, 189] on button "Verify" at bounding box center [284, 190] width 355 height 13
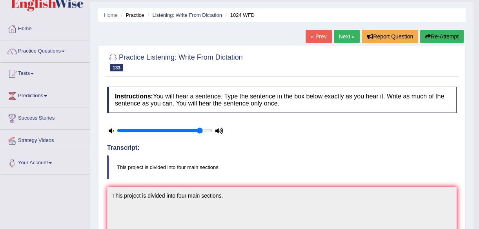
scroll to position [0, 0]
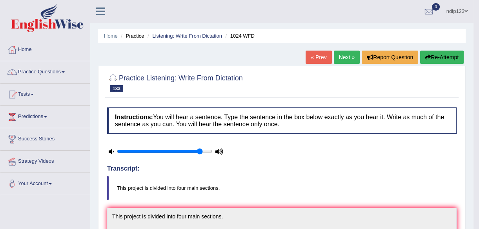
click at [344, 58] on link "Next »" at bounding box center [347, 57] width 26 height 13
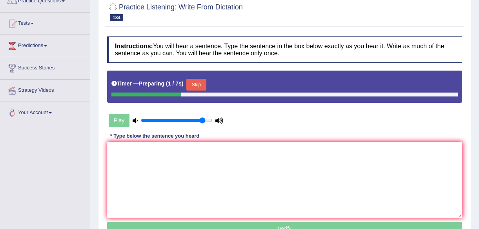
click at [192, 84] on button "Skip" at bounding box center [196, 85] width 20 height 12
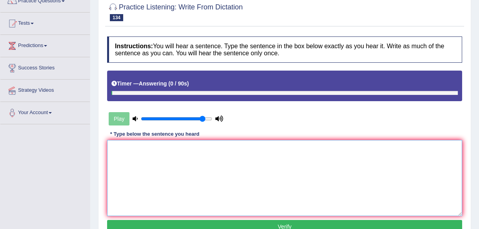
click at [210, 165] on textarea at bounding box center [284, 178] width 355 height 76
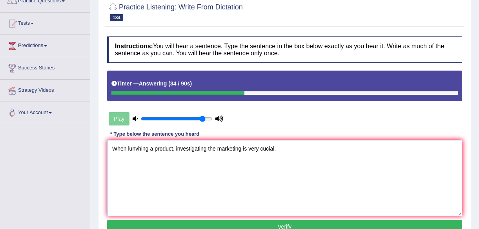
click at [137, 149] on textarea "When lunvhing a product, investigating the marketing is very cucial." at bounding box center [284, 178] width 355 height 76
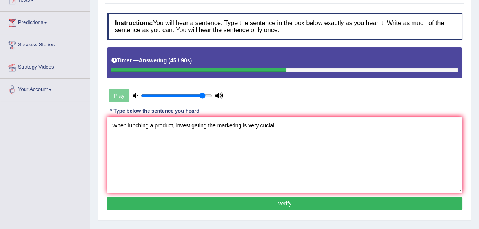
scroll to position [107, 0]
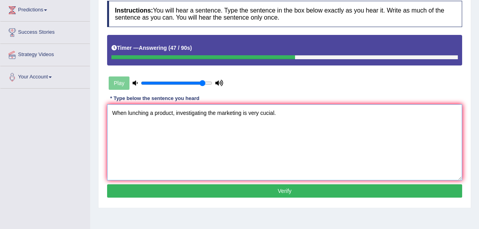
type textarea "When lunching a product, investigating the marketing is very cucial."
click at [290, 190] on button "Verify" at bounding box center [284, 190] width 355 height 13
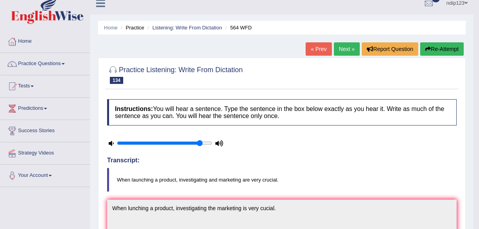
scroll to position [0, 0]
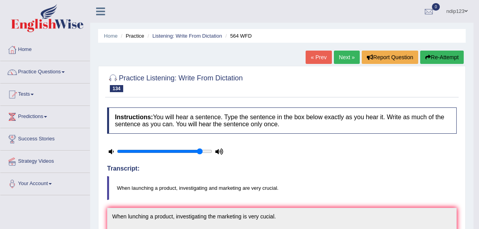
click at [433, 57] on button "Re-Attempt" at bounding box center [442, 57] width 44 height 13
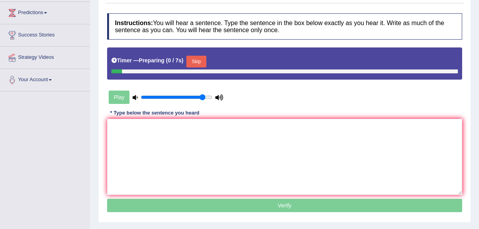
scroll to position [107, 0]
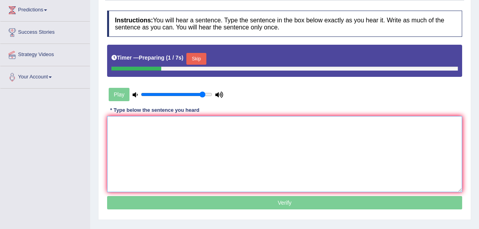
click at [200, 153] on textarea at bounding box center [284, 154] width 355 height 76
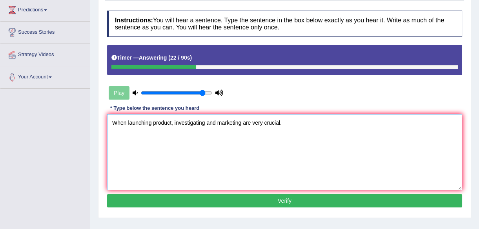
click at [153, 122] on textarea "When launching product, investigating and marketing are very crucial." at bounding box center [284, 152] width 355 height 76
type textarea "When launching a product, investigating and marketing are very crucial."
click at [283, 200] on button "Verify" at bounding box center [284, 200] width 355 height 13
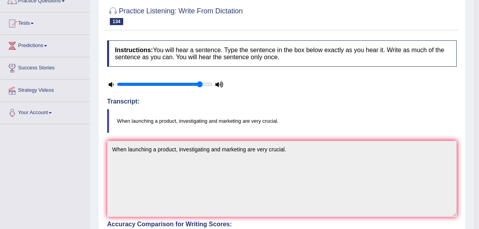
scroll to position [0, 0]
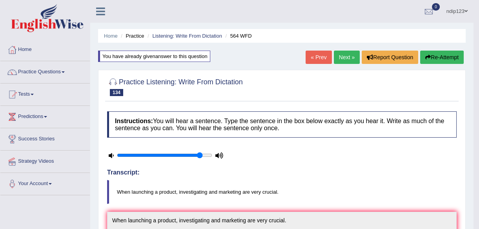
click at [345, 58] on link "Next »" at bounding box center [347, 57] width 26 height 13
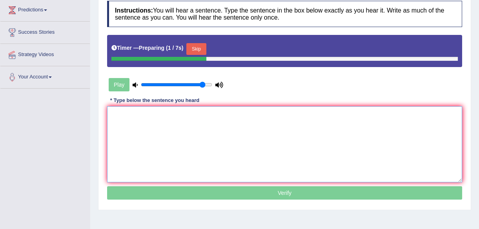
click at [136, 127] on textarea at bounding box center [284, 144] width 355 height 76
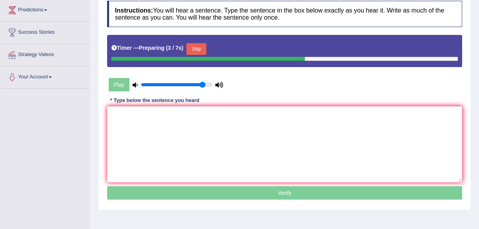
click at [198, 47] on button "Skip" at bounding box center [196, 49] width 20 height 12
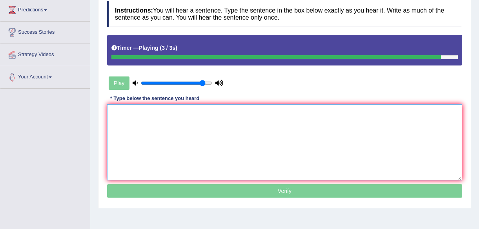
drag, startPoint x: 208, startPoint y: 123, endPoint x: 204, endPoint y: 132, distance: 9.8
click at [208, 124] on textarea at bounding box center [284, 142] width 355 height 76
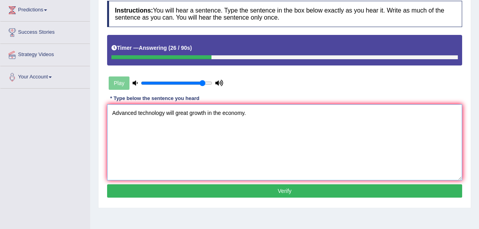
type textarea "Advanced technology will great growth in the economy."
click at [295, 188] on button "Verify" at bounding box center [284, 190] width 355 height 13
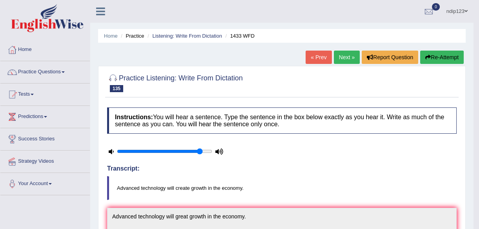
click at [341, 59] on link "Next »" at bounding box center [347, 57] width 26 height 13
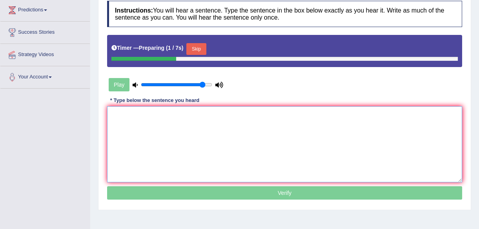
click at [128, 135] on textarea at bounding box center [284, 144] width 355 height 76
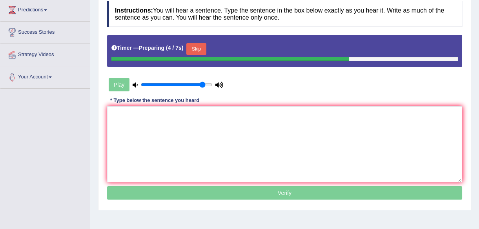
click at [200, 51] on button "Skip" at bounding box center [196, 49] width 20 height 12
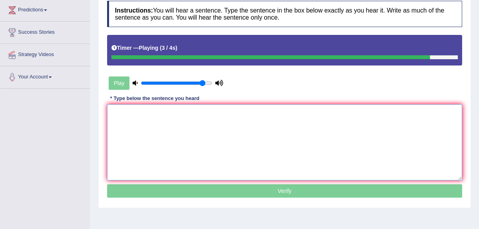
click at [168, 127] on textarea at bounding box center [284, 142] width 355 height 76
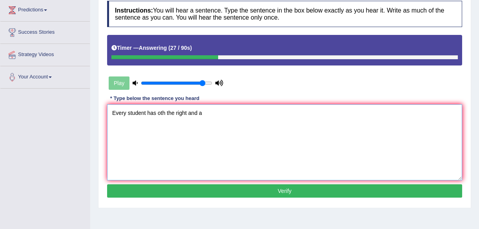
paste textarea "Bb"
click at [156, 114] on textarea "Every student has oth the right and abilty to succeed." at bounding box center [284, 142] width 355 height 76
paste textarea "Bb"
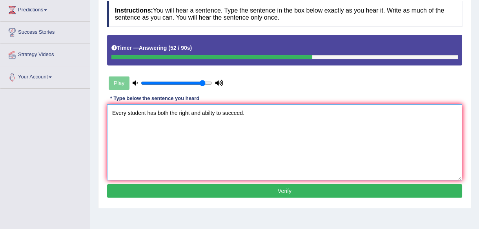
click at [190, 114] on textarea "Every student has both the right and abilty to succeed." at bounding box center [284, 142] width 355 height 76
click at [214, 112] on textarea "Every student has both the right rights and abilty to succeed." at bounding box center [284, 142] width 355 height 76
click at [220, 110] on textarea "Every student has both the right rights and ailities abilty to succeed." at bounding box center [284, 142] width 355 height 76
click at [218, 111] on textarea "Every student has both the right rights and ailities abilty to succeed." at bounding box center [284, 142] width 355 height 76
paste textarea "Bb"
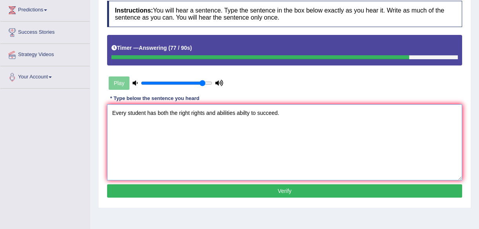
type textarea "Every student has both the right rights and abilities abilty to succeed."
click at [310, 191] on button "Verify" at bounding box center [284, 190] width 355 height 13
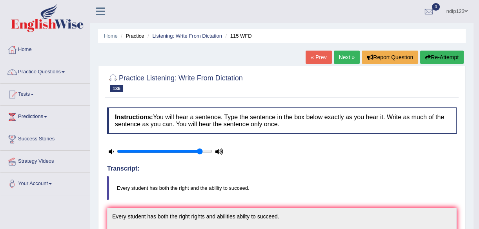
click at [347, 59] on link "Next »" at bounding box center [347, 57] width 26 height 13
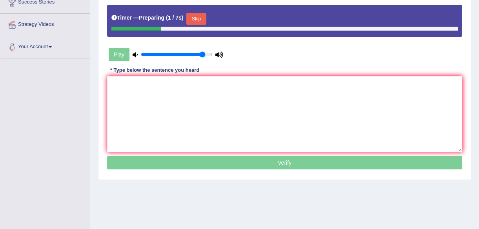
scroll to position [142, 0]
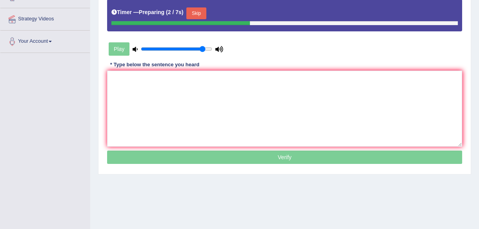
click at [191, 14] on button "Skip" at bounding box center [196, 13] width 20 height 12
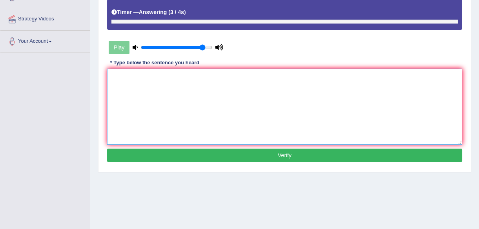
click at [172, 89] on textarea at bounding box center [284, 107] width 355 height 76
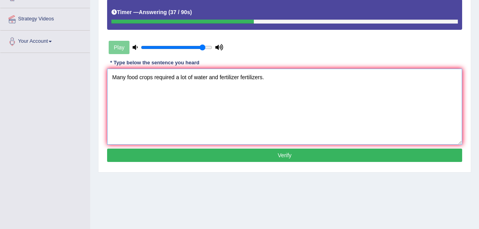
drag, startPoint x: 175, startPoint y: 77, endPoint x: 183, endPoint y: 94, distance: 18.9
click at [176, 78] on textarea "Many food crops required a lot of water and fertilizer fertilizers." at bounding box center [284, 107] width 355 height 76
type textarea "Many food crops required require alot a lot of water and fertilizer fertilizers."
click at [290, 153] on button "Verify" at bounding box center [284, 155] width 355 height 13
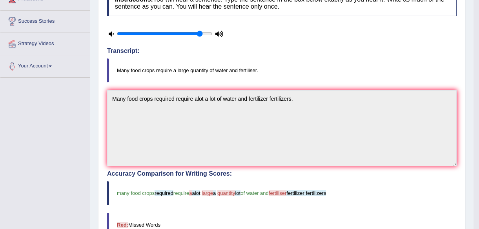
scroll to position [0, 0]
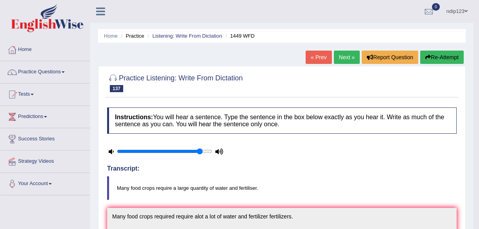
click at [437, 57] on button "Re-Attempt" at bounding box center [442, 57] width 44 height 13
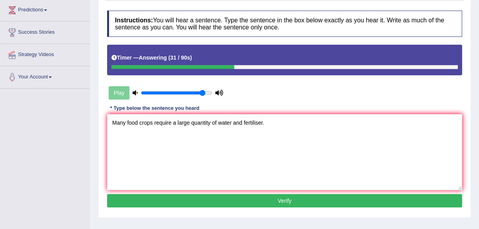
type textarea "Many food crops require a large quantity of water and fertiliser."
click at [292, 199] on button "Verify" at bounding box center [284, 200] width 355 height 13
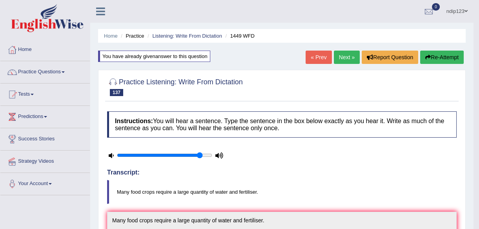
click at [346, 58] on link "Next »" at bounding box center [347, 57] width 26 height 13
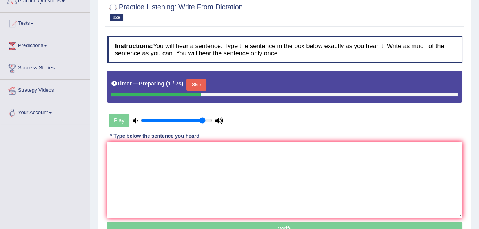
click at [194, 83] on button "Skip" at bounding box center [196, 85] width 20 height 12
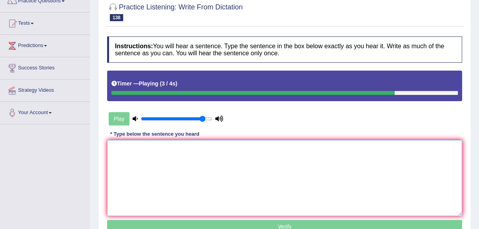
click at [199, 161] on textarea at bounding box center [284, 178] width 355 height 76
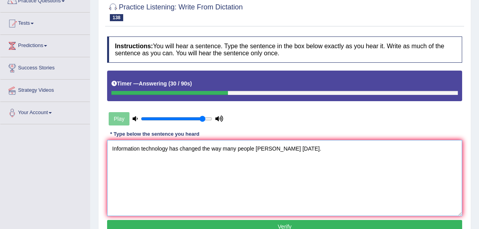
click at [201, 147] on textarea "Information technology has changed the way many people [PERSON_NAME] [DATE]." at bounding box center [284, 178] width 355 height 76
click at [287, 149] on textarea "Information technology has changed change the way many people [PERSON_NAME] [DA…" at bounding box center [284, 178] width 355 height 76
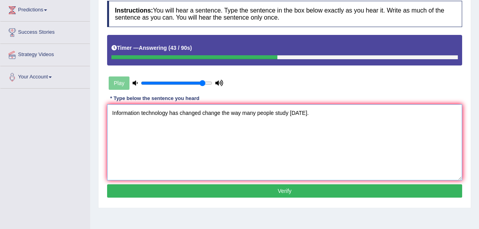
type textarea "Information technology has changed change the way many people study [DATE]."
click at [282, 190] on button "Verify" at bounding box center [284, 190] width 355 height 13
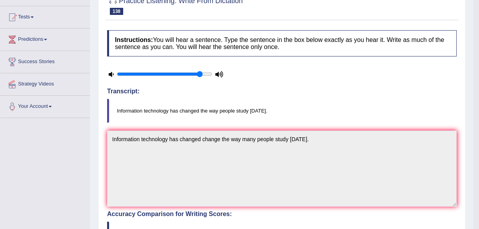
scroll to position [0, 0]
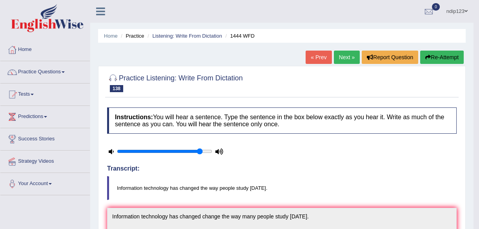
click at [345, 57] on link "Next »" at bounding box center [347, 57] width 26 height 13
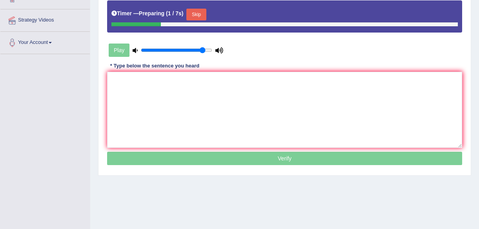
scroll to position [142, 0]
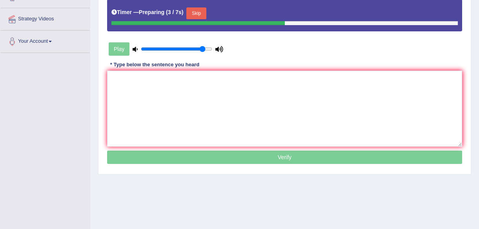
click at [196, 11] on button "Skip" at bounding box center [196, 13] width 20 height 12
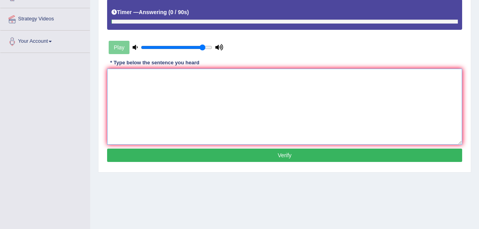
click at [187, 99] on textarea at bounding box center [284, 107] width 355 height 76
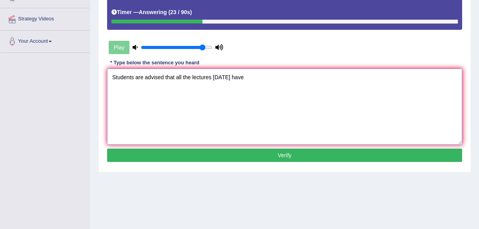
paste textarea "Bb"
click at [164, 76] on textarea "Students are advised that all the lectures [DATE] have been cancelled." at bounding box center [284, 107] width 355 height 76
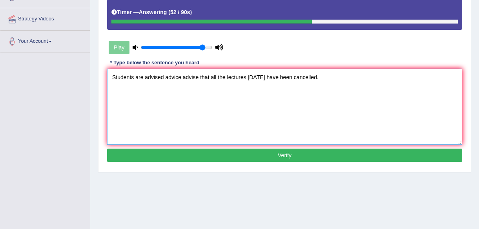
click at [225, 77] on textarea "Students are advised advice advise that all the lectures [DATE] have been cance…" at bounding box center [284, 107] width 355 height 76
type textarea "Students are advised advice advise that all the lectures [DATE] have been cance…"
click at [280, 155] on button "Verify" at bounding box center [284, 155] width 355 height 13
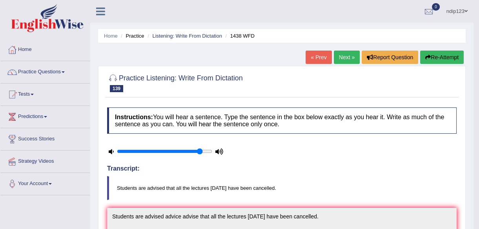
scroll to position [0, 0]
click at [169, 35] on link "Listening: Write From Dictation" at bounding box center [187, 36] width 70 height 6
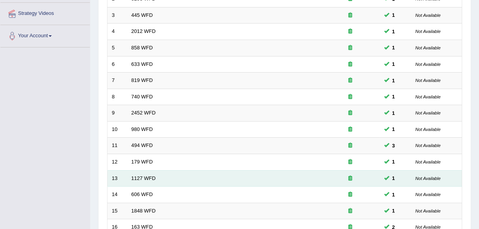
scroll to position [289, 0]
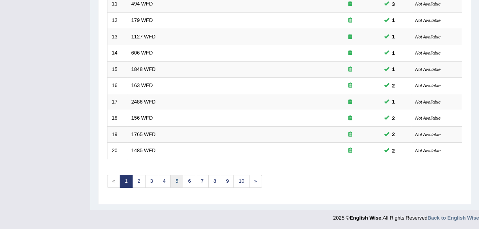
click at [176, 180] on link "5" at bounding box center [176, 181] width 13 height 13
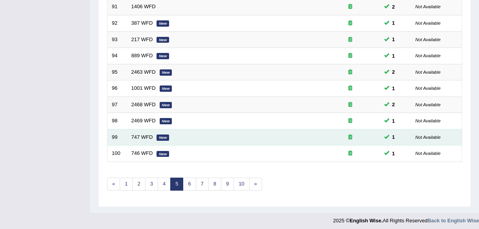
scroll to position [289, 0]
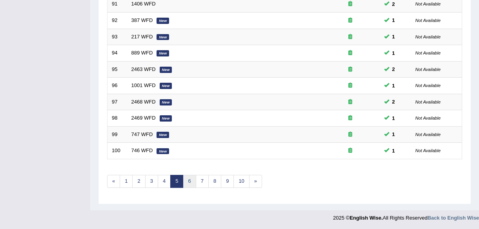
click at [190, 181] on link "6" at bounding box center [189, 181] width 13 height 13
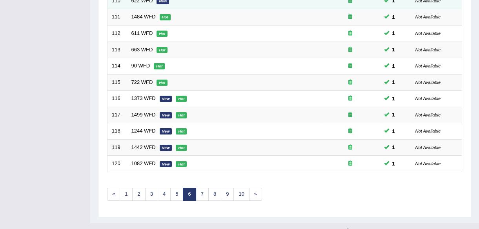
scroll to position [289, 0]
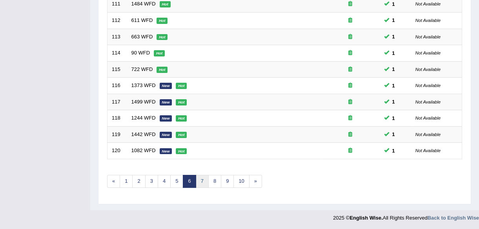
click at [201, 180] on link "7" at bounding box center [202, 181] width 13 height 13
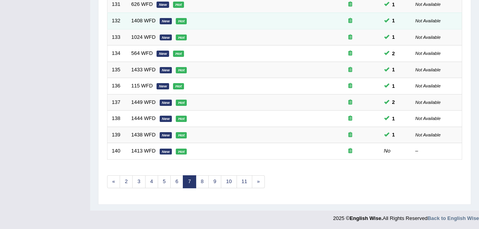
scroll to position [289, 0]
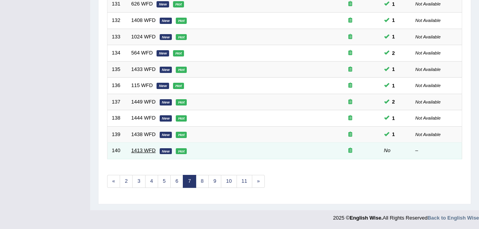
click at [146, 149] on link "1413 WFD" at bounding box center [143, 150] width 24 height 6
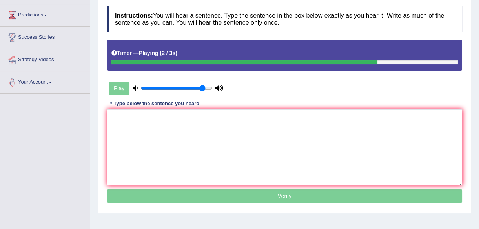
scroll to position [142, 0]
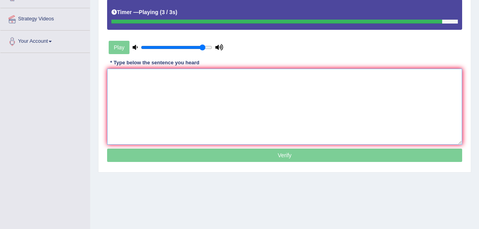
click at [208, 94] on textarea at bounding box center [284, 107] width 355 height 76
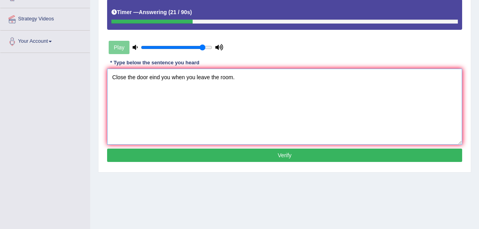
click at [149, 77] on textarea "Close the door eind you when you leave the room." at bounding box center [284, 107] width 355 height 76
paste textarea "Bb"
click at [153, 76] on textarea "Close the door beind you when you leave the room." at bounding box center [284, 107] width 355 height 76
type textarea "Close the door behind you when you leave the room."
click at [289, 152] on button "Verify" at bounding box center [284, 155] width 355 height 13
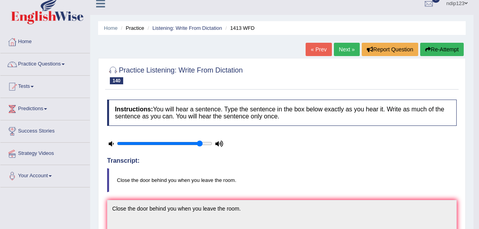
scroll to position [0, 0]
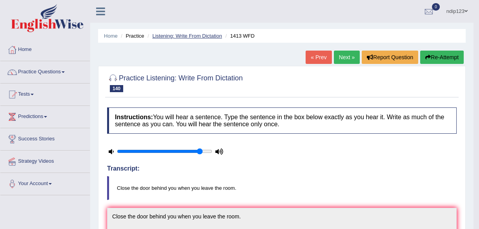
click at [172, 34] on link "Listening: Write From Dictation" at bounding box center [187, 36] width 70 height 6
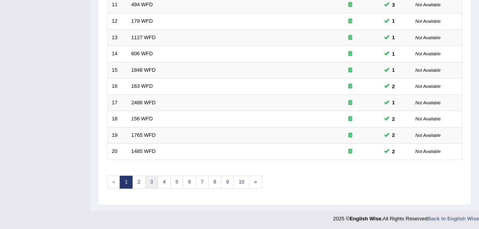
scroll to position [289, 0]
click at [189, 179] on link "6" at bounding box center [189, 181] width 13 height 13
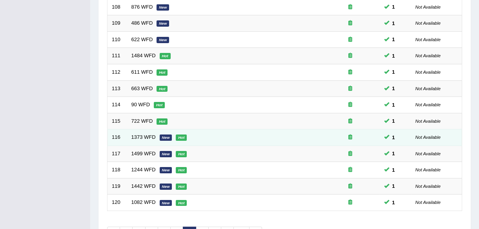
scroll to position [289, 0]
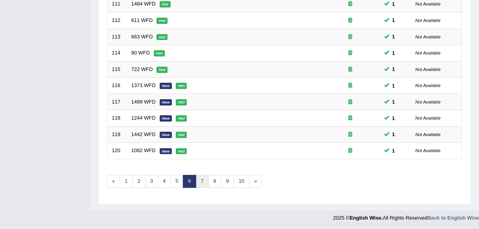
click at [202, 180] on link "7" at bounding box center [202, 181] width 13 height 13
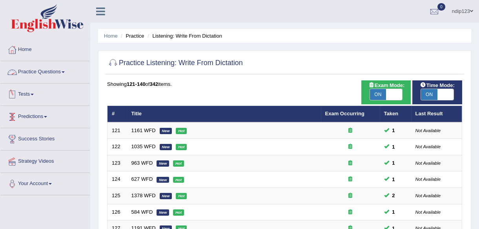
click at [36, 72] on link "Practice Questions" at bounding box center [44, 71] width 89 height 20
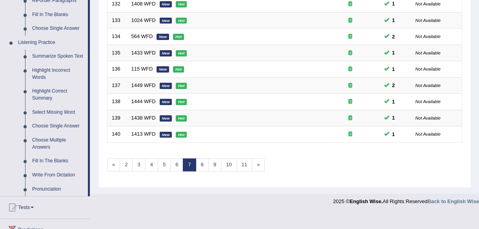
scroll to position [321, 0]
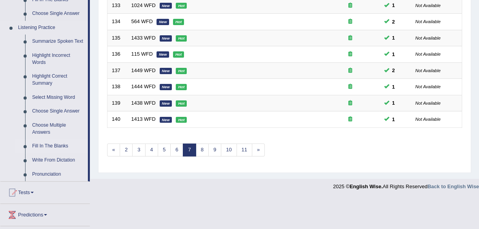
click at [52, 144] on link "Fill In The Blanks" at bounding box center [58, 146] width 59 height 14
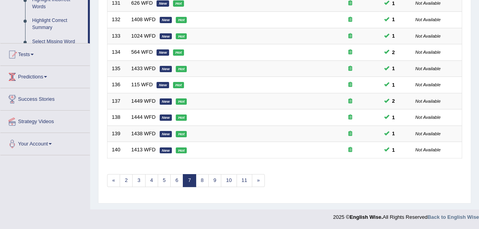
scroll to position [263, 0]
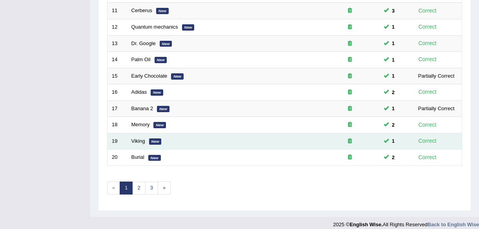
scroll to position [289, 0]
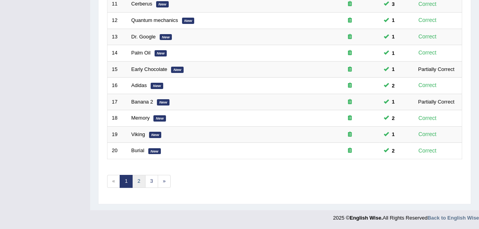
click at [138, 181] on link "2" at bounding box center [138, 181] width 13 height 13
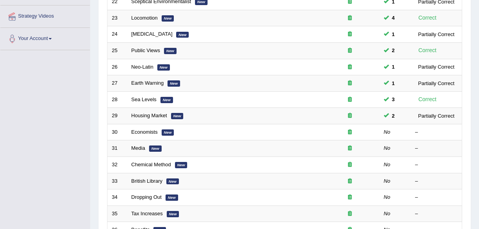
scroll to position [178, 0]
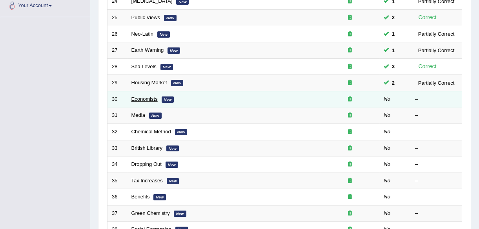
click at [148, 97] on link "Economists" at bounding box center [144, 99] width 26 height 6
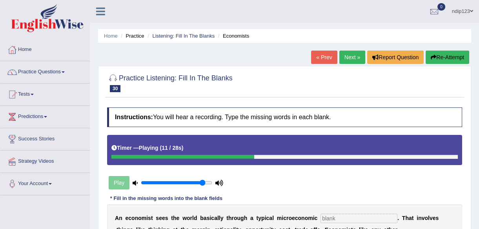
click at [325, 58] on link "« Prev" at bounding box center [324, 57] width 26 height 13
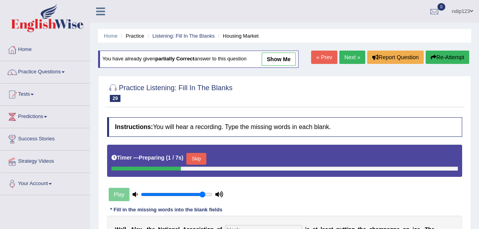
click at [348, 55] on link "Next »" at bounding box center [352, 57] width 26 height 13
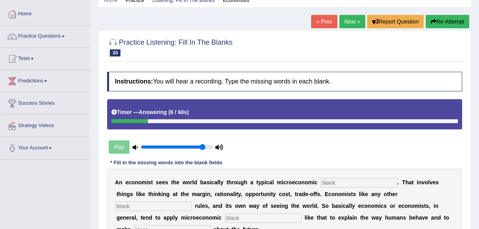
scroll to position [35, 0]
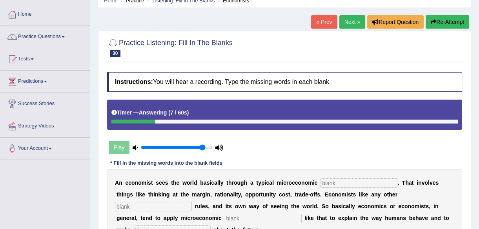
click at [326, 21] on link "« Prev" at bounding box center [324, 21] width 26 height 13
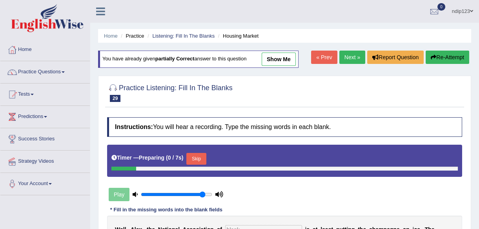
click at [347, 59] on link "Next »" at bounding box center [352, 57] width 26 height 13
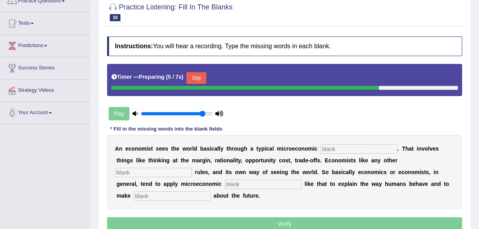
click at [199, 78] on button "Skip" at bounding box center [196, 78] width 20 height 12
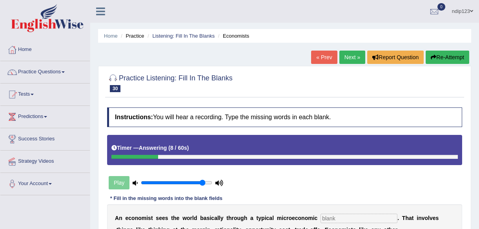
click at [323, 58] on link "« Prev" at bounding box center [324, 57] width 26 height 13
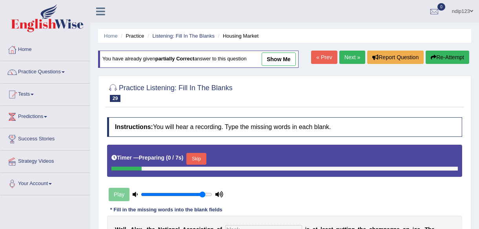
click at [350, 54] on link "Next »" at bounding box center [352, 57] width 26 height 13
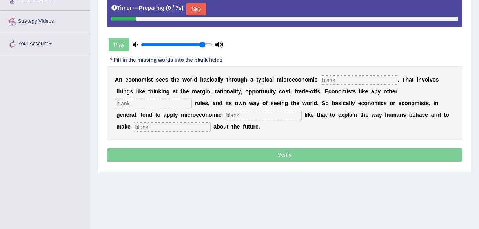
scroll to position [142, 0]
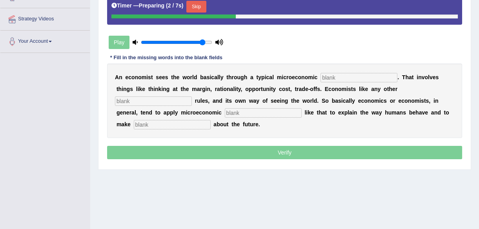
click at [193, 2] on button "Skip" at bounding box center [196, 7] width 20 height 12
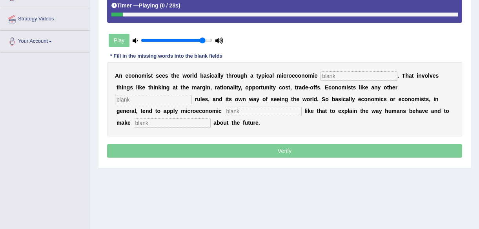
click at [356, 14] on div at bounding box center [284, 15] width 346 height 4
click at [372, 14] on div at bounding box center [284, 15] width 346 height 4
click at [353, 74] on input "text" at bounding box center [358, 75] width 77 height 9
type input "target"
click at [192, 95] on input "text" at bounding box center [153, 99] width 77 height 9
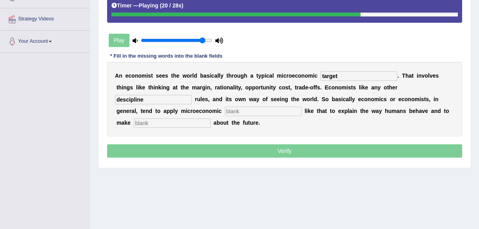
type input "descipline"
click at [225, 111] on input "text" at bounding box center [263, 111] width 77 height 9
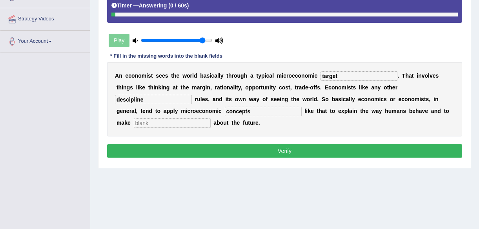
type input "concepts"
click at [210, 118] on input "text" at bounding box center [172, 122] width 77 height 9
type input "production"
click at [284, 144] on button "Verify" at bounding box center [284, 150] width 355 height 13
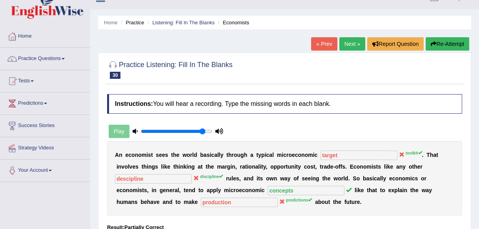
scroll to position [0, 0]
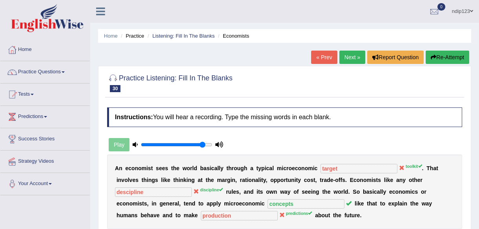
drag, startPoint x: 441, startPoint y: 56, endPoint x: 431, endPoint y: 61, distance: 10.7
click at [440, 56] on button "Re-Attempt" at bounding box center [447, 57] width 44 height 13
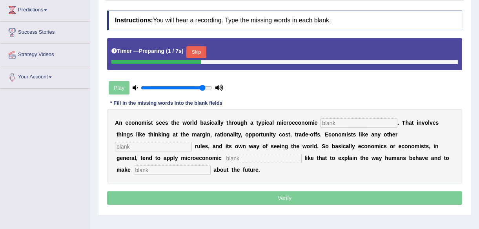
click at [323, 122] on input "text" at bounding box center [358, 122] width 77 height 9
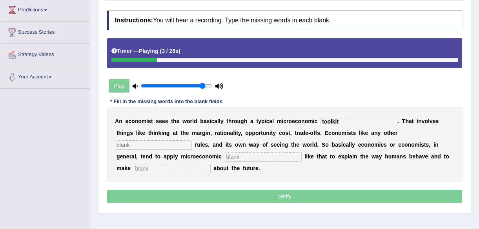
type input "toolkit"
click at [192, 140] on input "text" at bounding box center [153, 144] width 77 height 9
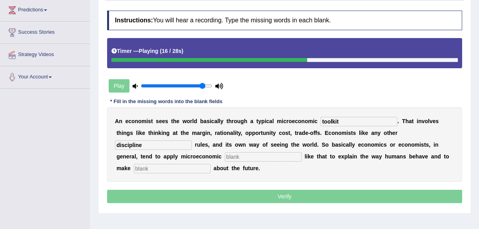
type input "discipline"
click at [225, 157] on input "text" at bounding box center [263, 156] width 77 height 9
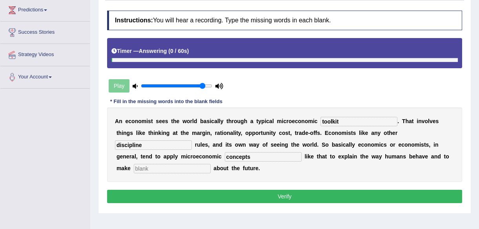
type input "concepts"
click at [210, 164] on input "text" at bounding box center [172, 168] width 77 height 9
type input "predictions"
click at [285, 190] on button "Verify" at bounding box center [284, 196] width 355 height 13
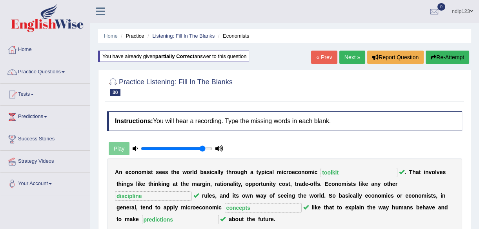
click at [348, 54] on link "Next »" at bounding box center [352, 57] width 26 height 13
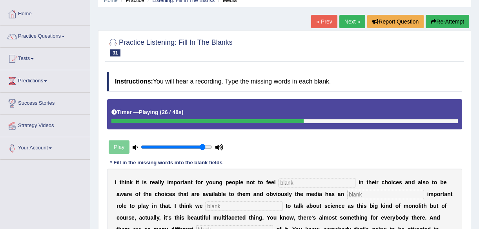
scroll to position [35, 0]
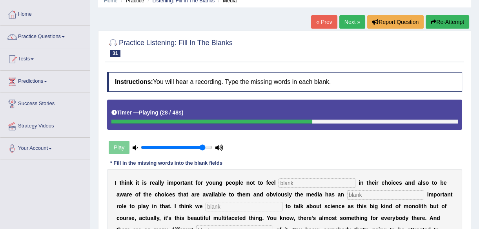
click at [323, 20] on link "« Prev" at bounding box center [324, 21] width 26 height 13
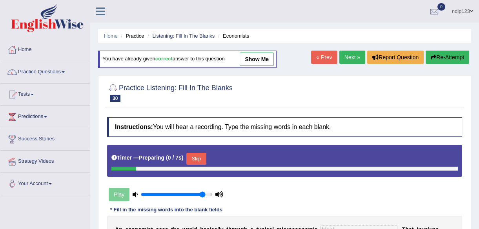
click at [348, 57] on link "Next »" at bounding box center [352, 57] width 26 height 13
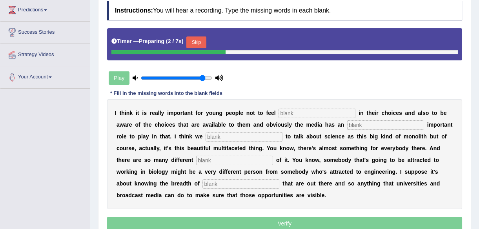
click at [200, 42] on button "Skip" at bounding box center [196, 42] width 20 height 12
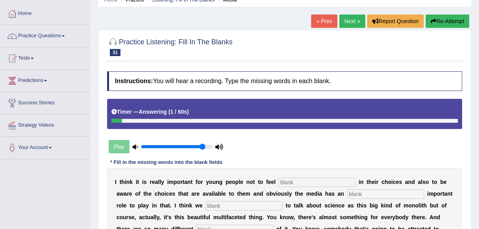
scroll to position [35, 0]
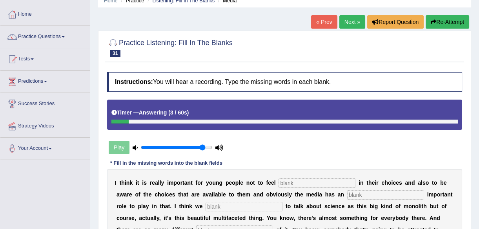
click at [327, 20] on link "« Prev" at bounding box center [324, 21] width 26 height 13
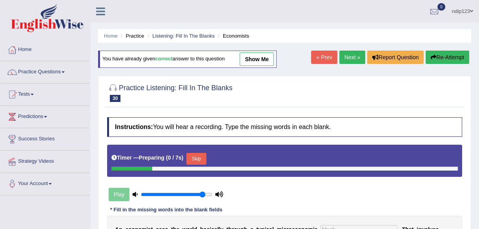
click at [346, 56] on link "Next »" at bounding box center [352, 57] width 26 height 13
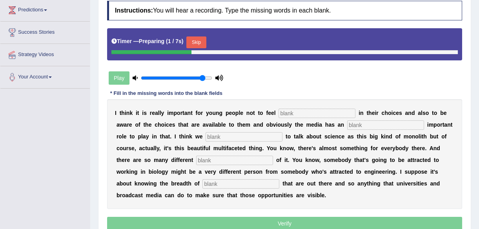
click at [298, 112] on input "text" at bounding box center [316, 113] width 77 height 9
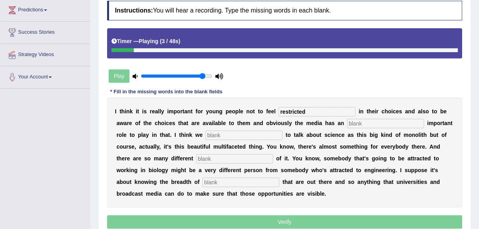
type input "restricted"
click at [347, 126] on input "text" at bounding box center [385, 123] width 77 height 9
type input "incredaly"
click at [205, 135] on input "text" at bounding box center [243, 135] width 77 height 9
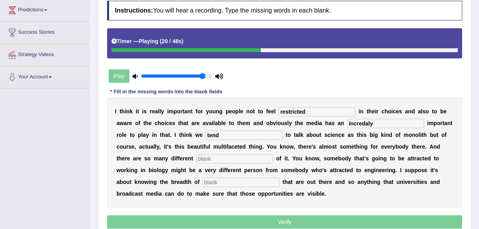
type input "tend"
click at [196, 161] on input "text" at bounding box center [234, 158] width 77 height 9
type input "aspects"
click at [202, 179] on input "text" at bounding box center [240, 182] width 77 height 9
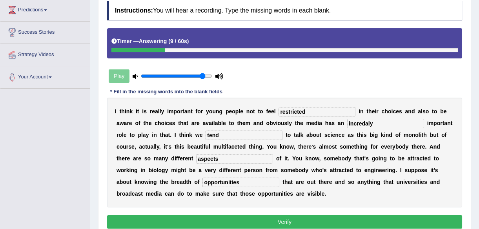
type input "opportunities"
click at [347, 122] on input "incredaly" at bounding box center [385, 123] width 77 height 9
drag, startPoint x: 336, startPoint y: 133, endPoint x: 328, endPoint y: 133, distance: 7.4
click at [328, 133] on div "I t h i n k i t i s r e a l l y i m p o r t a n t f o r y o u n g p e o p l e n…" at bounding box center [284, 153] width 355 height 110
drag, startPoint x: 323, startPoint y: 118, endPoint x: 316, endPoint y: 121, distance: 7.0
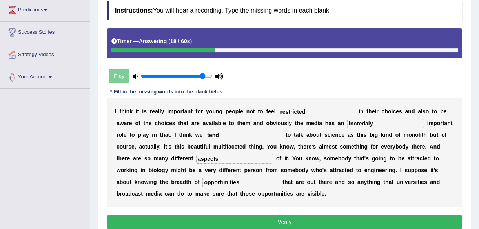
click at [347, 121] on input "incredaly" at bounding box center [385, 123] width 77 height 9
click at [347, 122] on input "incredaly" at bounding box center [385, 123] width 77 height 9
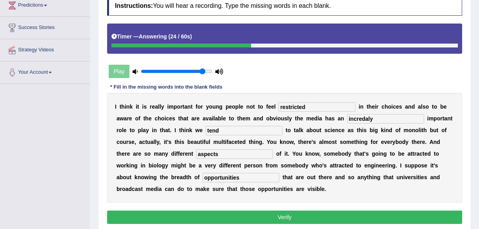
scroll to position [142, 0]
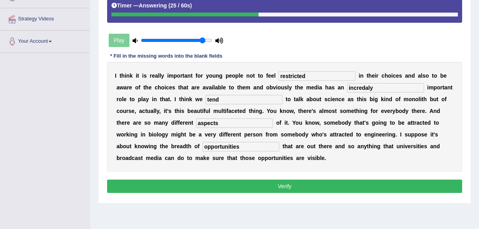
click at [301, 183] on button "Verify" at bounding box center [284, 186] width 355 height 13
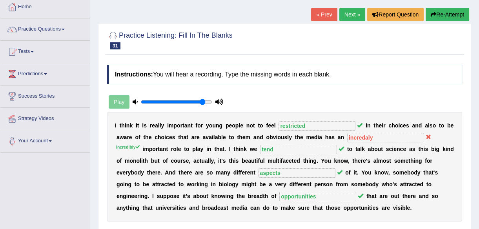
scroll to position [0, 0]
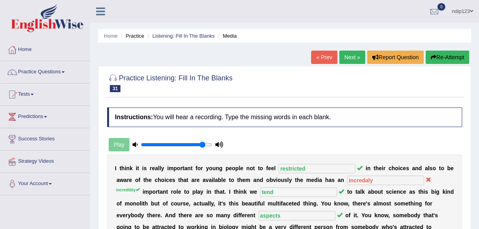
click at [349, 57] on link "Next »" at bounding box center [352, 57] width 26 height 13
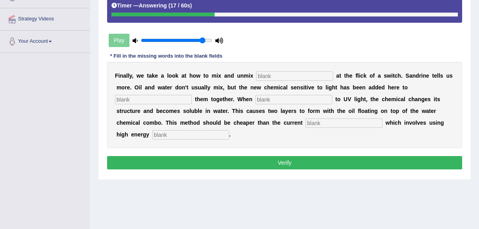
click at [286, 74] on input "text" at bounding box center [294, 75] width 77 height 9
type input "liquid"
click at [192, 95] on input "text" at bounding box center [153, 99] width 77 height 9
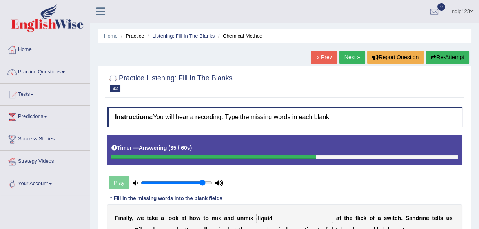
type input "lend"
click at [321, 56] on link "« Prev" at bounding box center [324, 57] width 26 height 13
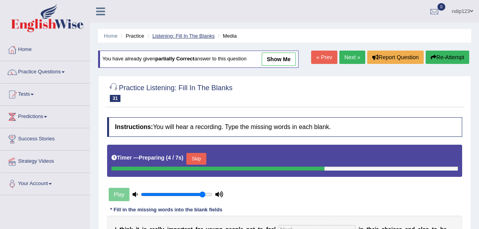
click at [164, 34] on link "Listening: Fill In The Blanks" at bounding box center [183, 36] width 62 height 6
